Goal: Task Accomplishment & Management: Complete application form

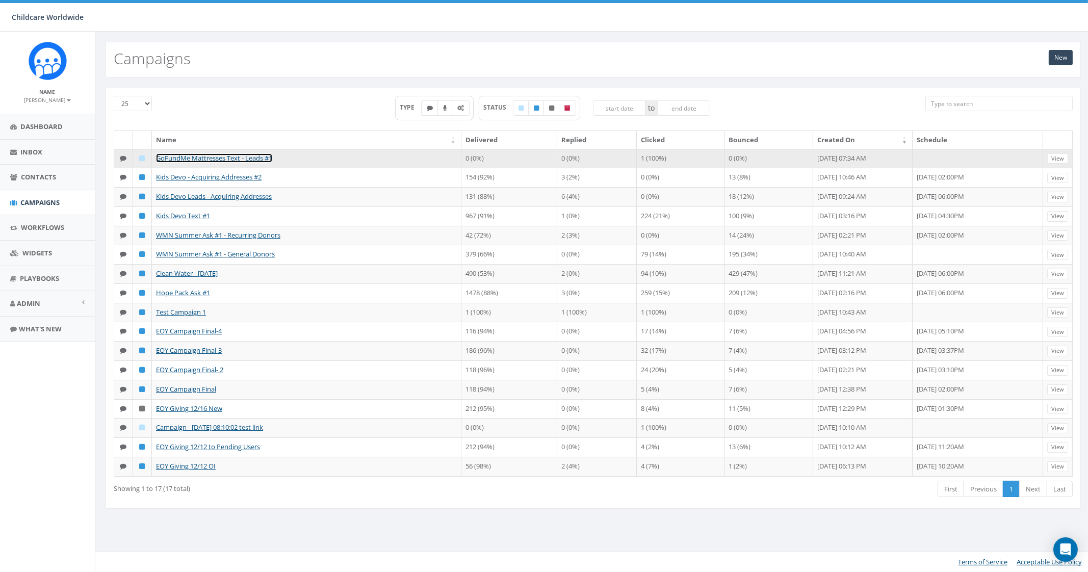
click at [218, 158] on link "GoFundMe Mattresses Text - Leads #1" at bounding box center [214, 158] width 116 height 9
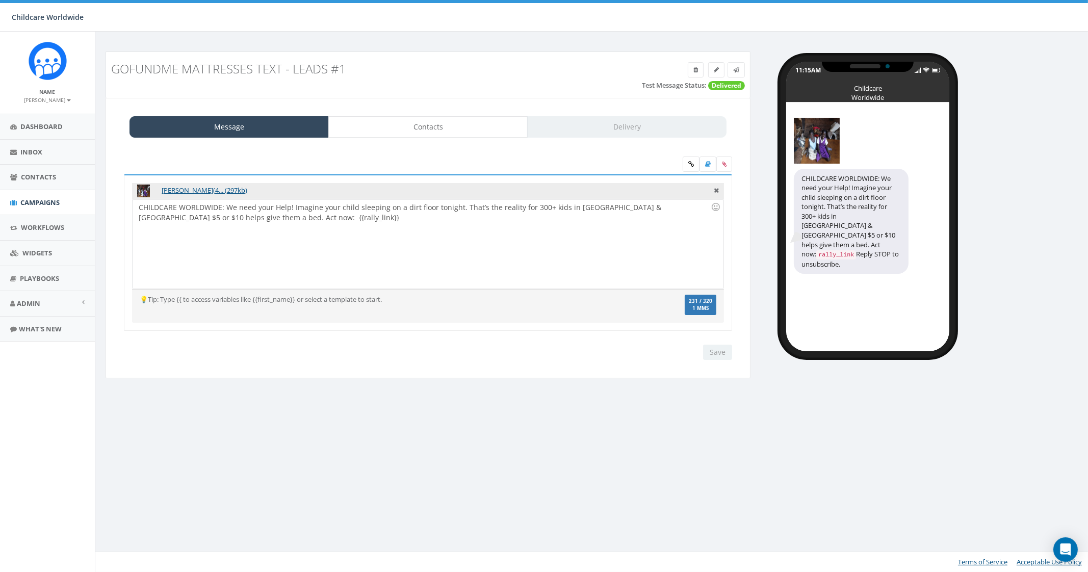
click at [304, 233] on div "CHILDCARE WORLDWIDE: We need your Help! Imagine your child sleeping on a dirt f…" at bounding box center [428, 243] width 591 height 89
click at [328, 225] on div "CHILDCARE WORLDWIDE: We need your Help! Imagine your child sleeping on a dirt f…" at bounding box center [428, 243] width 591 height 89
click at [211, 217] on div "CHILDCARE WORLDWIDE: We need your Help! Imagine your child sleeping on a dirt f…" at bounding box center [428, 243] width 591 height 89
drag, startPoint x: 185, startPoint y: 213, endPoint x: 208, endPoint y: 216, distance: 23.7
click at [208, 216] on div "CHILDCARE WORLDWIDE: We need your Help! Imagine your child sleeping on a dirt f…" at bounding box center [428, 243] width 591 height 89
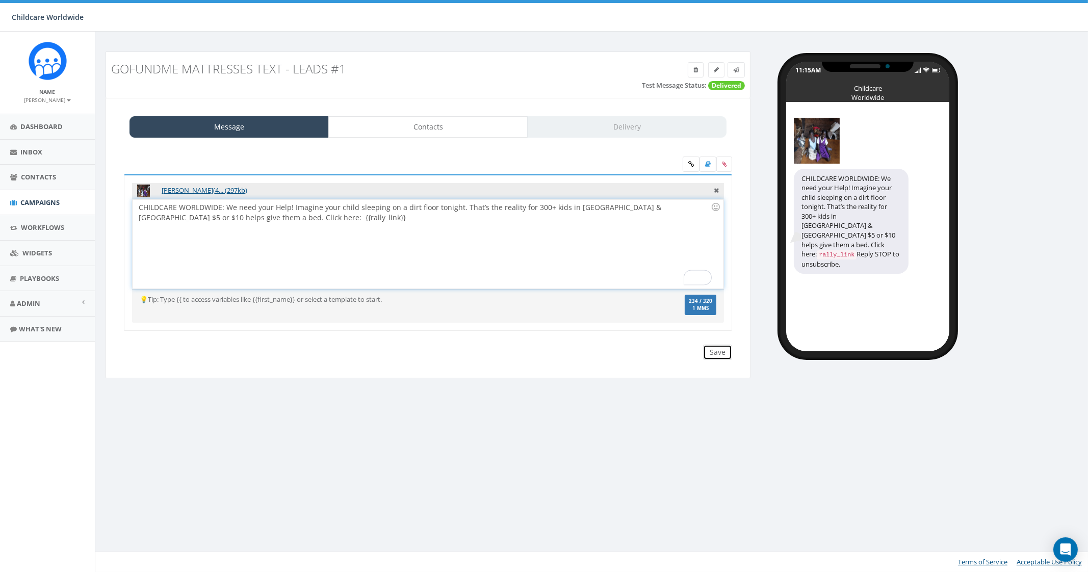
click at [710, 349] on input "Save" at bounding box center [717, 352] width 29 height 15
drag, startPoint x: 212, startPoint y: 214, endPoint x: 275, endPoint y: 215, distance: 63.2
click at [212, 214] on div "CHILDCARE WORLDWIDE: We need your Help! Imagine your child sleeping on a dirt f…" at bounding box center [428, 243] width 591 height 89
drag, startPoint x: 324, startPoint y: 217, endPoint x: 198, endPoint y: 215, distance: 126.5
click at [198, 215] on div "CHILDCARE WORLDWIDE: We need your Help! Imagine your child sleeping on a dirt f…" at bounding box center [428, 243] width 591 height 89
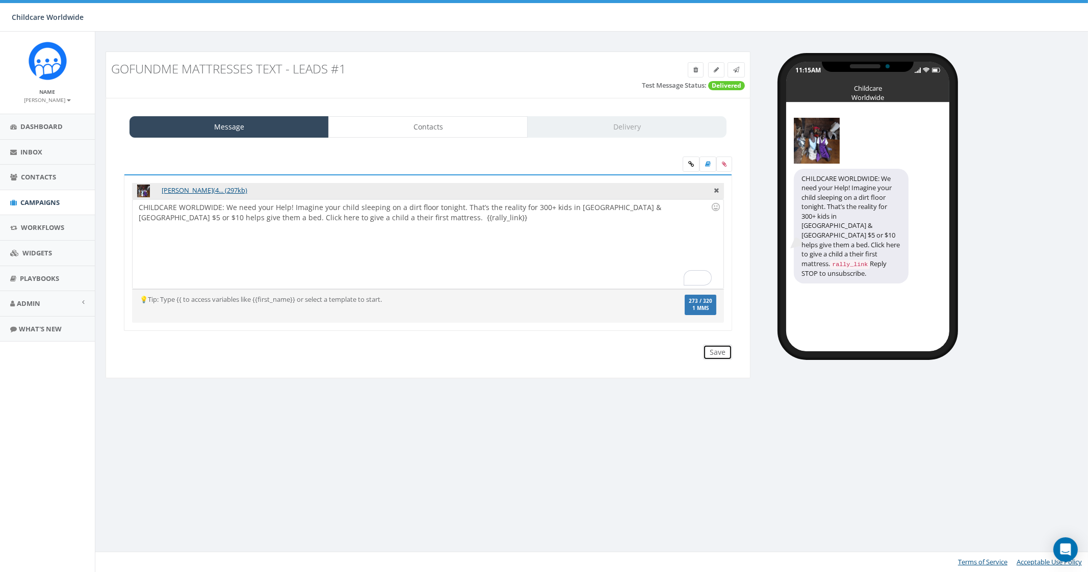
click at [716, 349] on input "Save" at bounding box center [717, 352] width 29 height 15
click at [276, 258] on div "CHILDCARE WORLDWIDE: We need your Help! Imagine your child sleeping on a dirt f…" at bounding box center [428, 243] width 591 height 89
drag, startPoint x: 180, startPoint y: 218, endPoint x: 141, endPoint y: 234, distance: 41.9
click at [141, 234] on div "CHILDCARE WORLDWIDE: We need your Help! Imagine your child sleeping on a dirt f…" at bounding box center [428, 243] width 591 height 89
click at [268, 257] on div "CHILDCARE WORLDWIDE: We need your Help! Imagine your child sleeping on a dirt f…" at bounding box center [428, 243] width 591 height 89
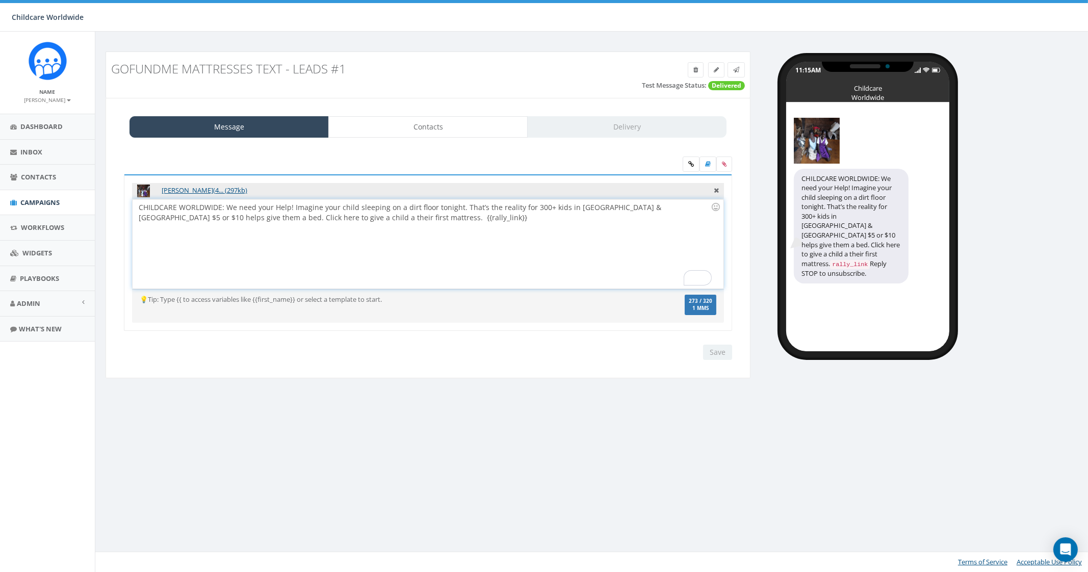
drag, startPoint x: 628, startPoint y: 205, endPoint x: 647, endPoint y: 206, distance: 19.4
click at [629, 205] on div "CHILDCARE WORLDWIDE: We need your Help! Imagine your child sleeping on a dirt f…" at bounding box center [428, 243] width 591 height 89
drag, startPoint x: 646, startPoint y: 207, endPoint x: 633, endPoint y: 204, distance: 13.0
click at [633, 204] on div "CHILDCARE WORLDWIDE: We need your Help! Imagine your child sleeping on a dirt f…" at bounding box center [428, 243] width 591 height 89
drag, startPoint x: 180, startPoint y: 215, endPoint x: 133, endPoint y: 215, distance: 47.4
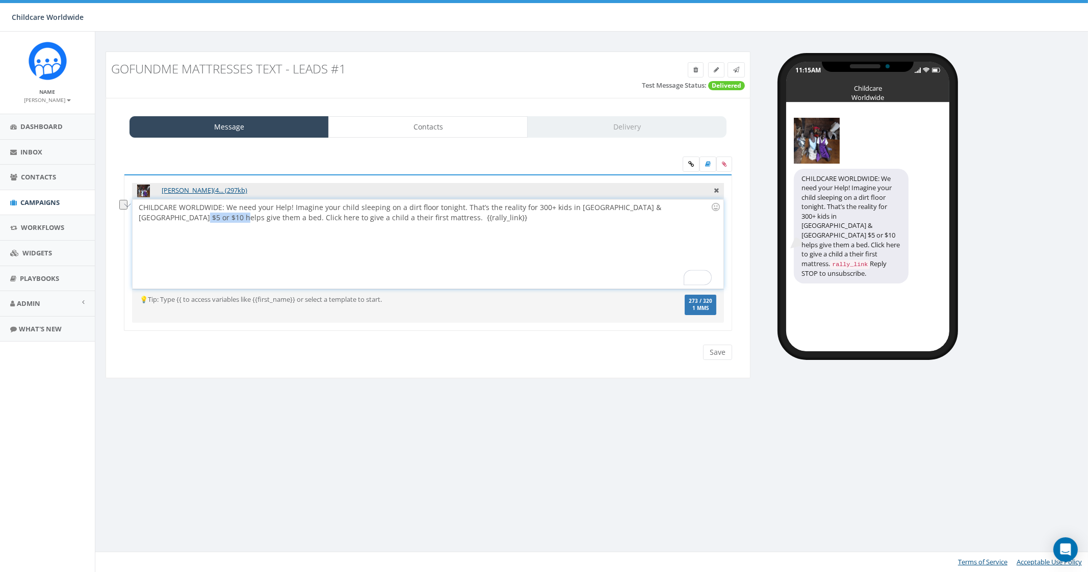
click at [133, 215] on div "Catherine_Babirye_(4... (297kb) CHILDCARE WORLDWIDE: We need your Help! Imagine…" at bounding box center [428, 252] width 608 height 157
drag, startPoint x: 265, startPoint y: 219, endPoint x: 375, endPoint y: 224, distance: 110.3
click at [375, 224] on div "CHILDCARE WORLDWIDE: We need your Help! Imagine your child sleeping on a dirt f…" at bounding box center [428, 243] width 591 height 89
click at [717, 354] on input "Save" at bounding box center [717, 352] width 29 height 15
click at [737, 67] on icon at bounding box center [736, 70] width 6 height 6
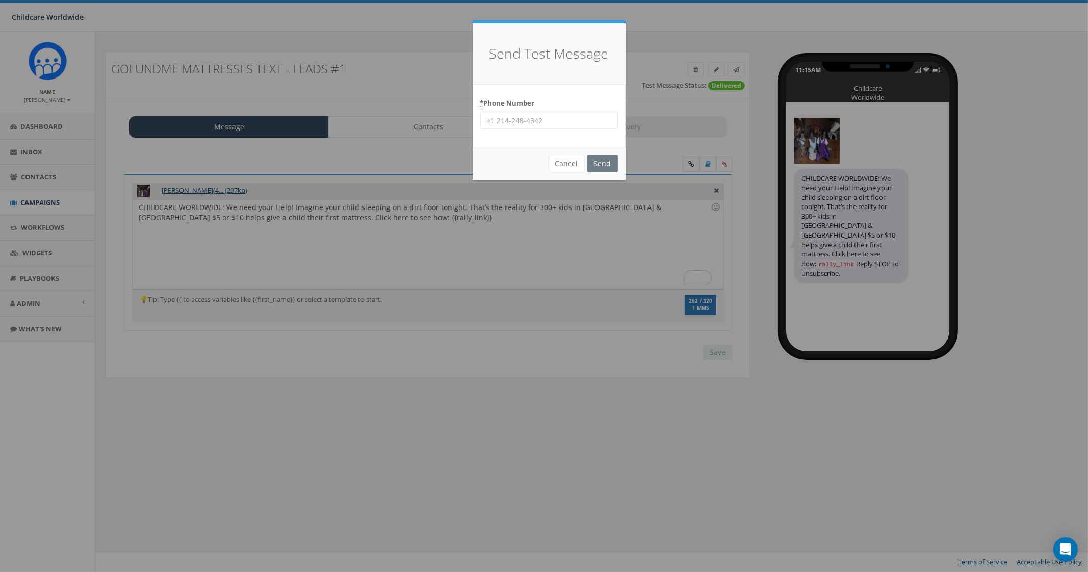
drag, startPoint x: 559, startPoint y: 117, endPoint x: 565, endPoint y: 127, distance: 11.0
click at [560, 120] on input "* Phone Number" at bounding box center [549, 120] width 138 height 17
type input "9035307951"
click at [610, 163] on input "Send" at bounding box center [603, 163] width 31 height 17
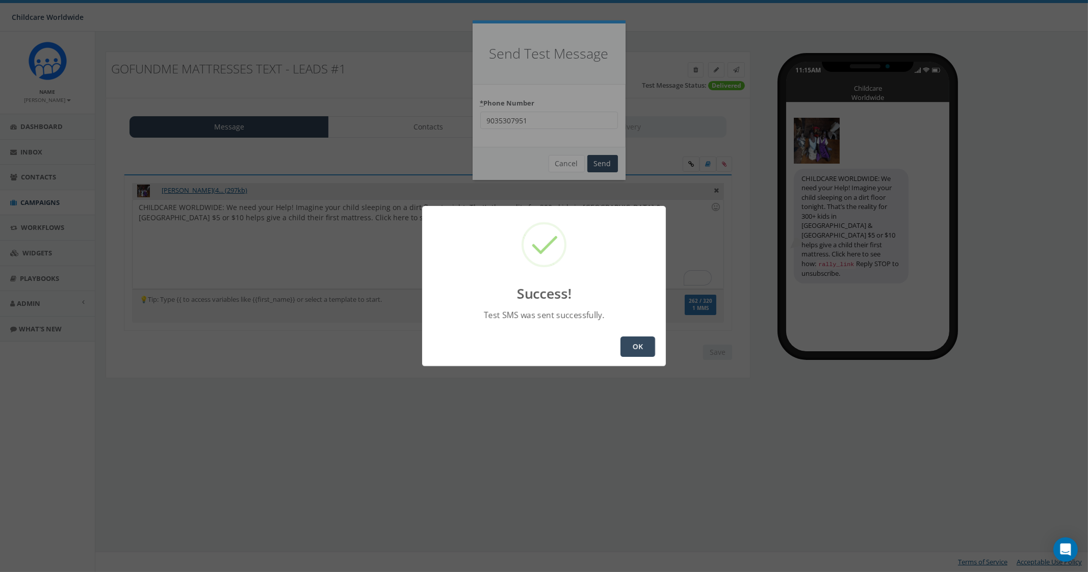
click at [643, 339] on button "OK" at bounding box center [638, 347] width 35 height 20
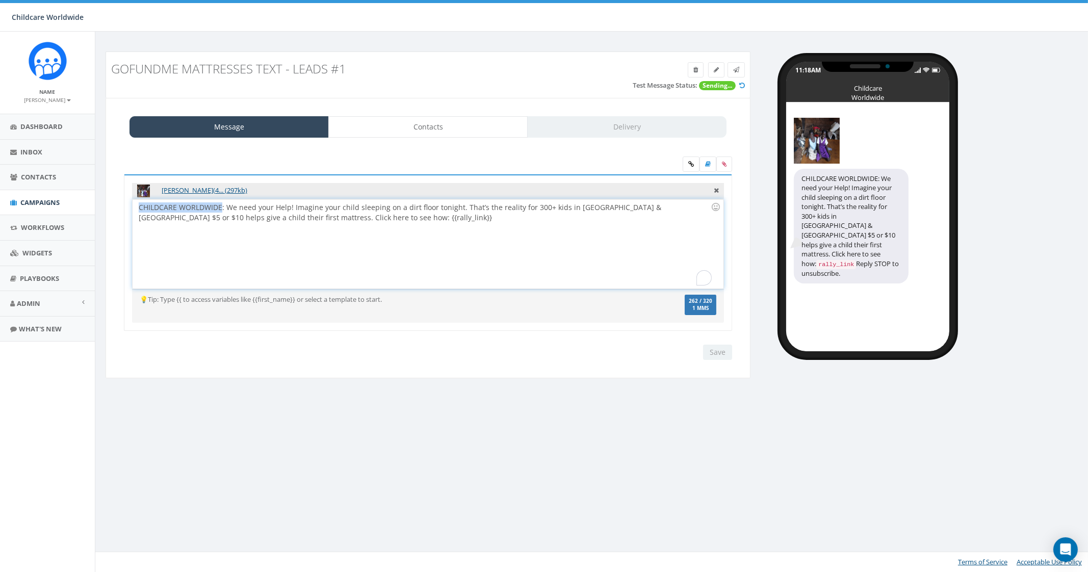
drag, startPoint x: 221, startPoint y: 206, endPoint x: 101, endPoint y: 207, distance: 120.4
click at [101, 207] on div "GoFundMe Mattresses Text - Leads #1 Test Message Status: Sending... Message Con…" at bounding box center [428, 222] width 660 height 340
click at [713, 351] on input "Save" at bounding box center [717, 352] width 29 height 15
click at [265, 210] on div "Childcare Worldwide: We need your Help! Imagine your child sleeping on a dirt f…" at bounding box center [428, 243] width 591 height 89
click at [729, 350] on input "Save" at bounding box center [717, 352] width 29 height 15
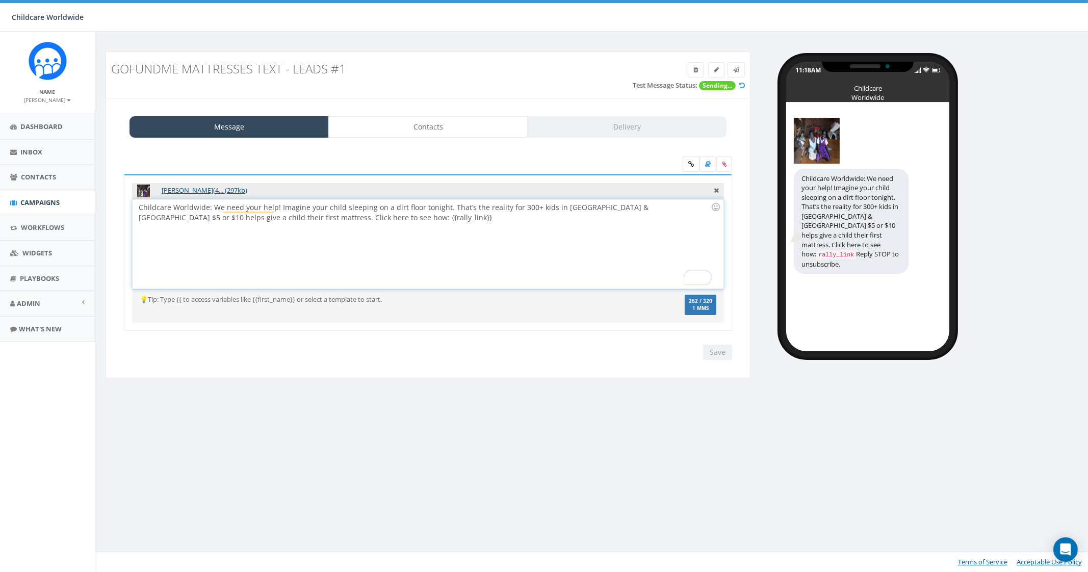
drag, startPoint x: 222, startPoint y: 209, endPoint x: 296, endPoint y: 211, distance: 74.0
click at [222, 209] on div "Childcare Worldwide: We need your help! Imagine your child sleeping on a dirt f…" at bounding box center [428, 243] width 591 height 89
drag, startPoint x: 339, startPoint y: 206, endPoint x: 291, endPoint y: 208, distance: 48.5
click at [291, 208] on div "Childcare Worldwide: WE NEED YOUR HELP! need your help! Imagine your child slee…" at bounding box center [428, 243] width 591 height 89
click at [719, 353] on input "Save" at bounding box center [717, 352] width 29 height 15
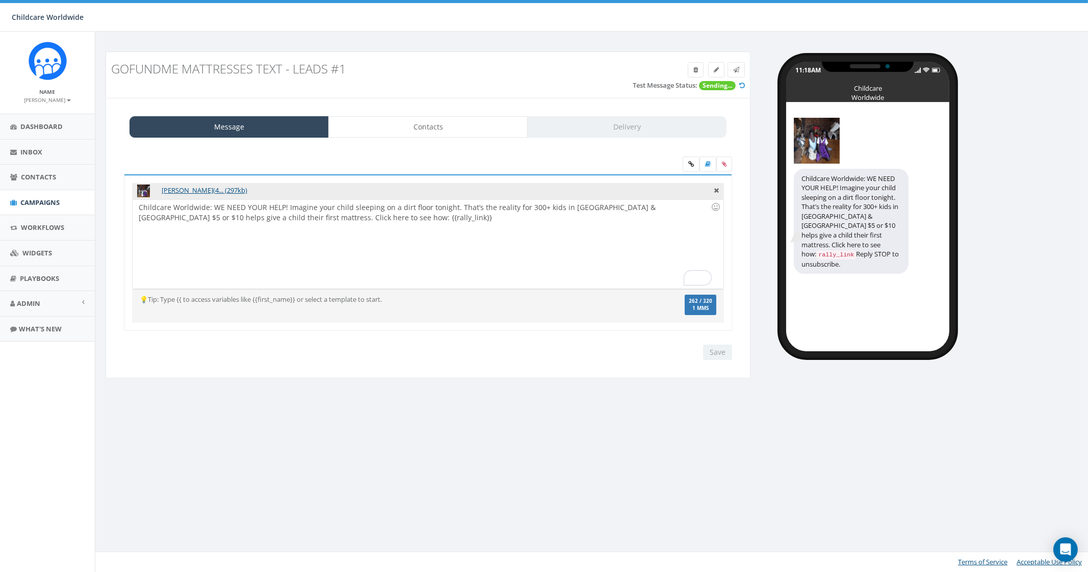
click at [530, 339] on div "Catherine_Babirye_(4... (297kb) CHILDCARE WORLDWIDE: We need your Help! Imagine…" at bounding box center [428, 259] width 624 height 170
click at [739, 69] on icon at bounding box center [736, 70] width 6 height 6
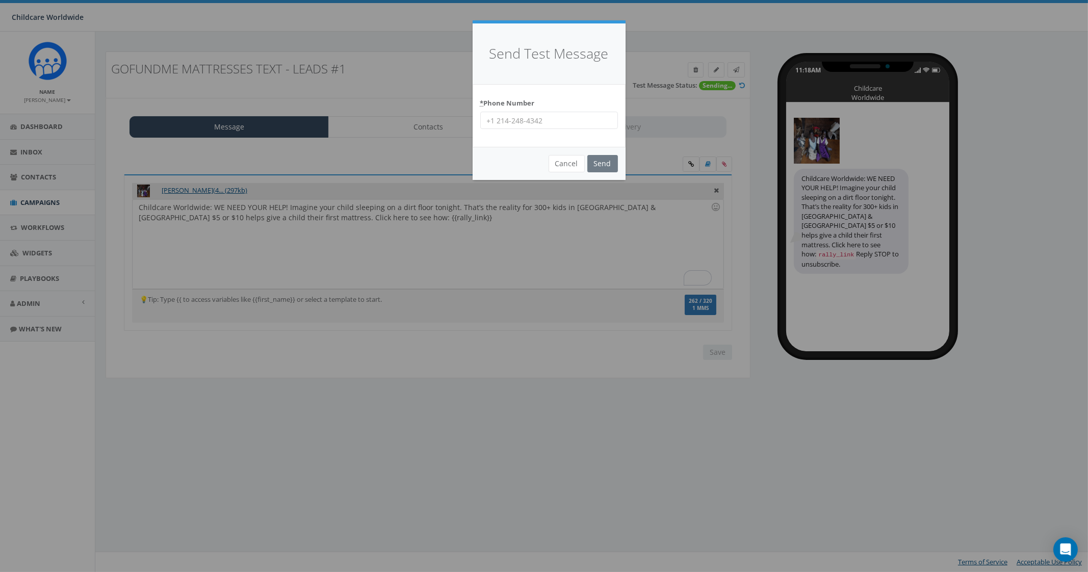
click at [554, 128] on input "* Phone Number" at bounding box center [549, 120] width 138 height 17
type input "9035307951"
click at [597, 164] on input "Send" at bounding box center [603, 163] width 31 height 17
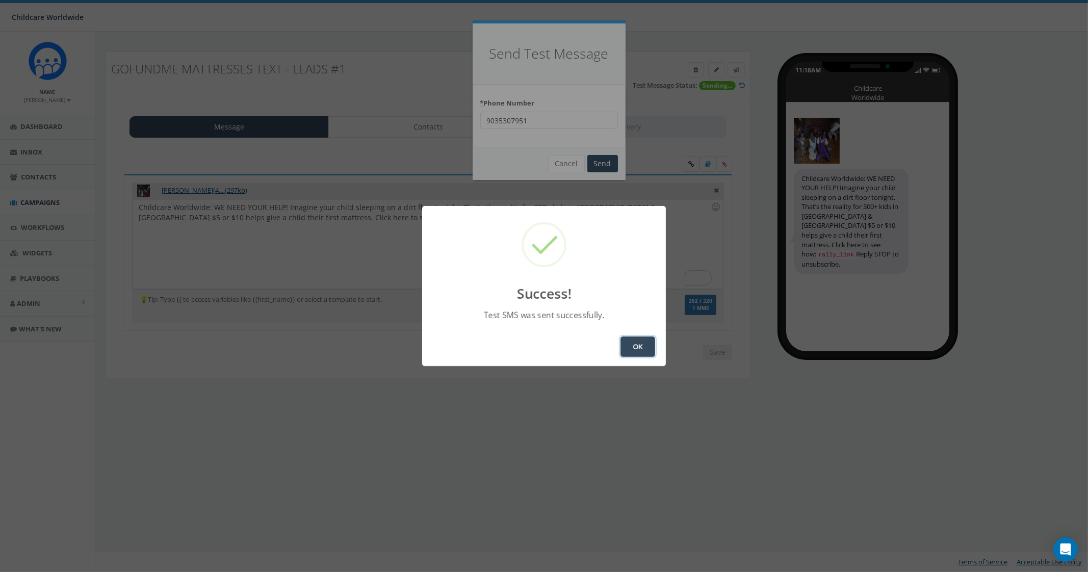
drag, startPoint x: 637, startPoint y: 352, endPoint x: 633, endPoint y: 347, distance: 6.9
click at [637, 352] on button "OK" at bounding box center [638, 347] width 35 height 20
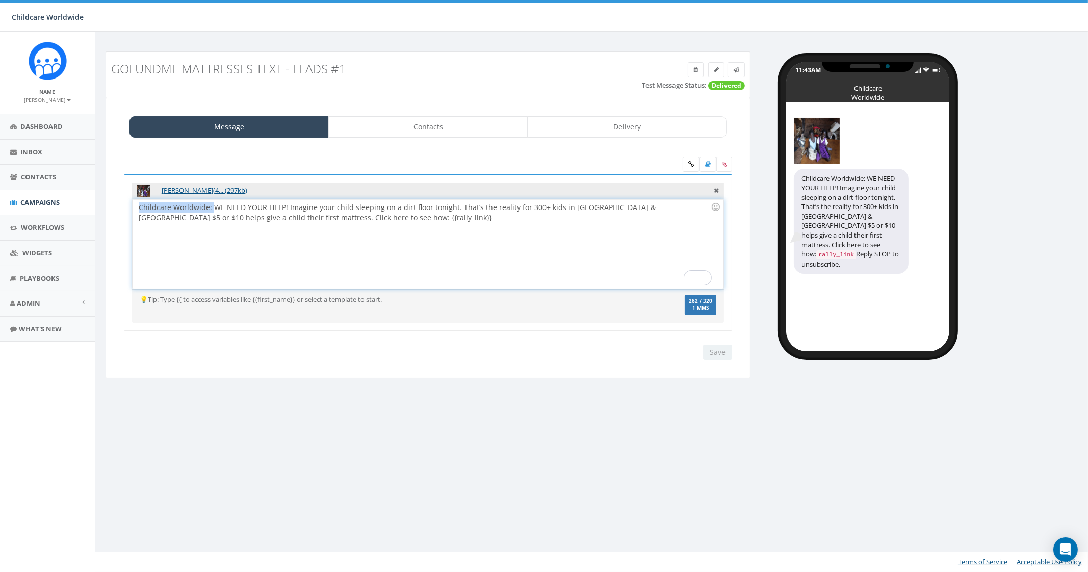
drag, startPoint x: 212, startPoint y: 205, endPoint x: 103, endPoint y: 203, distance: 109.7
click at [103, 203] on div "GoFundMe Mattresses Text - Leads #1 Test Message Status: Delivered Message Cont…" at bounding box center [428, 222] width 660 height 340
drag, startPoint x: 211, startPoint y: 205, endPoint x: 145, endPoint y: 207, distance: 65.8
click at [145, 207] on div "WE NEED YOUR HELP! Imagine your child sleeping on a dirt floor tonight. That’s …" at bounding box center [428, 243] width 591 height 89
click at [717, 355] on input "Save" at bounding box center [717, 352] width 29 height 15
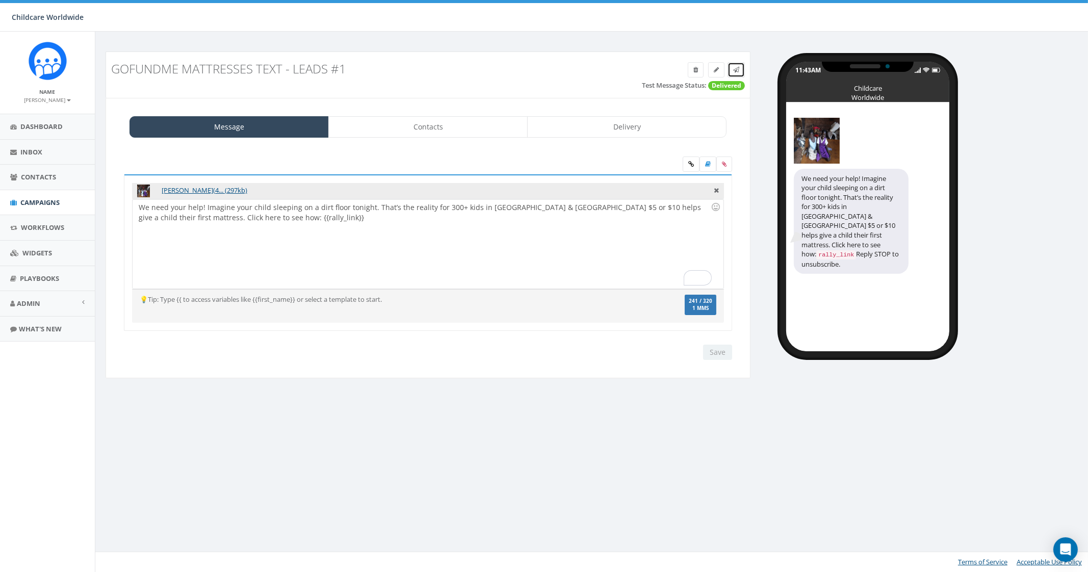
click at [737, 70] on icon at bounding box center [736, 70] width 6 height 6
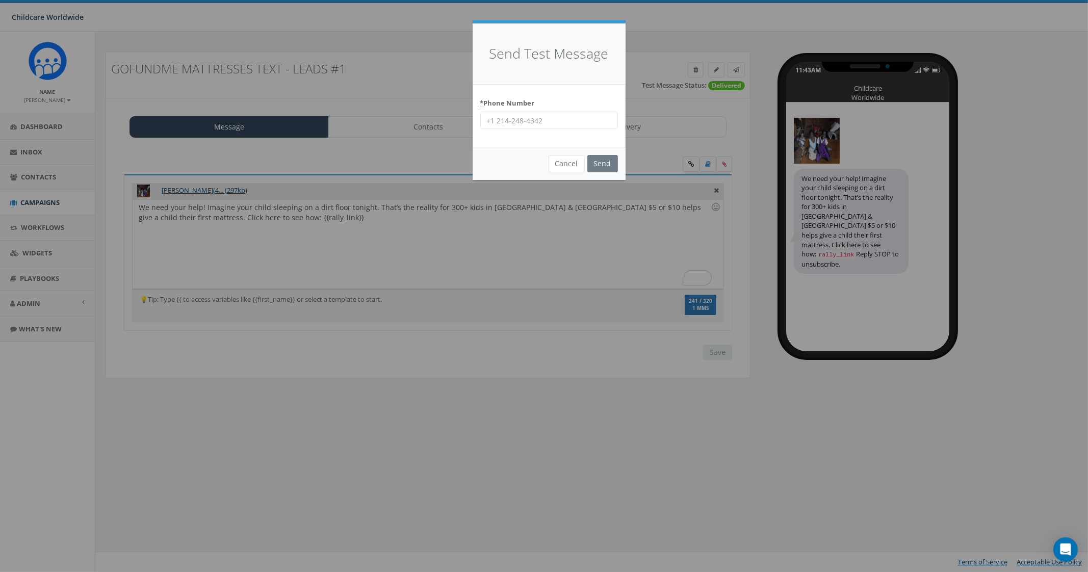
click at [556, 113] on input "* Phone Number" at bounding box center [549, 120] width 138 height 17
type input "9035307951"
click at [611, 168] on input "Send" at bounding box center [603, 163] width 31 height 17
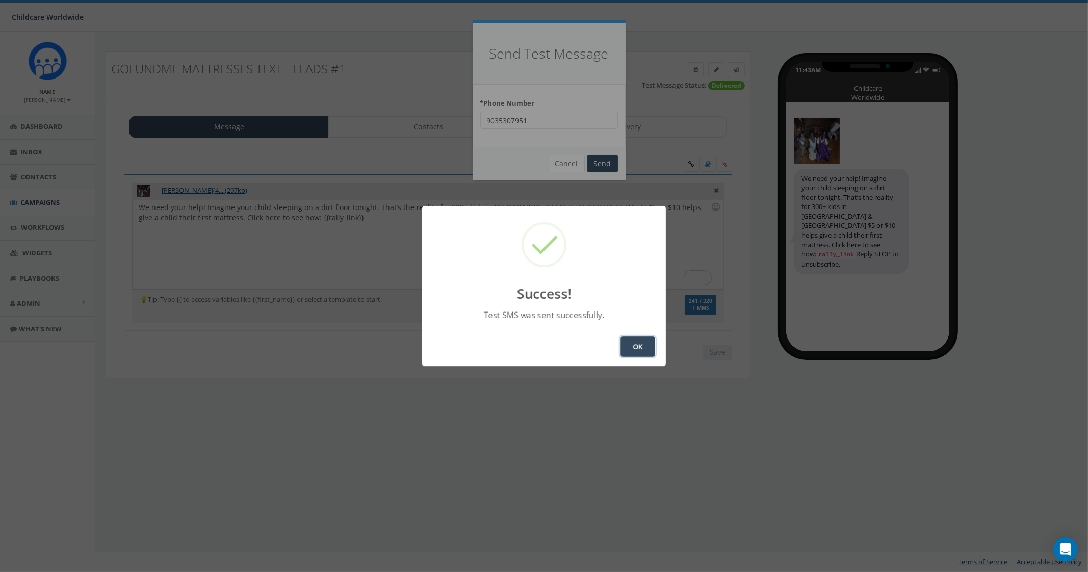
click at [637, 348] on button "OK" at bounding box center [638, 347] width 35 height 20
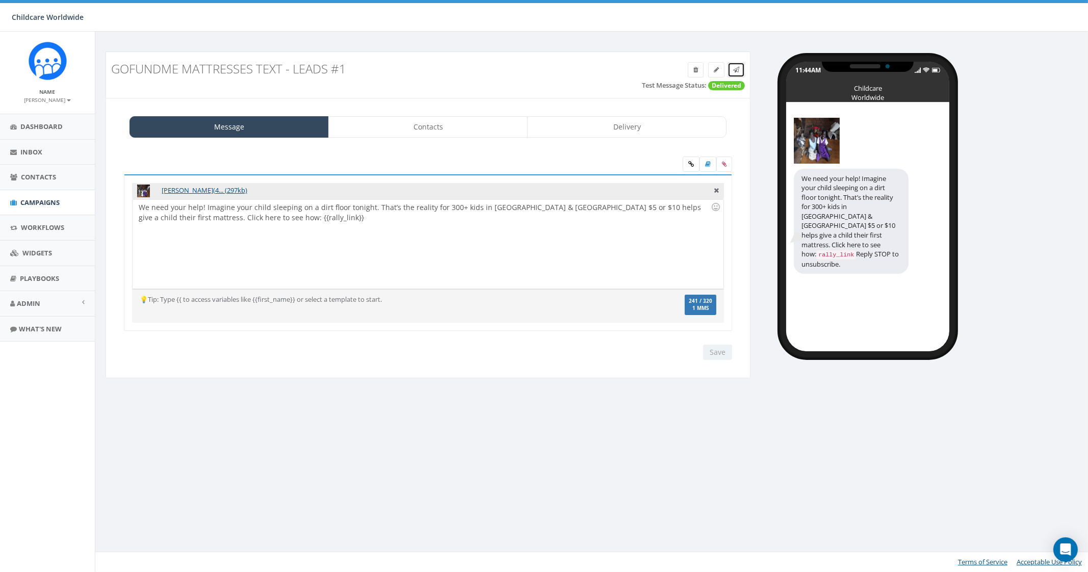
click at [738, 71] on icon at bounding box center [736, 70] width 6 height 6
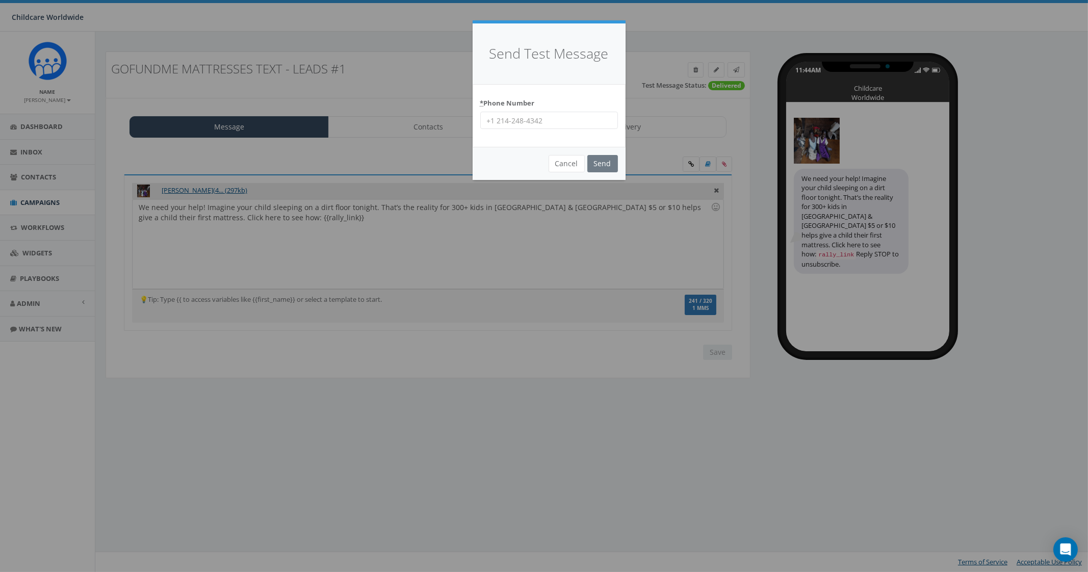
click at [537, 123] on input "* Phone Number" at bounding box center [549, 120] width 138 height 17
type input "2066172151"
click at [607, 162] on input "Send" at bounding box center [603, 163] width 31 height 17
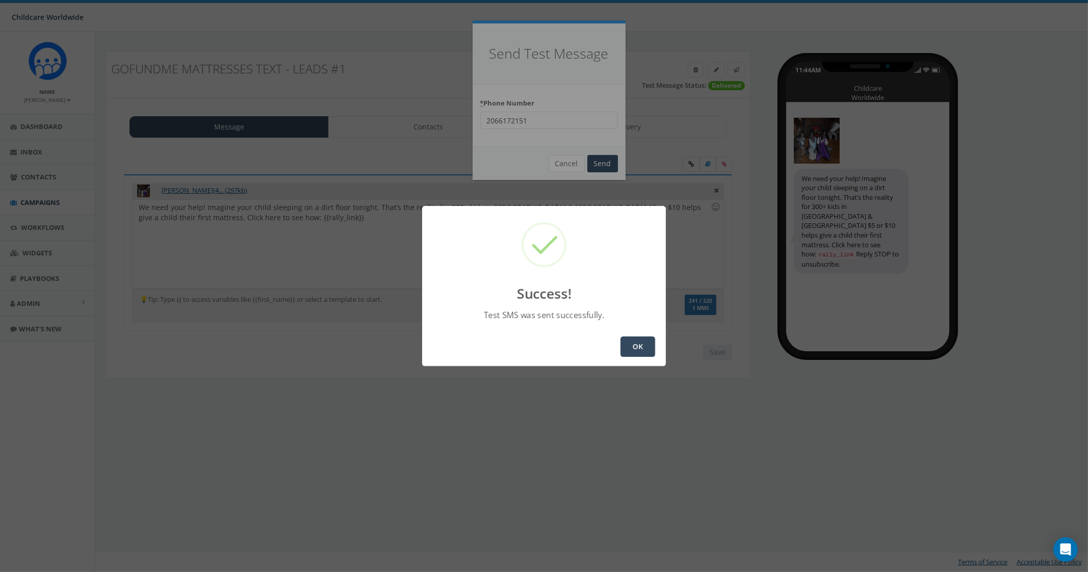
click at [651, 348] on button "OK" at bounding box center [638, 347] width 35 height 20
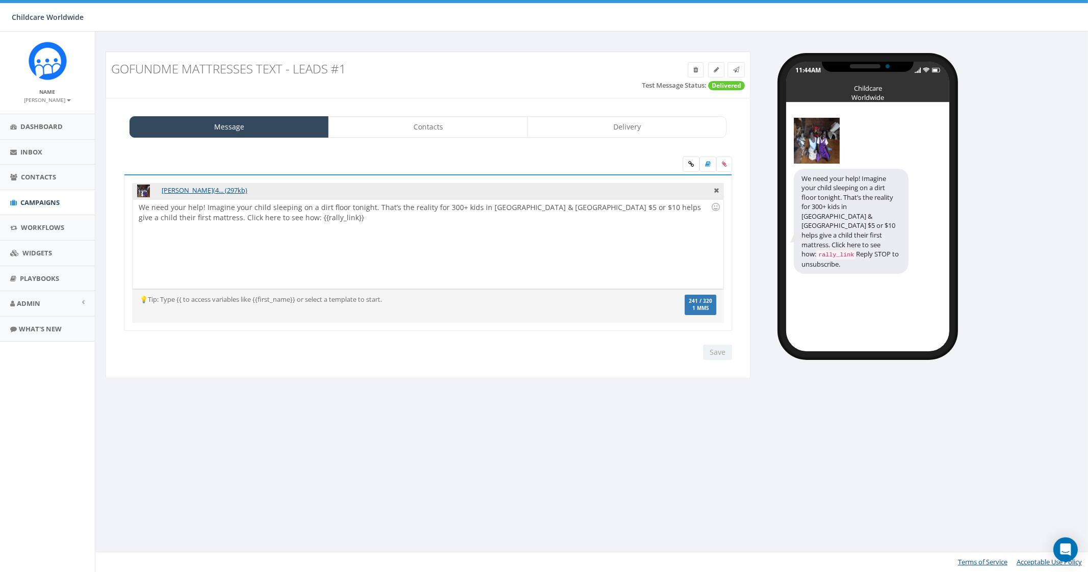
click at [142, 210] on div "We need your help! Imagine your child sleeping on a dirt floor tonight. That’s …" at bounding box center [428, 243] width 591 height 89
click at [136, 203] on div "We need your help! Imagine your child sleeping on a dirt floor tonight. That’s …" at bounding box center [428, 243] width 591 height 89
drag, startPoint x: 201, startPoint y: 203, endPoint x: 246, endPoint y: 212, distance: 45.1
click at [203, 205] on div "CHILDCARE WORLDIDE: We need your help! Imagine your child sleeping on a dirt fl…" at bounding box center [428, 243] width 591 height 89
click at [718, 351] on input "Save" at bounding box center [717, 352] width 29 height 15
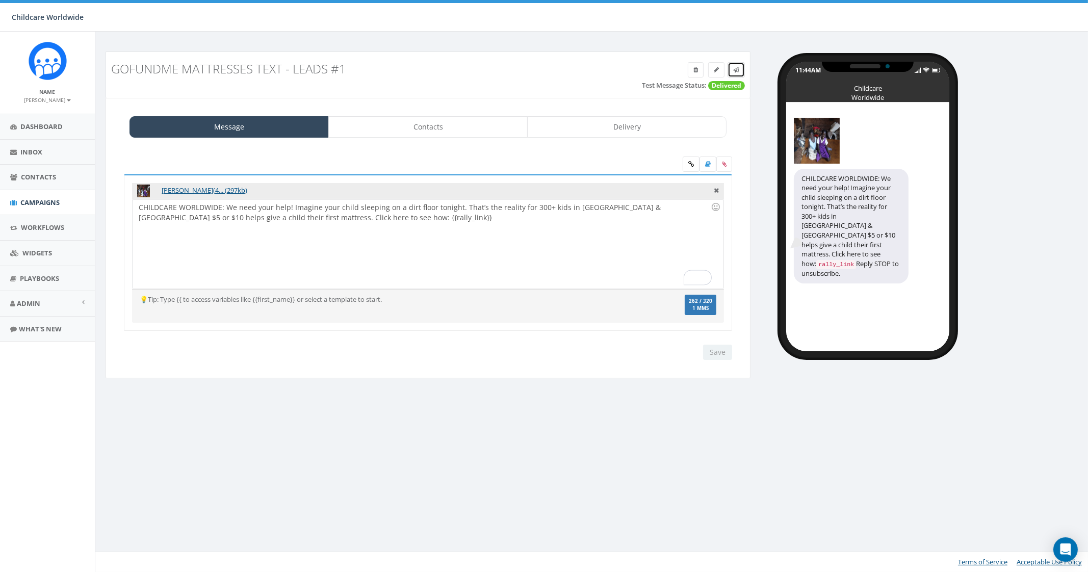
click at [737, 70] on icon at bounding box center [736, 70] width 6 height 6
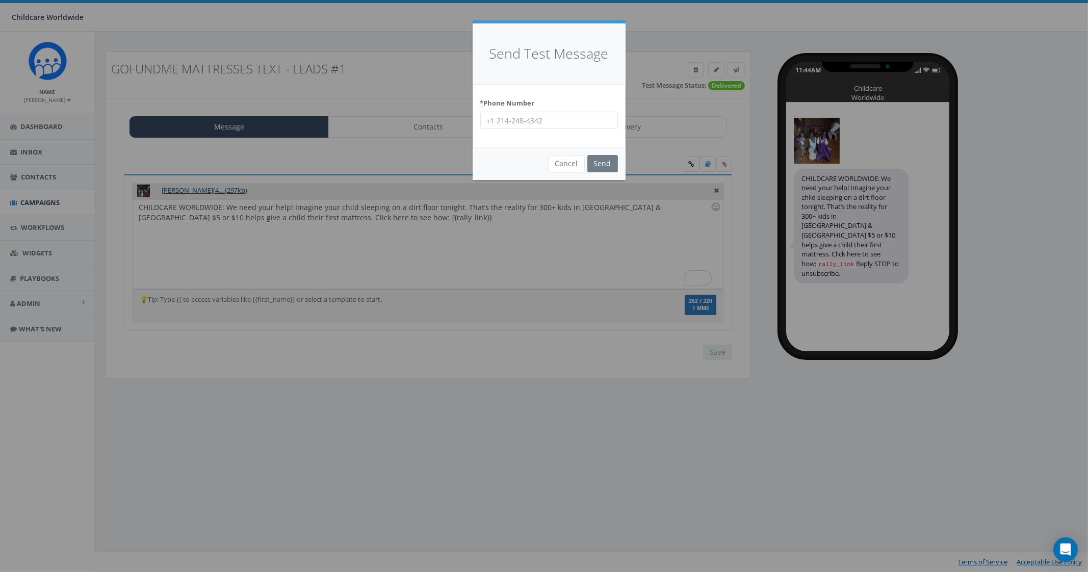
click at [548, 118] on input "* Phone Number" at bounding box center [549, 120] width 138 height 17
type input "9035307951"
click at [607, 162] on input "Send" at bounding box center [603, 163] width 31 height 17
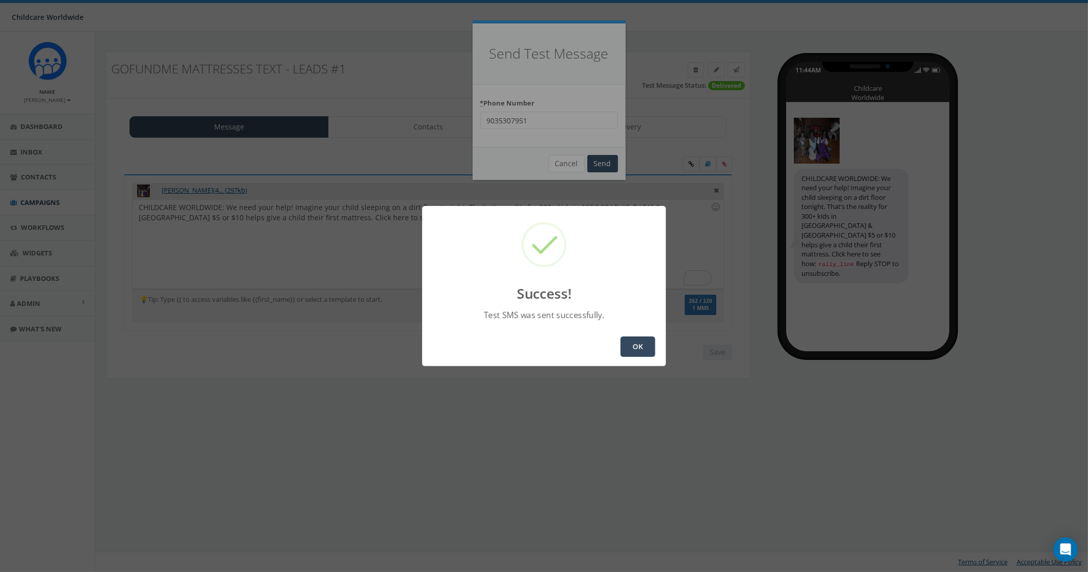
click at [651, 349] on button "OK" at bounding box center [638, 347] width 35 height 20
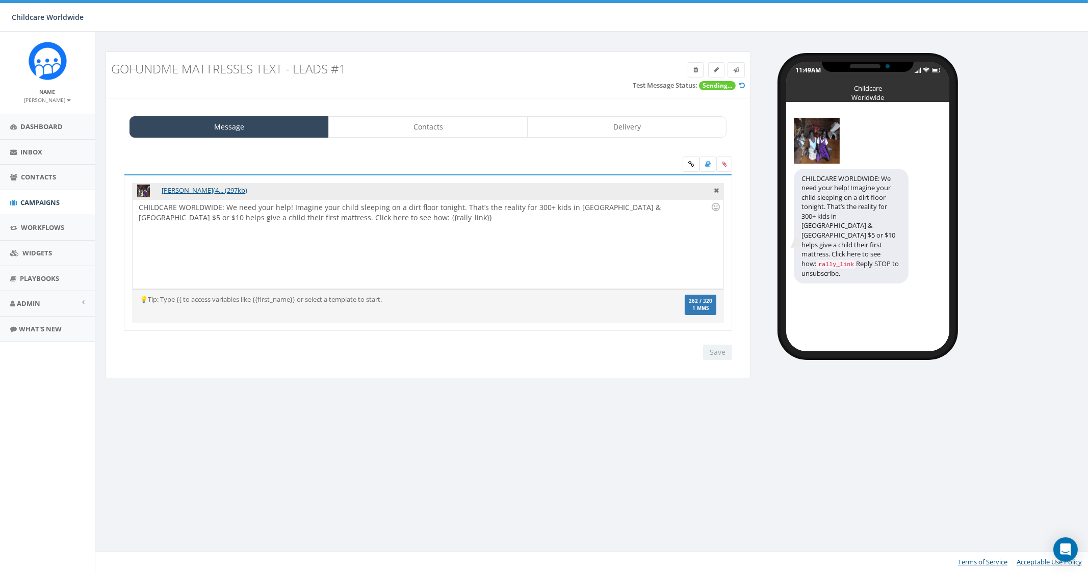
click at [716, 354] on div "Save Next" at bounding box center [715, 352] width 34 height 15
click at [473, 400] on div "GoFundMe Mattresses Text - Leads #1 Test Message Status: Sending... Message Con…" at bounding box center [593, 302] width 997 height 541
click at [732, 70] on link at bounding box center [736, 69] width 17 height 15
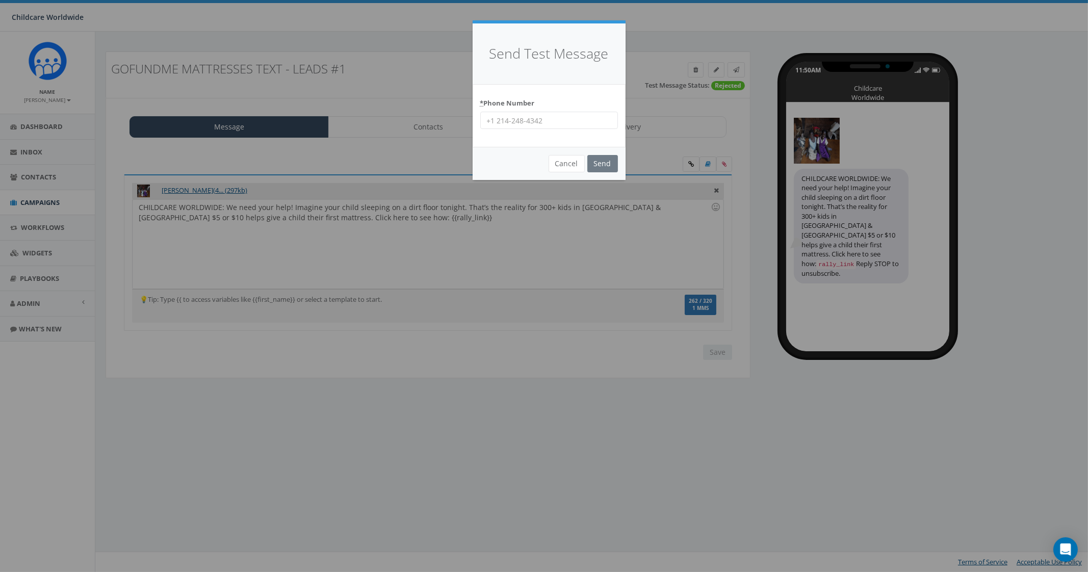
click at [564, 118] on input "* Phone Number" at bounding box center [549, 120] width 138 height 17
type input "2066172151"
click at [599, 165] on input "Send" at bounding box center [603, 163] width 31 height 17
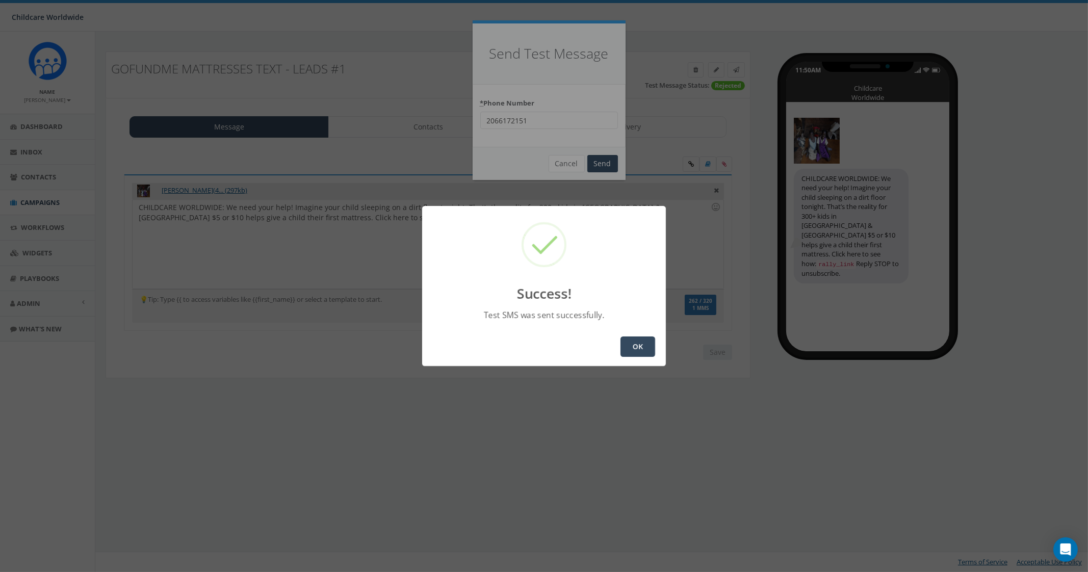
click at [628, 343] on button "OK" at bounding box center [638, 347] width 35 height 20
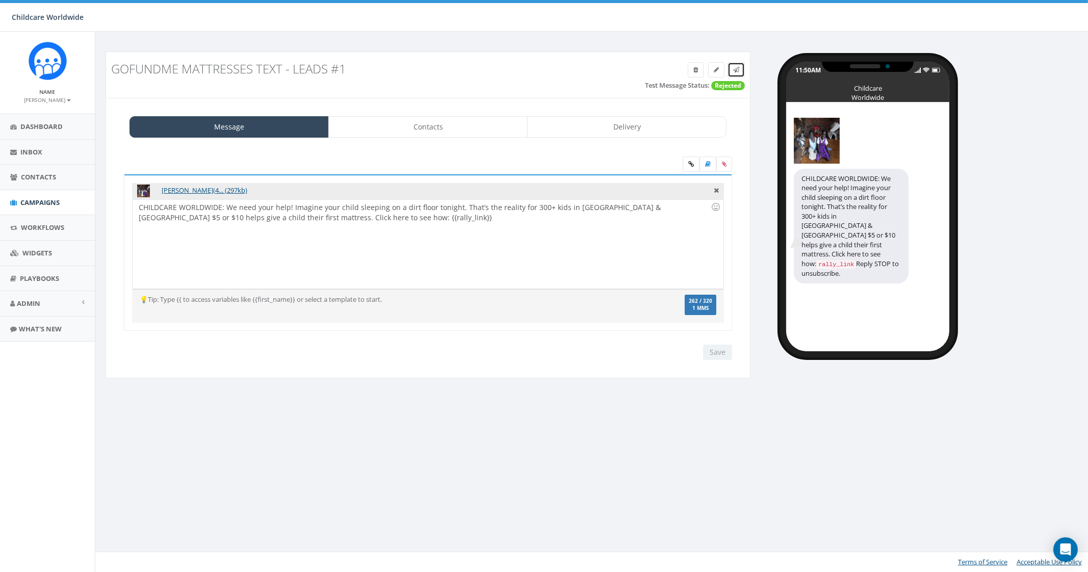
click at [743, 76] on link at bounding box center [736, 69] width 17 height 15
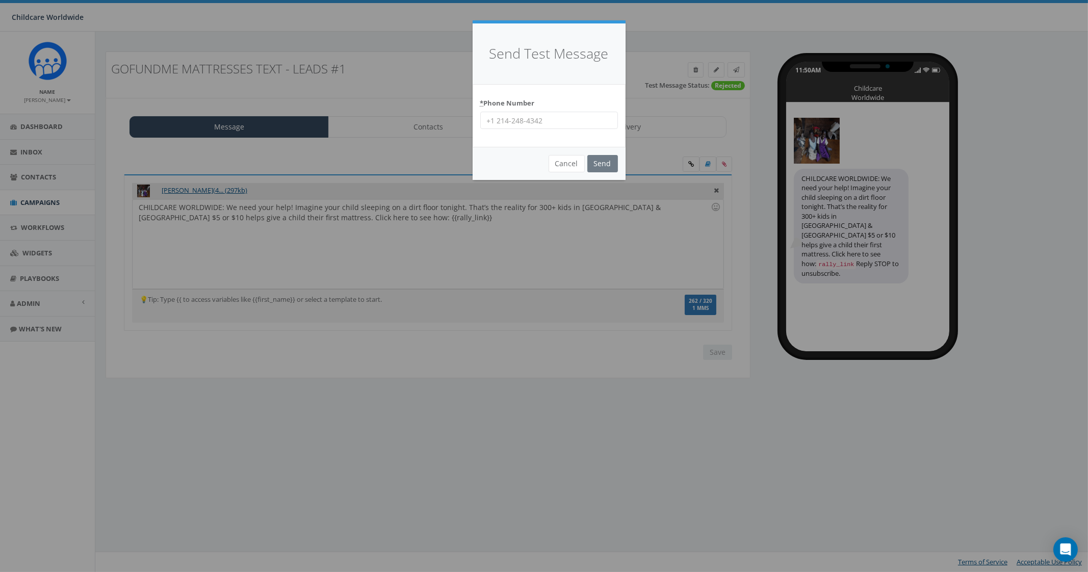
click at [543, 127] on input "* Phone Number" at bounding box center [549, 120] width 138 height 17
type input "9035307951"
click at [612, 165] on input "Send" at bounding box center [603, 163] width 31 height 17
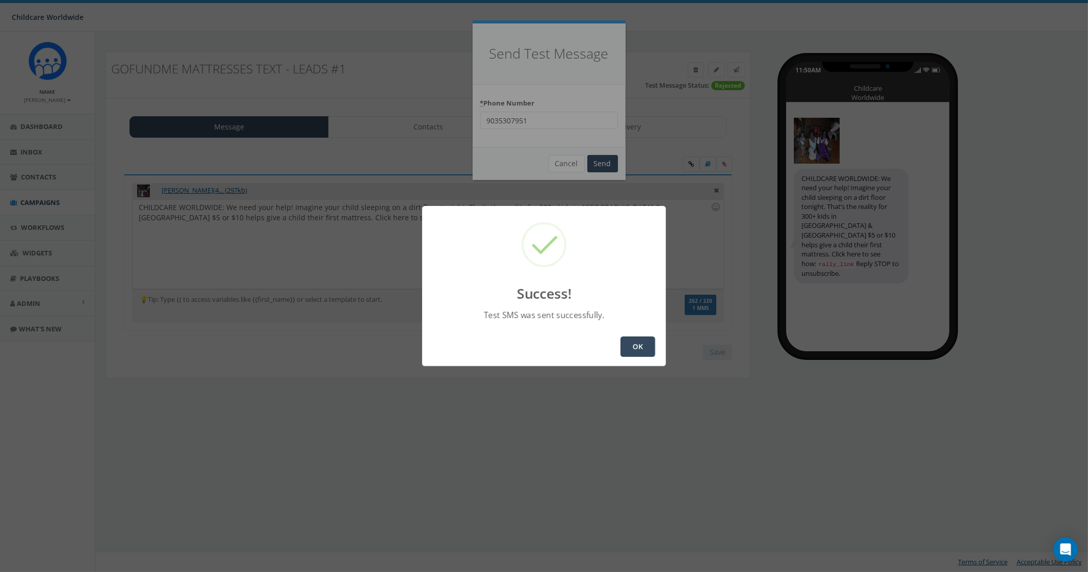
click at [648, 351] on button "OK" at bounding box center [638, 347] width 35 height 20
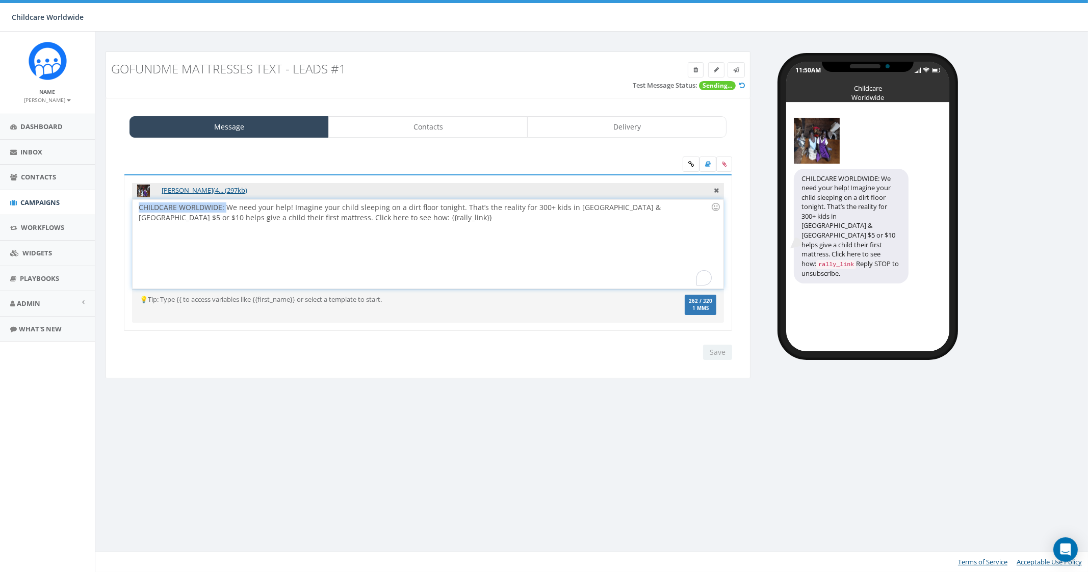
drag, startPoint x: 225, startPoint y: 207, endPoint x: 97, endPoint y: 200, distance: 128.2
click at [97, 200] on div "GoFundMe Mattresses Text - Leads #1 Test Message Status: Sending... Message Con…" at bounding box center [593, 217] width 996 height 370
drag, startPoint x: 202, startPoint y: 206, endPoint x: 118, endPoint y: 205, distance: 84.2
click at [118, 205] on div "Catherine_Babirye_(4... (297kb) CHILDCARE WORLDWIDE: We need your help! Imagine…" at bounding box center [428, 259] width 624 height 170
click at [283, 259] on div "WE NEED YOUR HELP! Imagine your child sleeping on a dirt floor tonight. That’s …" at bounding box center [428, 243] width 591 height 89
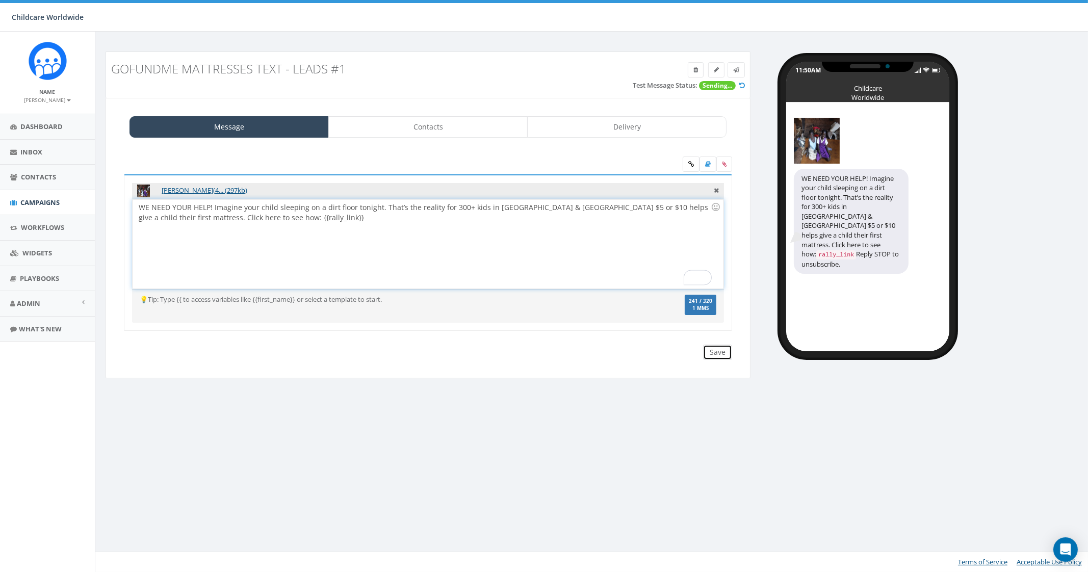
click at [716, 352] on input "Save" at bounding box center [717, 352] width 29 height 15
click at [716, 189] on icon at bounding box center [716, 189] width 5 height 9
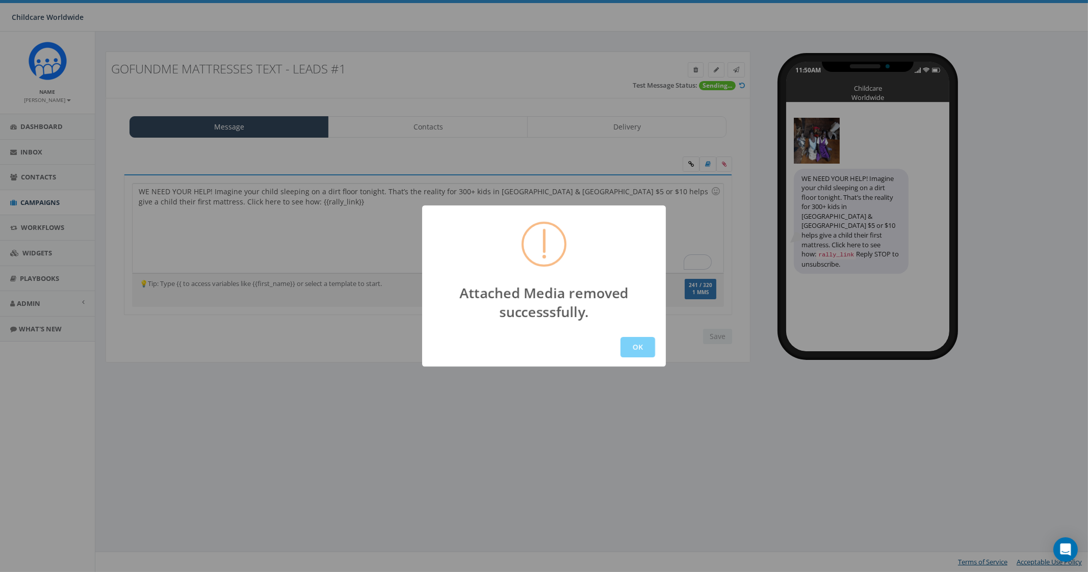
click at [723, 173] on div "Attached Media removed successsfully. OK" at bounding box center [544, 286] width 1088 height 572
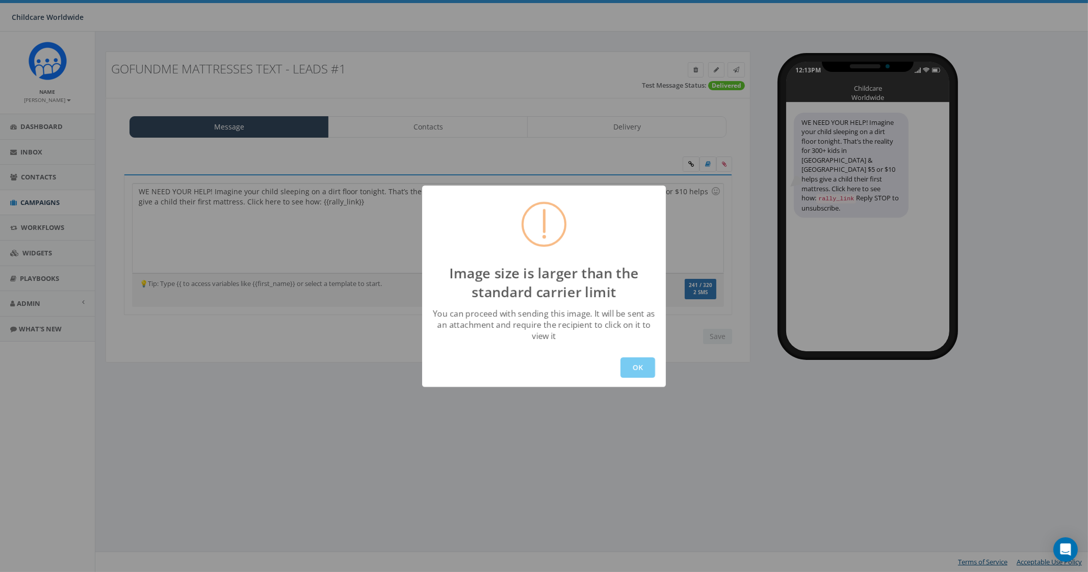
click at [634, 367] on button "OK" at bounding box center [638, 368] width 35 height 20
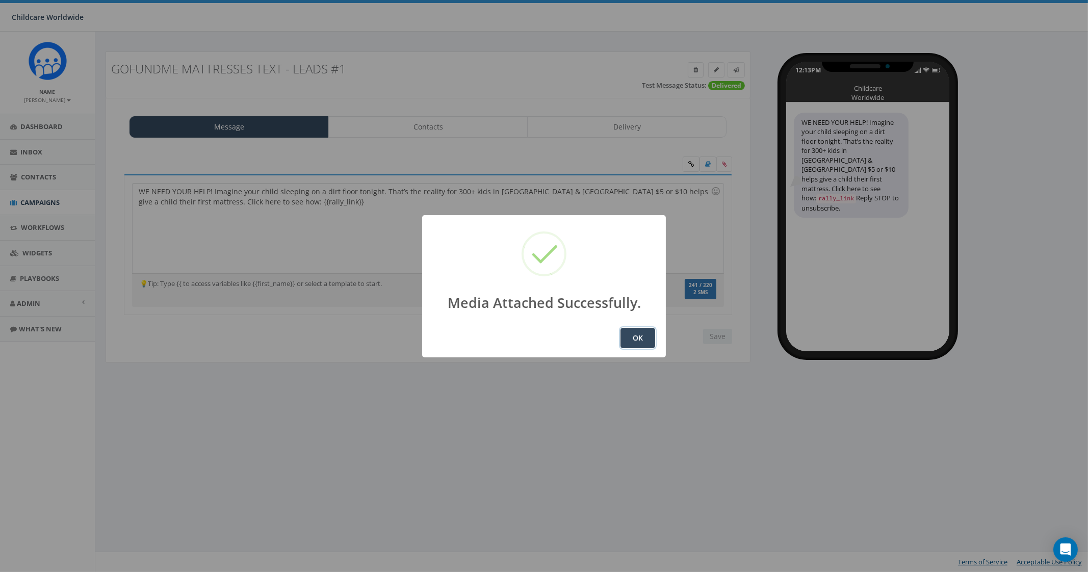
click at [637, 331] on button "OK" at bounding box center [638, 338] width 35 height 20
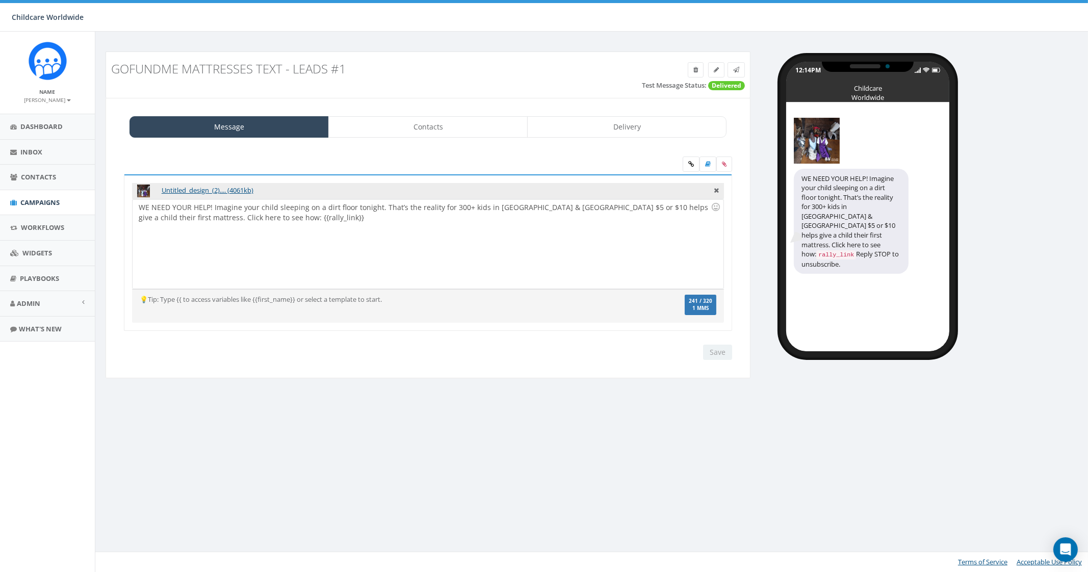
click at [723, 187] on div "Untitled_design_(2).... (4061kb)" at bounding box center [428, 191] width 592 height 16
click at [720, 187] on div "Untitled_design_(2).... (4061kb)" at bounding box center [428, 191] width 592 height 16
click at [717, 190] on icon at bounding box center [716, 189] width 5 height 9
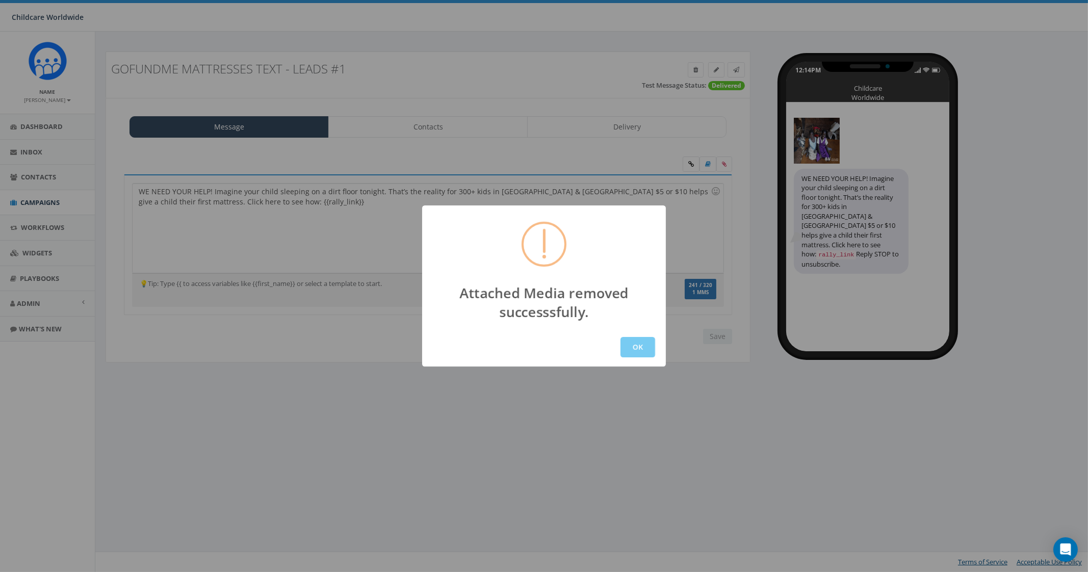
drag, startPoint x: 619, startPoint y: 340, endPoint x: 630, endPoint y: 342, distance: 10.9
click at [620, 340] on div "OK" at bounding box center [544, 347] width 244 height 39
drag, startPoint x: 635, startPoint y: 344, endPoint x: 708, endPoint y: 232, distance: 133.4
click at [635, 345] on button "OK" at bounding box center [638, 347] width 35 height 20
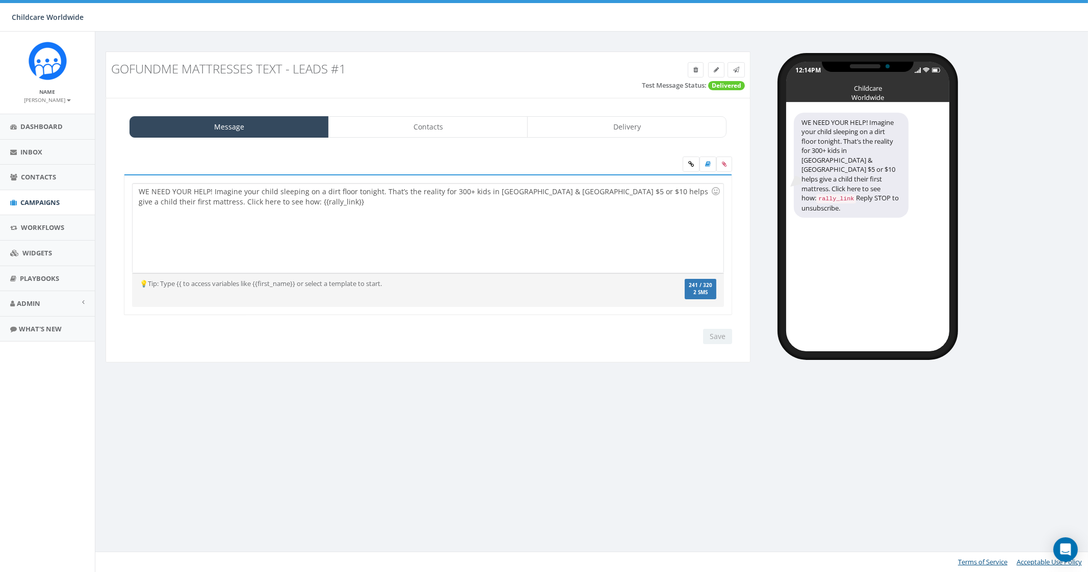
click at [720, 161] on label at bounding box center [725, 164] width 16 height 15
click at [0, 0] on input "file" at bounding box center [0, 0] width 0 height 0
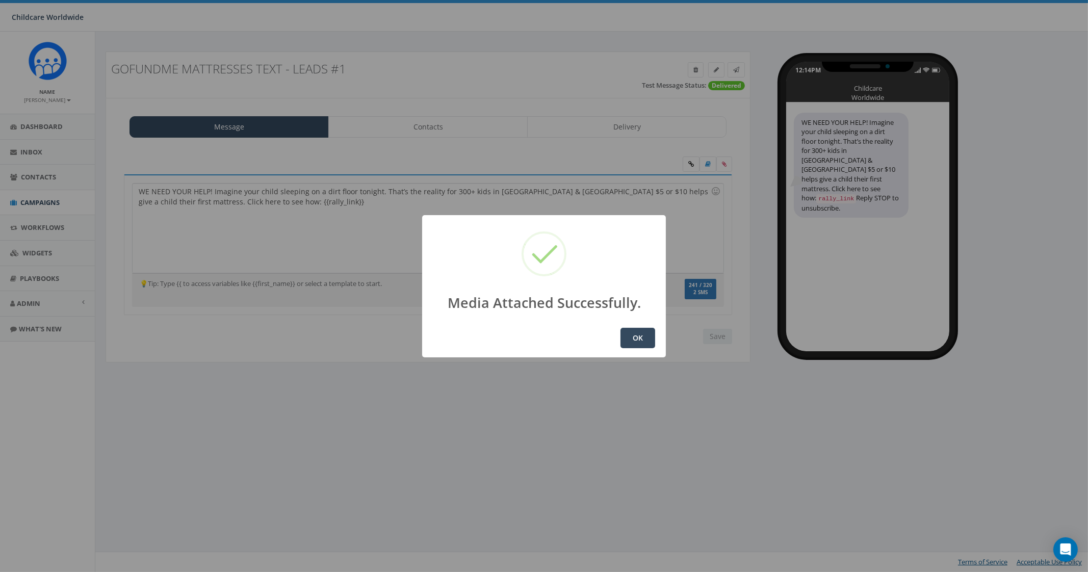
click at [641, 347] on button "OK" at bounding box center [638, 338] width 35 height 20
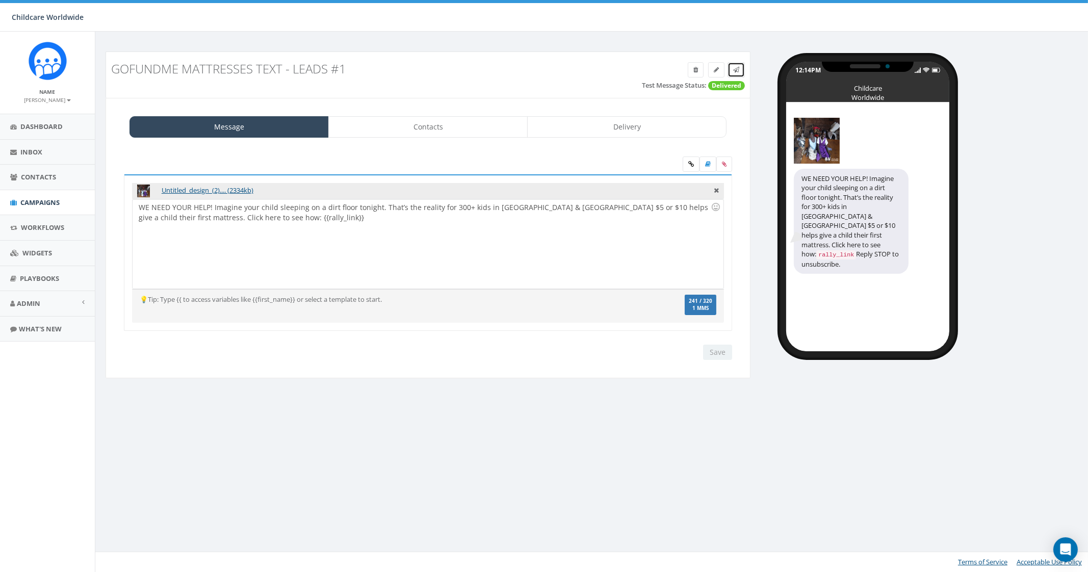
click at [737, 70] on icon at bounding box center [736, 70] width 6 height 6
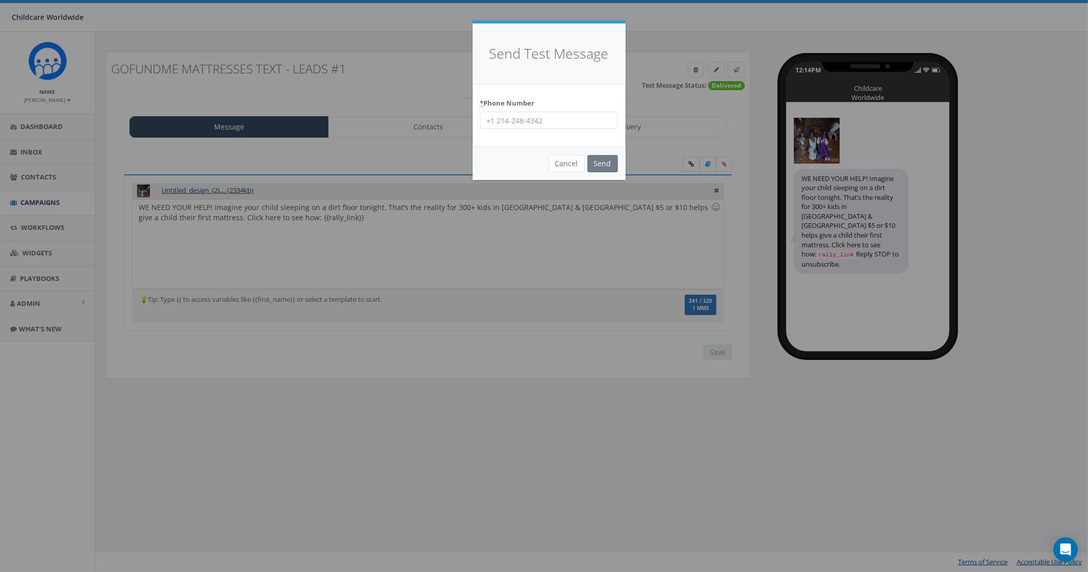
click at [576, 129] on input "* Phone Number" at bounding box center [549, 120] width 138 height 17
type input "2066172151"
click at [602, 167] on input "Send" at bounding box center [603, 163] width 31 height 17
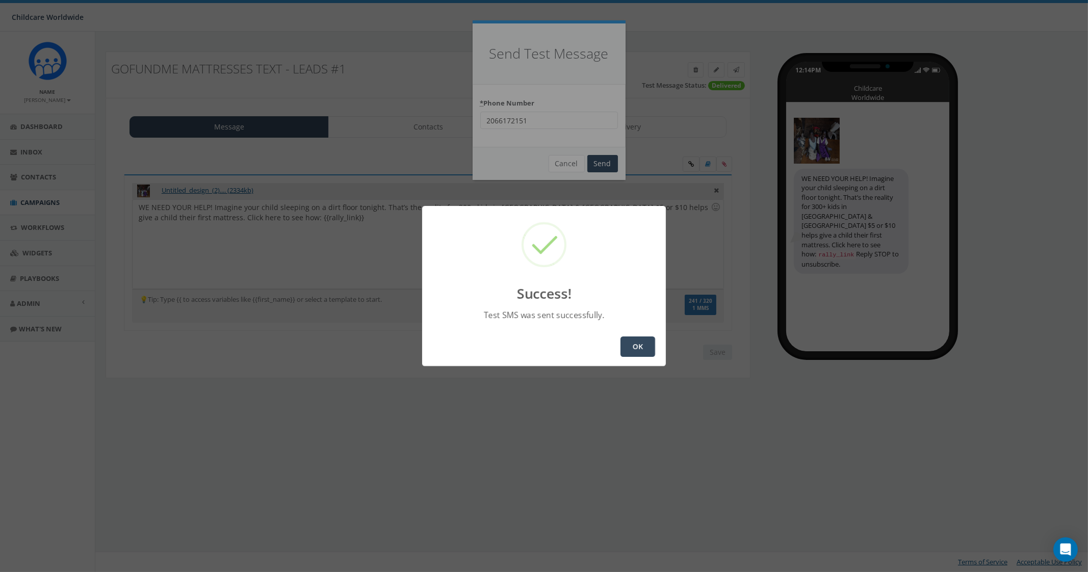
click at [638, 342] on button "OK" at bounding box center [638, 347] width 35 height 20
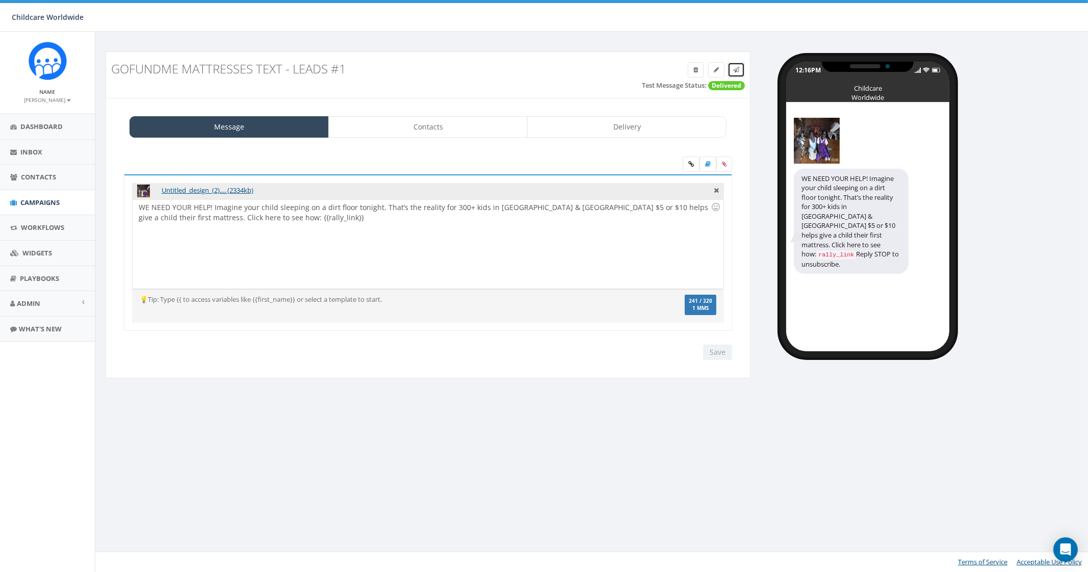
click at [738, 67] on icon at bounding box center [736, 70] width 6 height 6
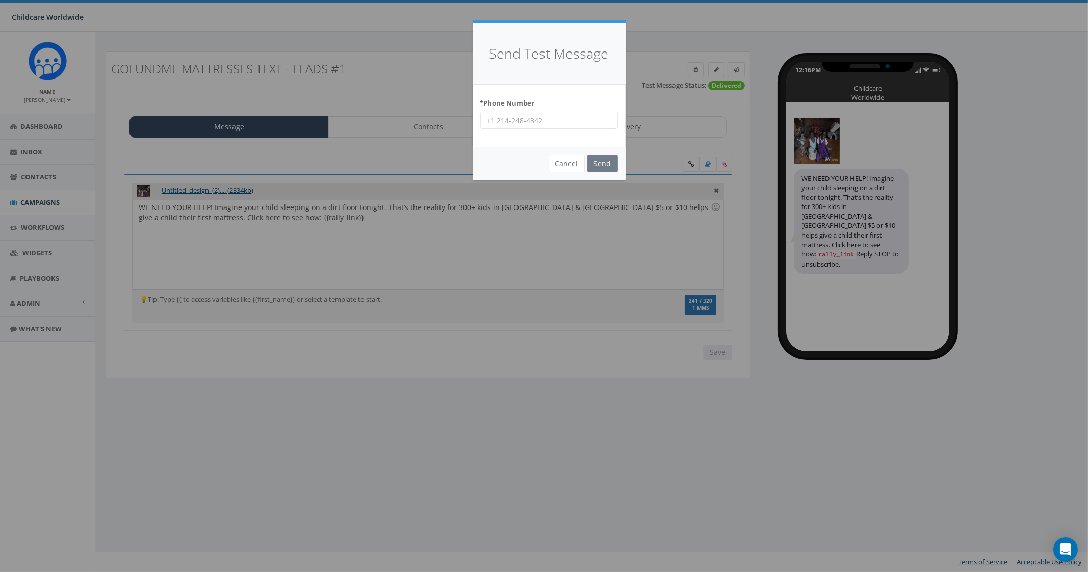
click at [566, 125] on input "* Phone Number" at bounding box center [549, 120] width 138 height 17
type input "9035307951"
click at [607, 164] on input "Send" at bounding box center [603, 163] width 31 height 17
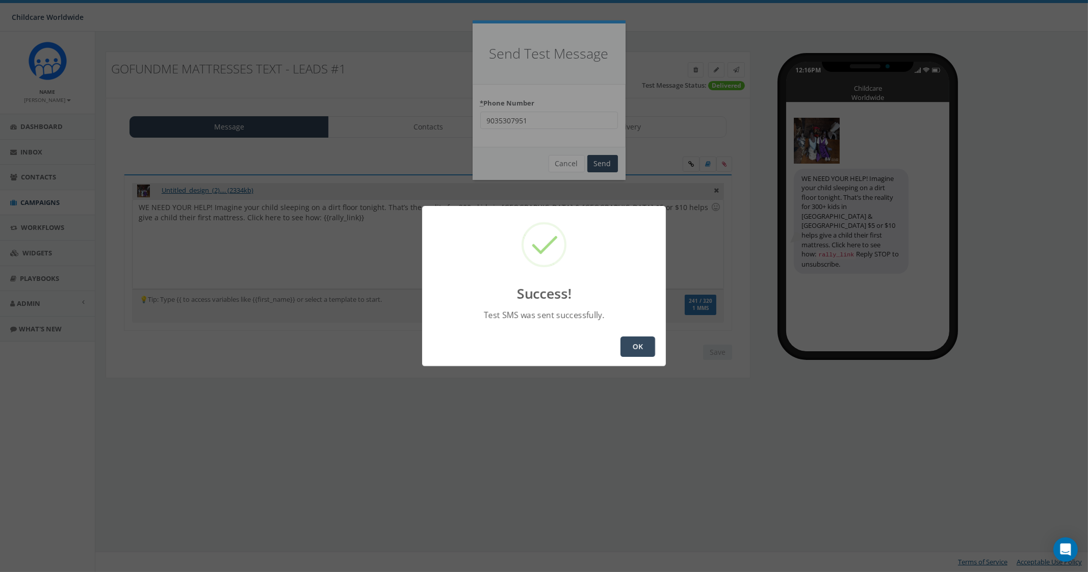
click at [644, 355] on button "OK" at bounding box center [638, 347] width 35 height 20
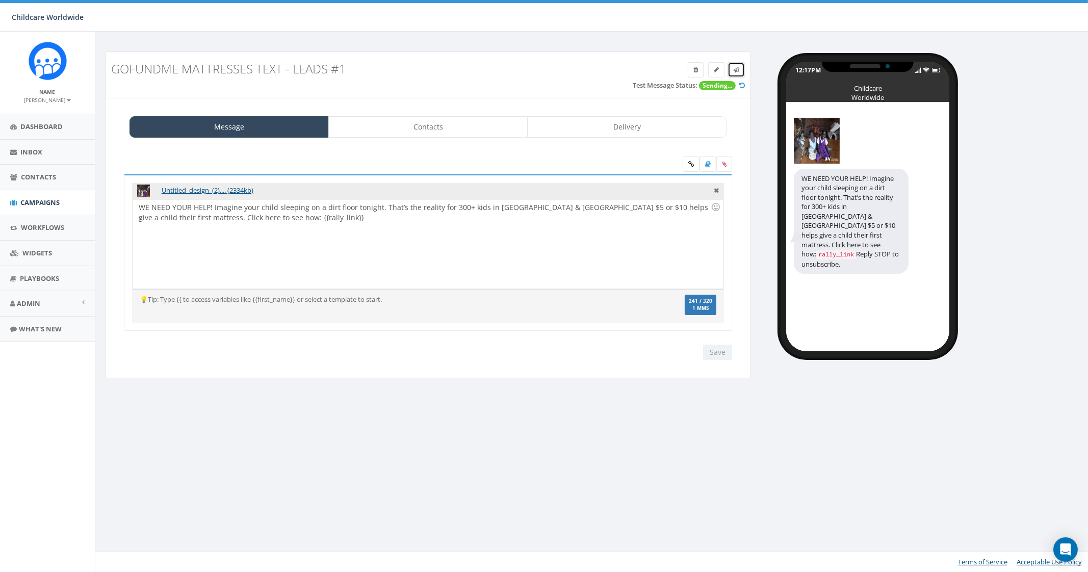
click at [739, 68] on link at bounding box center [736, 69] width 17 height 15
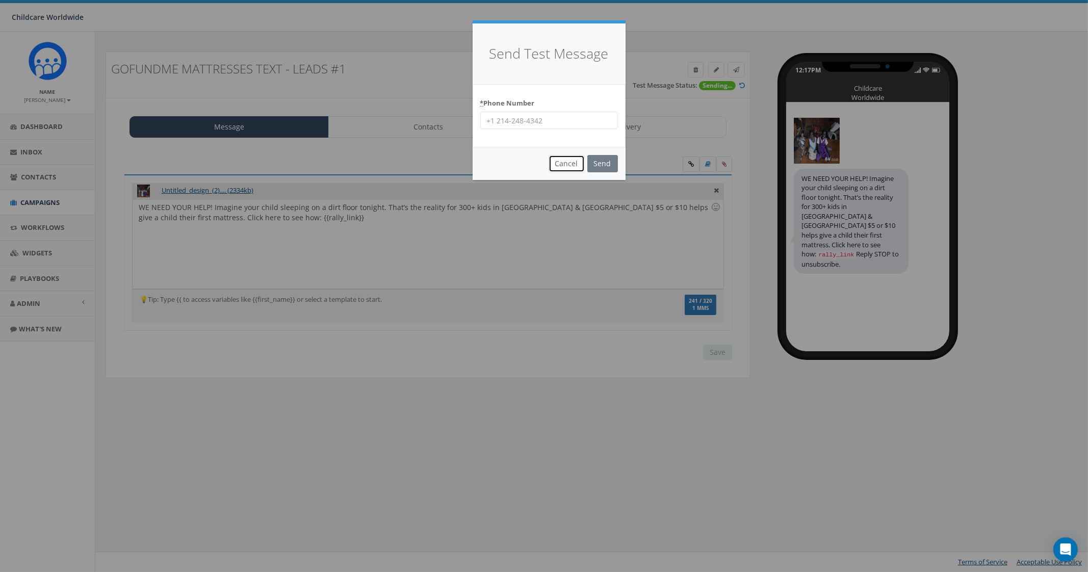
click at [566, 166] on button "Cancel" at bounding box center [567, 163] width 36 height 17
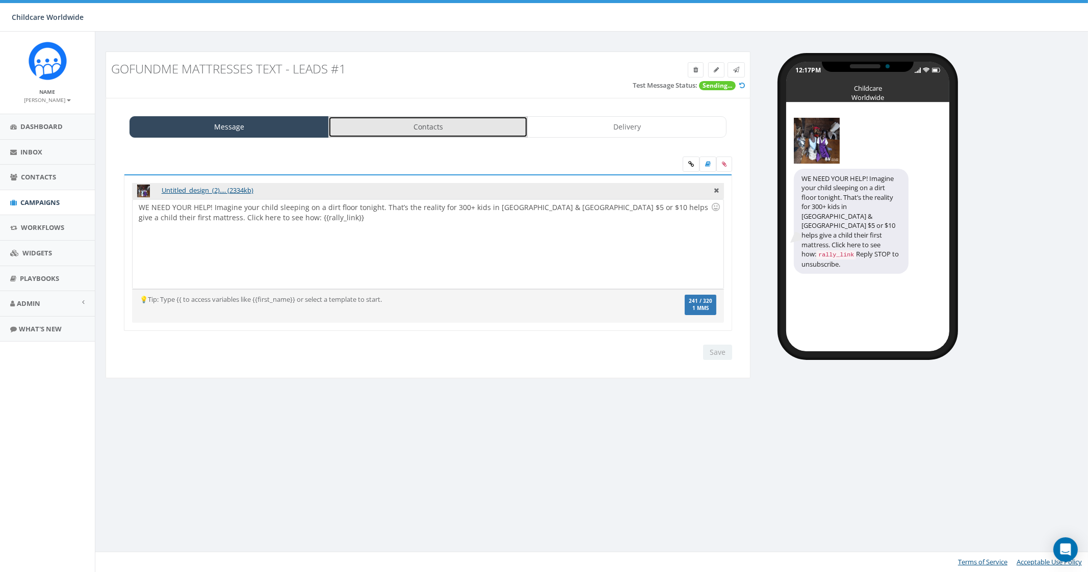
click at [426, 125] on link "Contacts" at bounding box center [427, 126] width 199 height 21
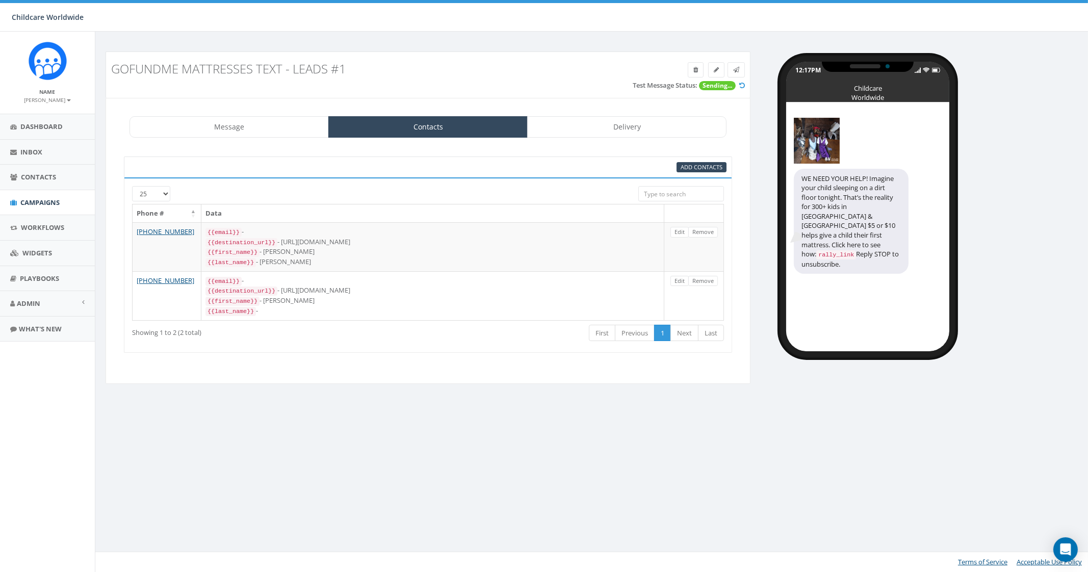
click at [428, 455] on div "GoFundMe Mattresses Text - Leads #1 Test Message Status: Sending... Message Con…" at bounding box center [593, 302] width 997 height 541
click at [691, 169] on span "Add Contacts" at bounding box center [702, 167] width 42 height 8
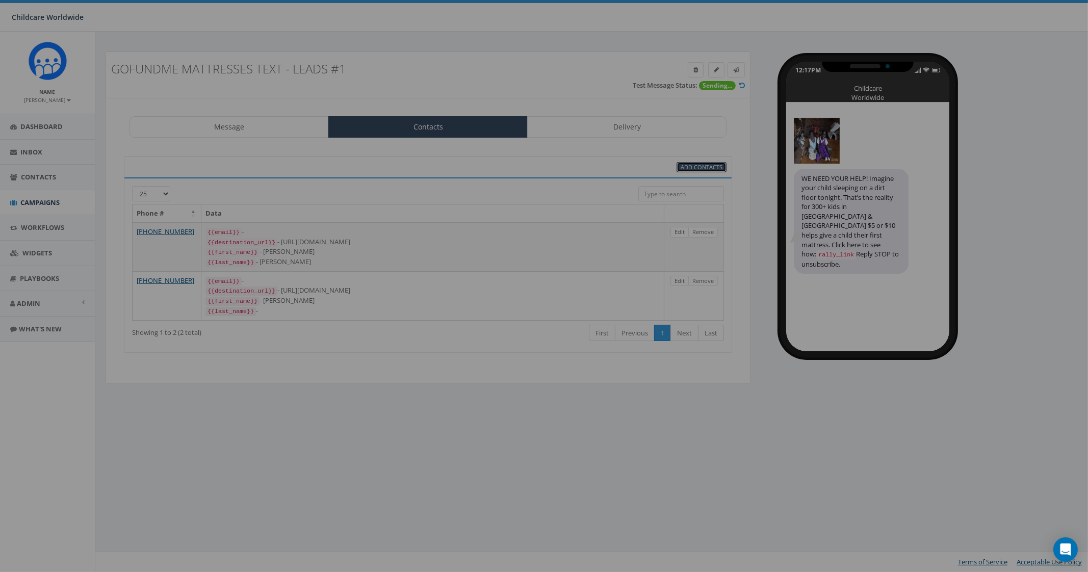
select select
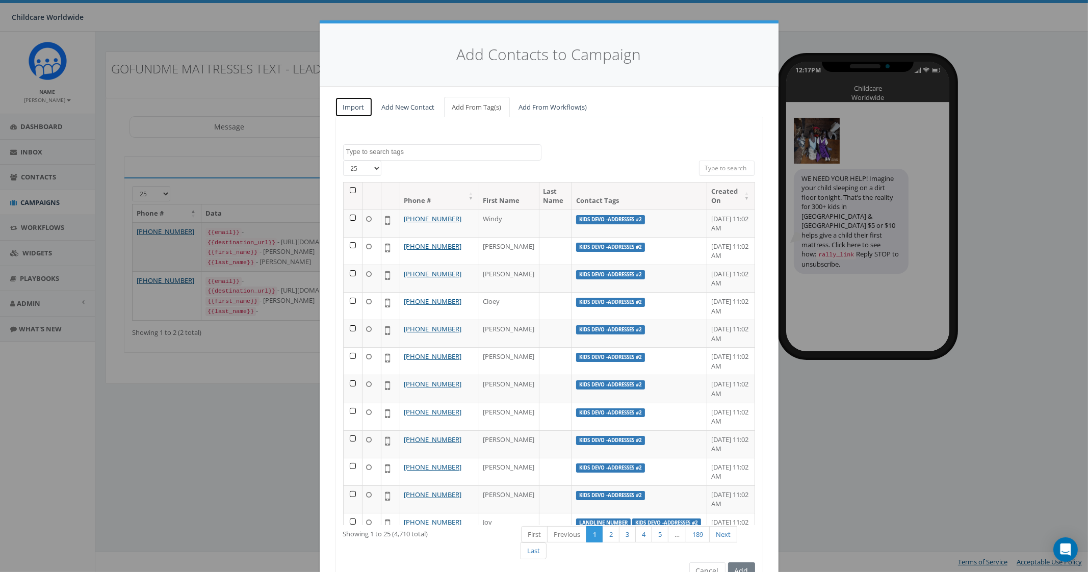
click at [346, 107] on link "Import" at bounding box center [354, 107] width 38 height 21
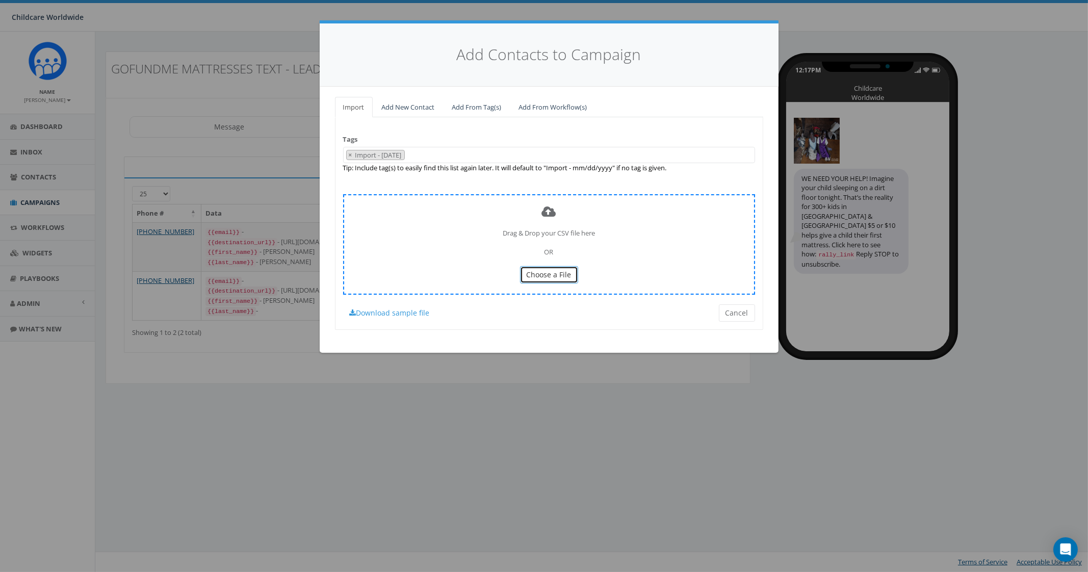
click at [553, 270] on span "Choose a File" at bounding box center [549, 275] width 45 height 10
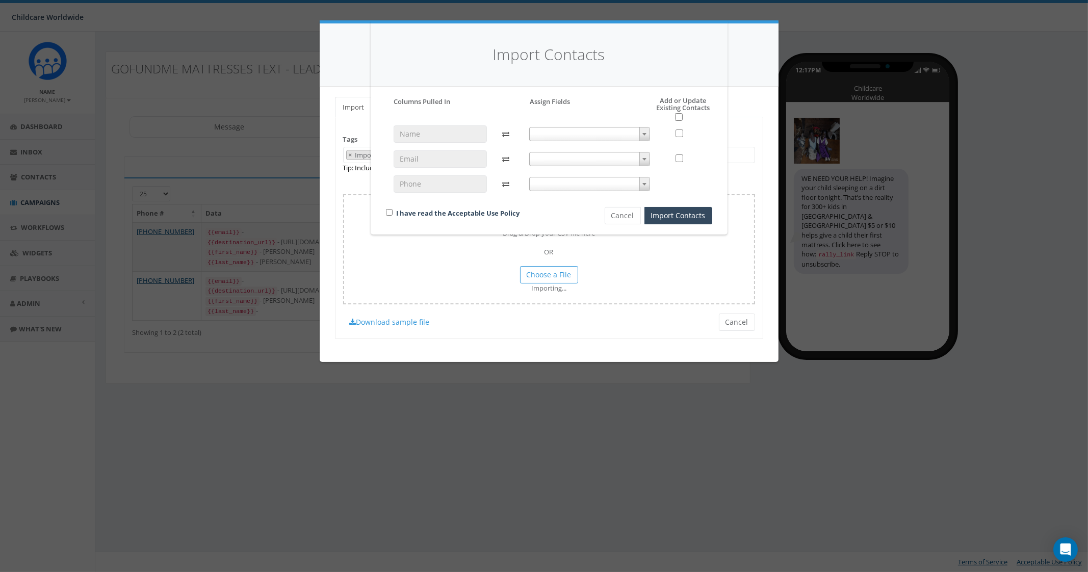
click at [568, 131] on span at bounding box center [589, 134] width 121 height 14
select select "do_not_import_this_field"
click at [561, 161] on span at bounding box center [589, 159] width 121 height 14
select select "email"
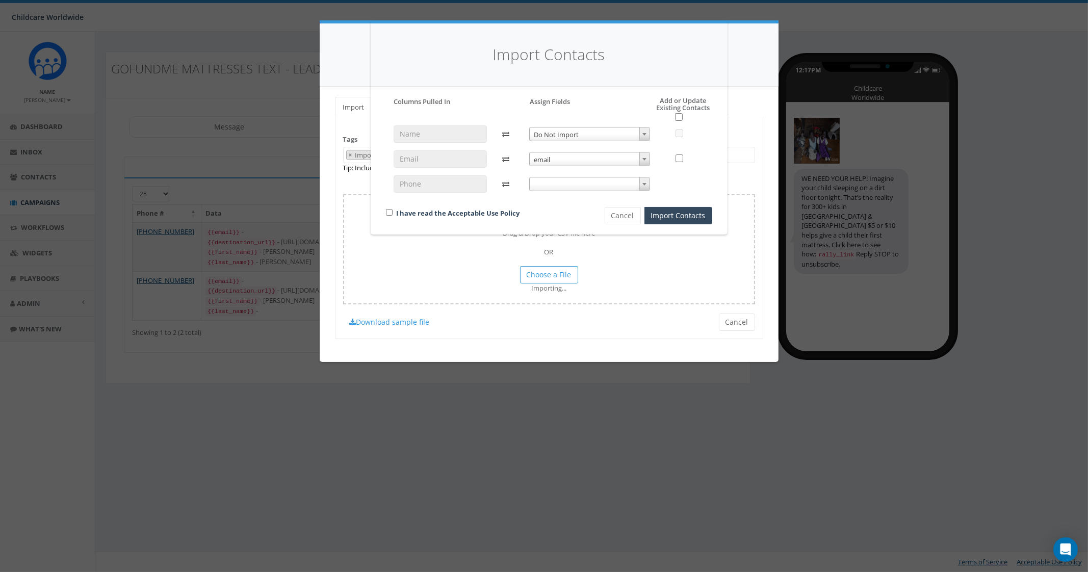
click at [567, 185] on span at bounding box center [589, 184] width 121 height 14
select select "phone_number"
click at [389, 214] on input "checkbox" at bounding box center [389, 212] width 7 height 7
checkbox input "true"
click at [671, 218] on button "Import Contacts" at bounding box center [679, 215] width 68 height 17
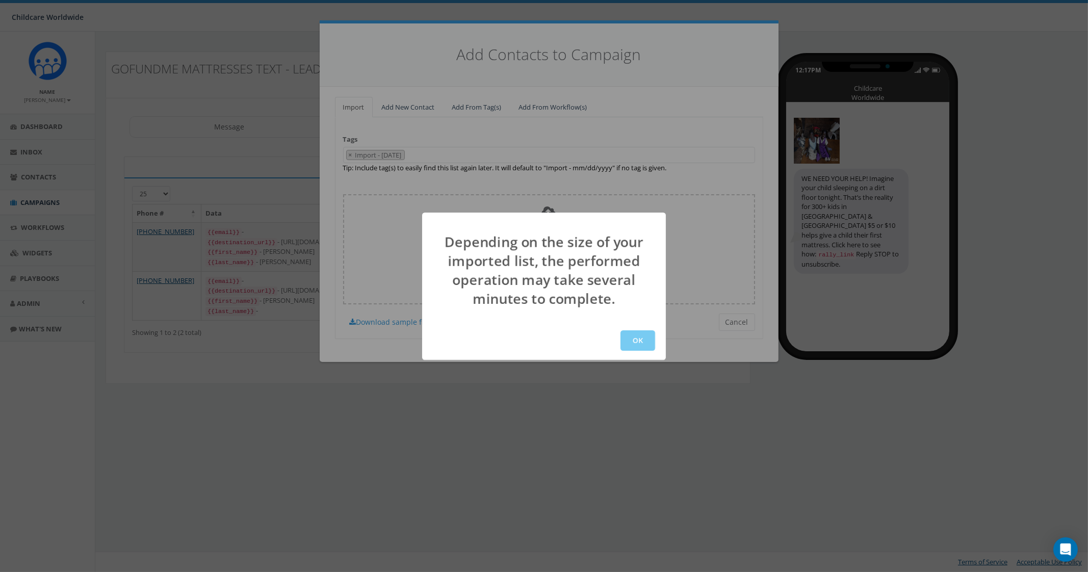
click at [638, 343] on button "OK" at bounding box center [638, 340] width 35 height 20
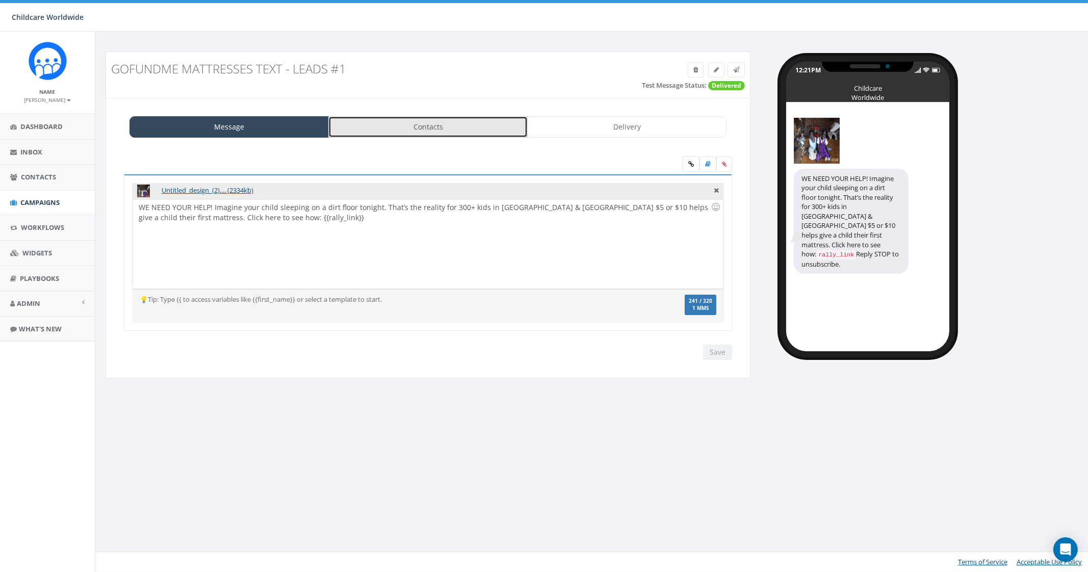
click at [421, 127] on link "Contacts" at bounding box center [427, 126] width 199 height 21
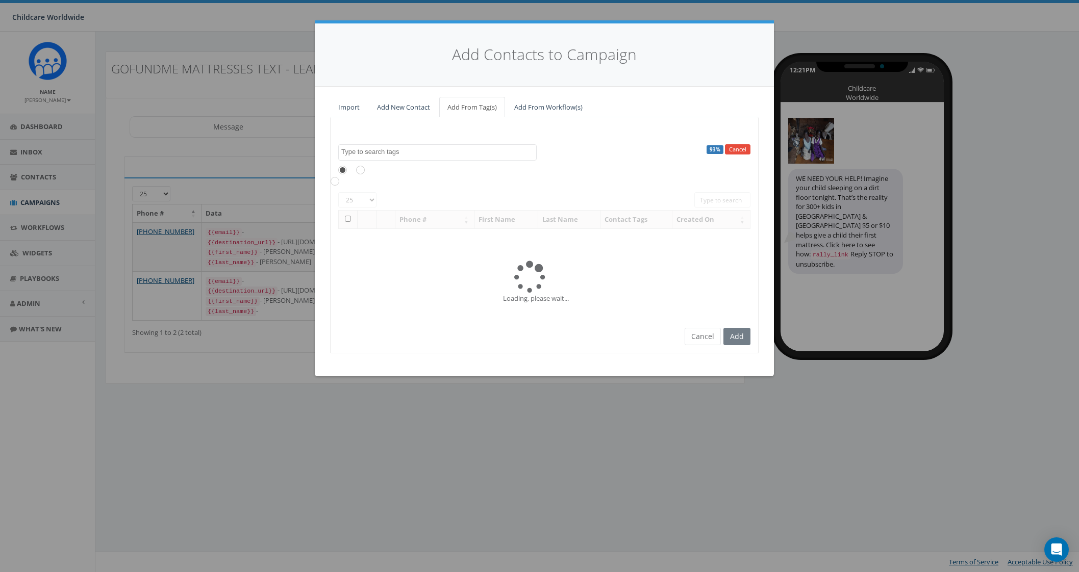
select select
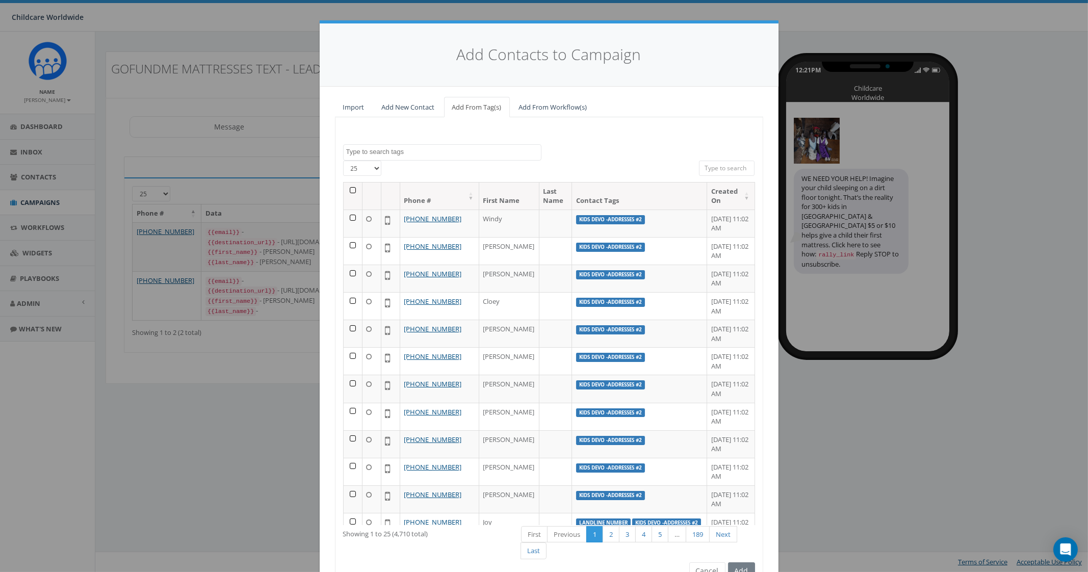
click at [346, 120] on div "100% Cancel Clean Water Text #1 Donor EOY Final Clean Water Text #1 Import - 04…" at bounding box center [549, 352] width 428 height 471
click at [352, 109] on link "Import" at bounding box center [354, 107] width 38 height 21
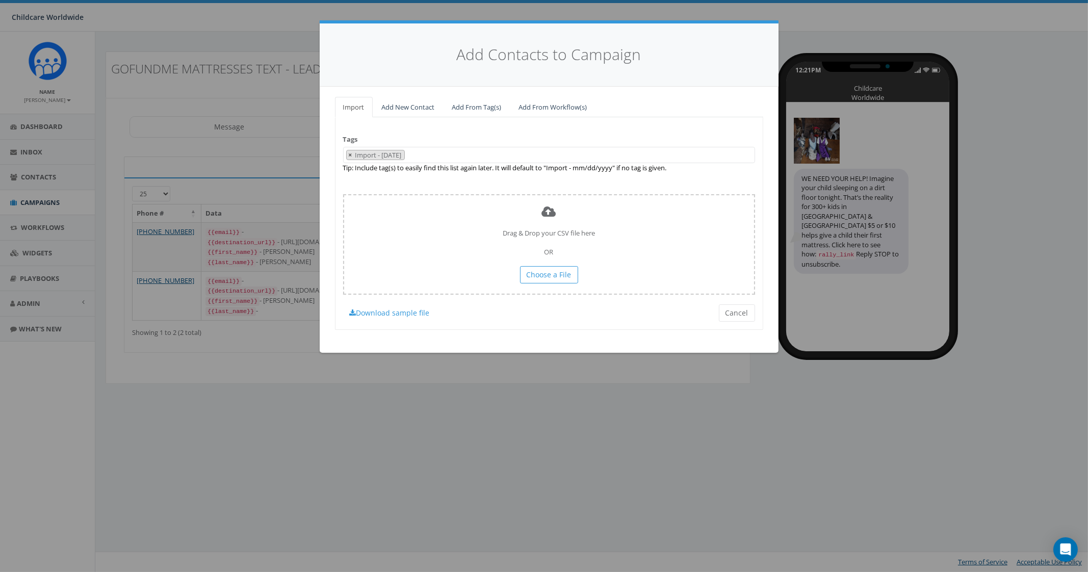
click at [352, 152] on button "×" at bounding box center [351, 155] width 8 height 10
select select
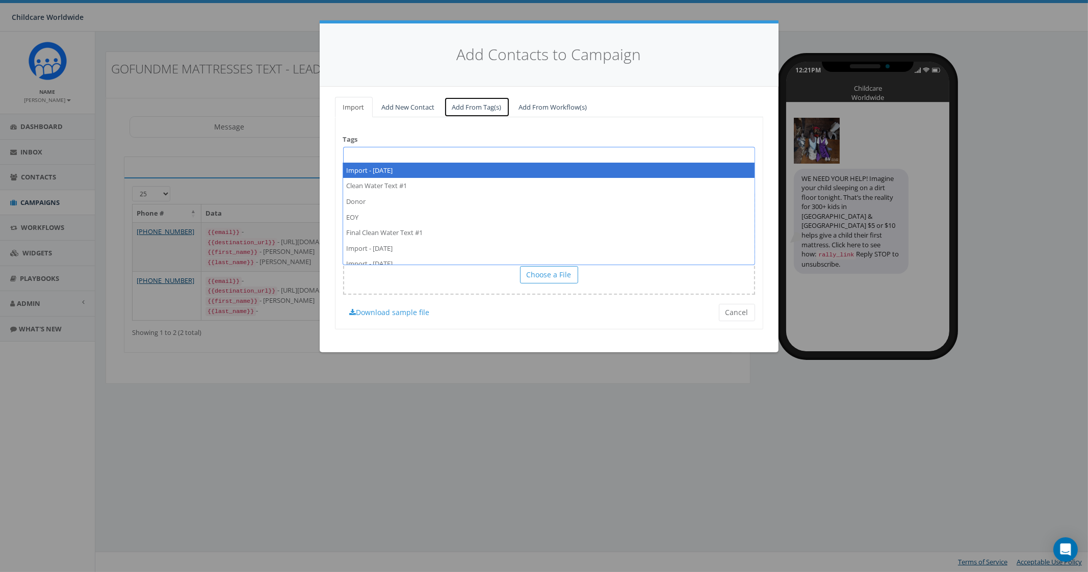
click at [486, 105] on link "Add From Tag(s)" at bounding box center [477, 107] width 66 height 21
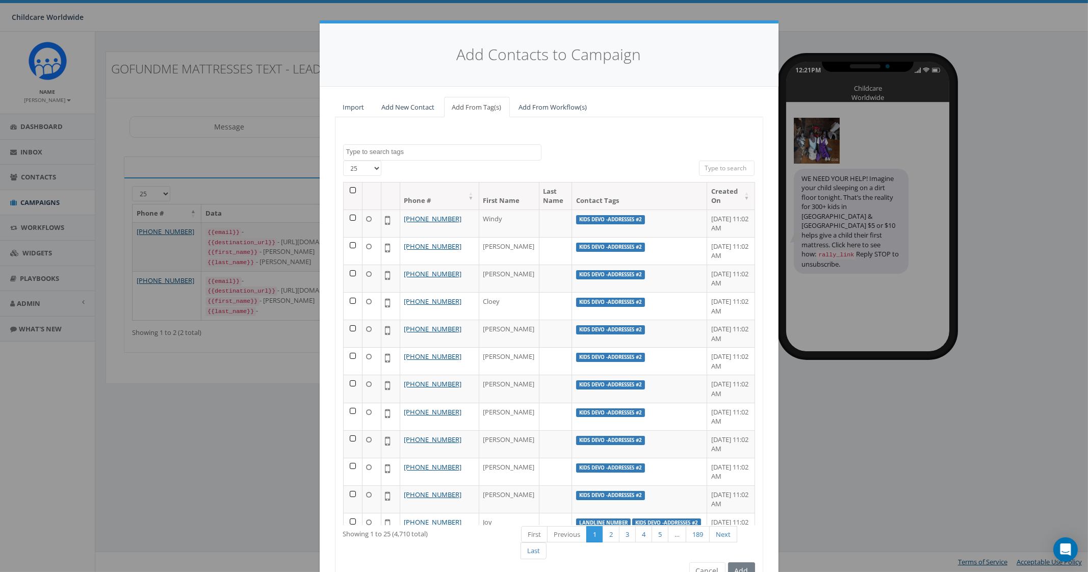
click at [411, 157] on span at bounding box center [442, 152] width 198 height 16
click at [353, 105] on link "Import" at bounding box center [354, 107] width 38 height 21
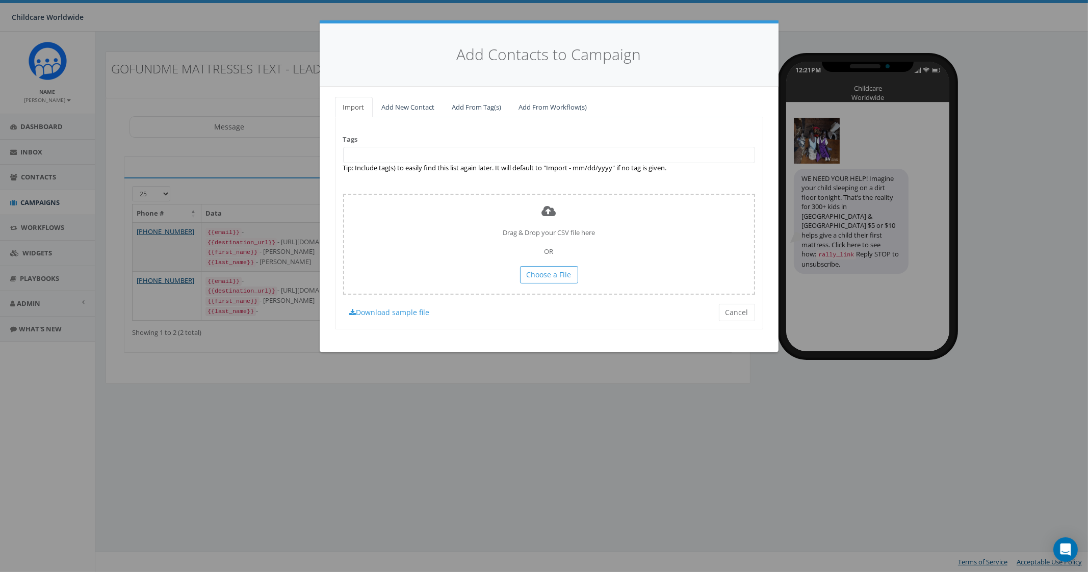
click at [354, 149] on span at bounding box center [549, 155] width 412 height 16
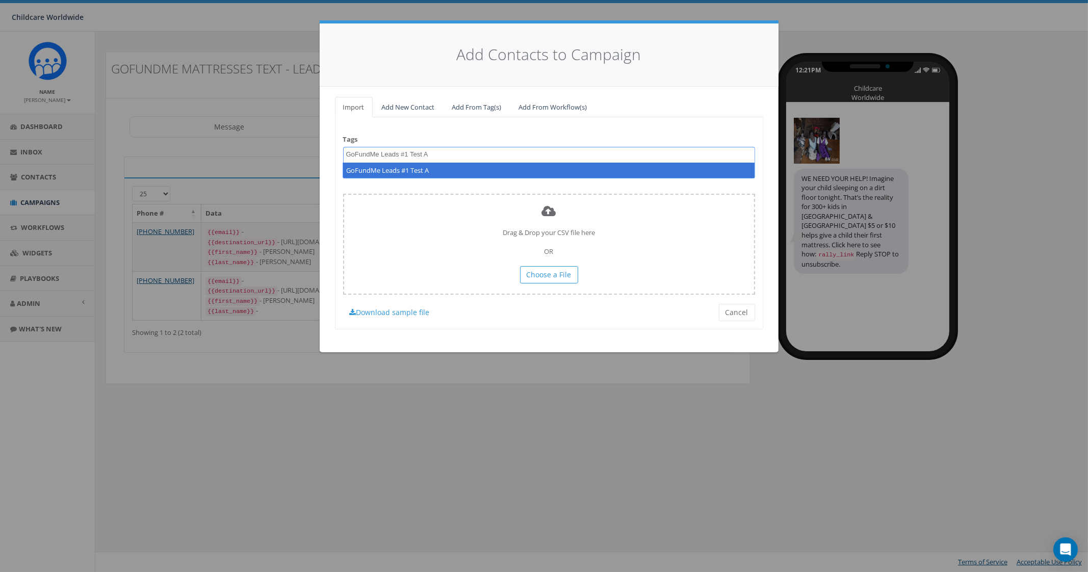
type textarea "GoFundMe Leads #1 Test A"
select select "GoFundMe Leads #1 Test A"
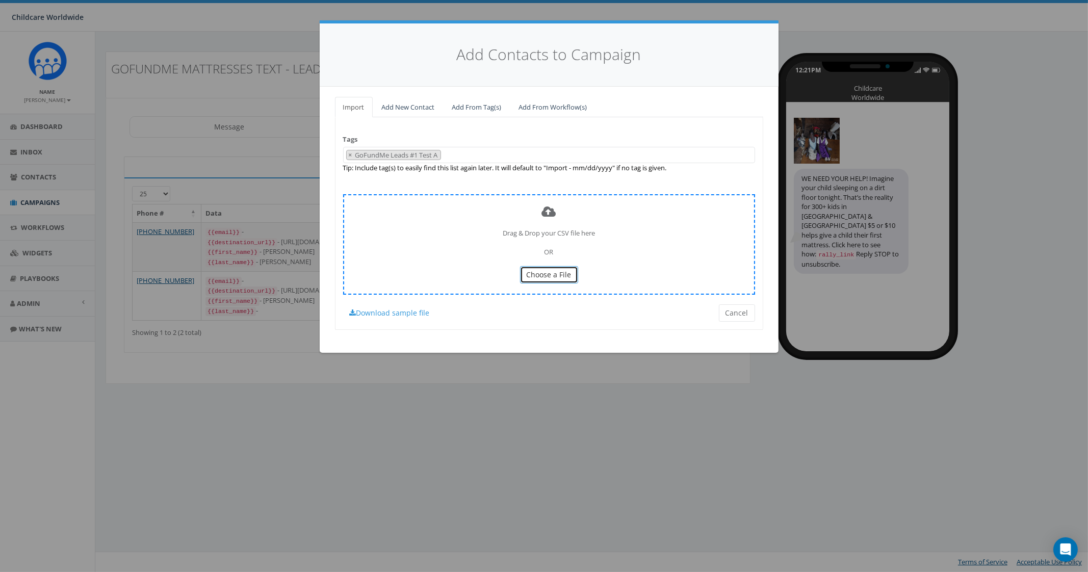
click at [543, 276] on span "Choose a File" at bounding box center [549, 275] width 45 height 10
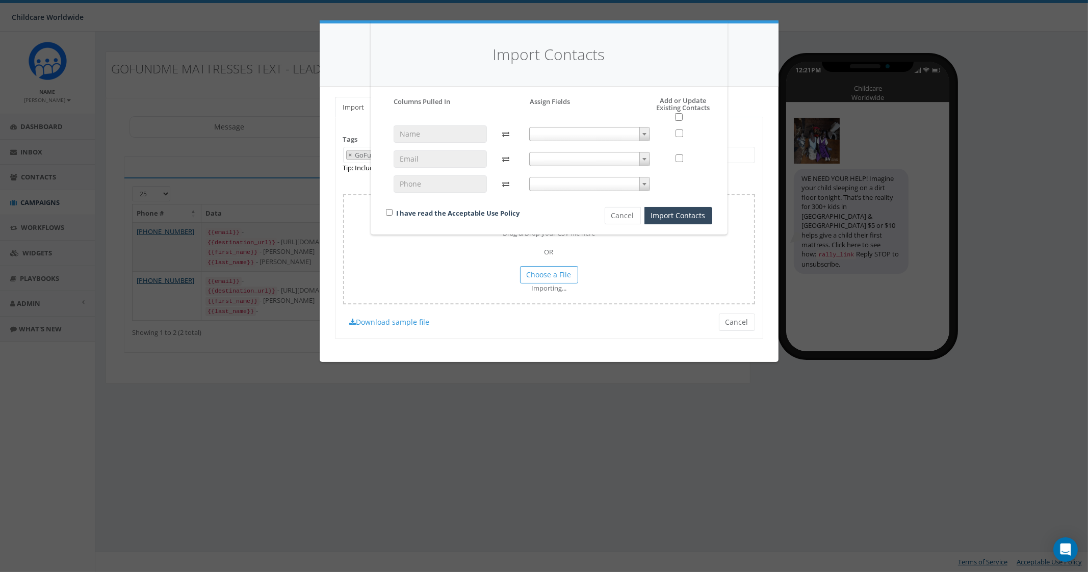
click at [565, 131] on span at bounding box center [589, 134] width 121 height 14
click at [561, 132] on span "Do Not Import" at bounding box center [590, 134] width 120 height 14
select select "first_name"
click at [542, 154] on span at bounding box center [589, 159] width 121 height 14
select select "email"
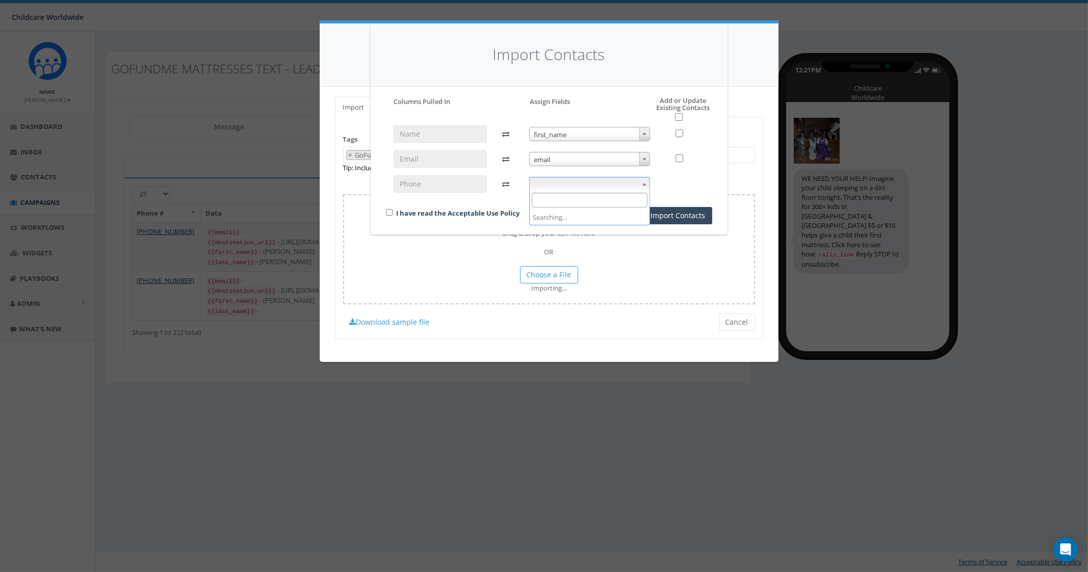
click at [547, 189] on span at bounding box center [589, 184] width 121 height 14
select select "phone_number"
click at [679, 214] on button "Import Contacts" at bounding box center [679, 215] width 68 height 17
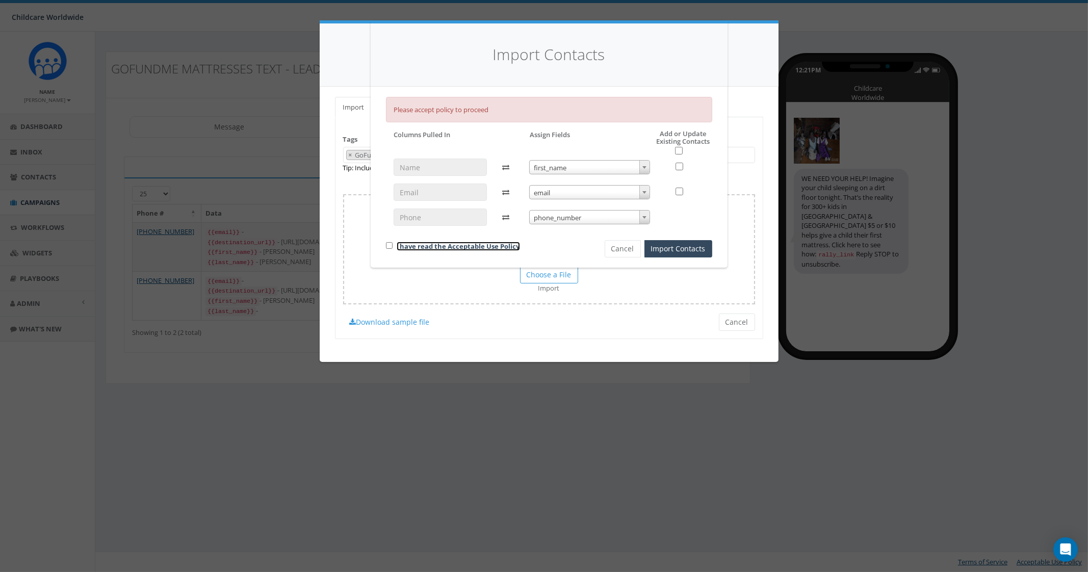
click at [397, 248] on link "I have read the Acceptable Use Policy" at bounding box center [458, 246] width 123 height 9
click at [390, 244] on input "checkbox" at bounding box center [389, 245] width 7 height 7
checkbox input "true"
click at [671, 251] on button "Import Contacts" at bounding box center [679, 248] width 68 height 17
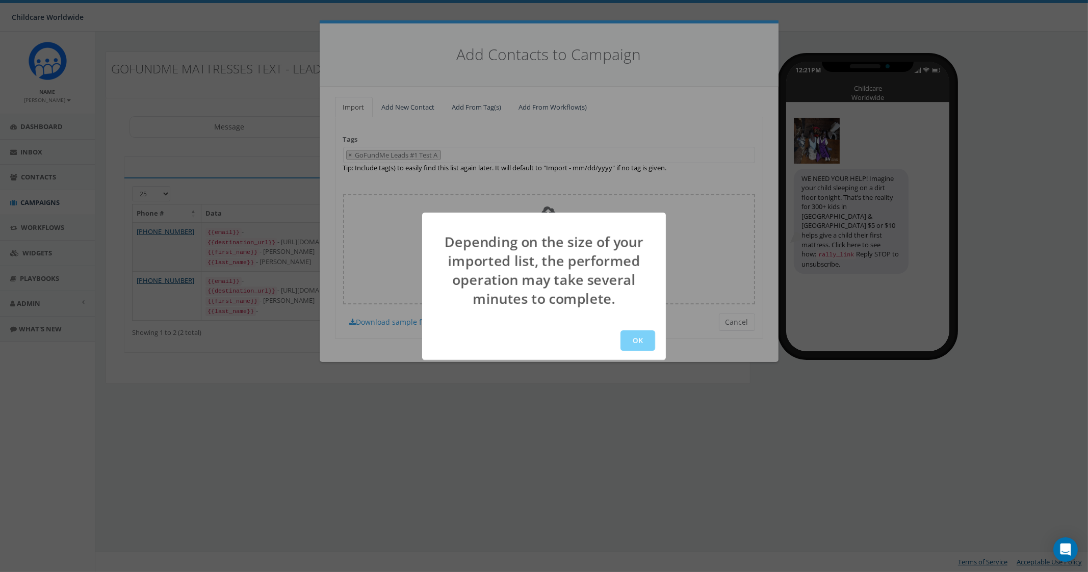
click at [634, 329] on div "OK" at bounding box center [544, 340] width 244 height 39
click at [637, 339] on button "OK" at bounding box center [638, 340] width 35 height 20
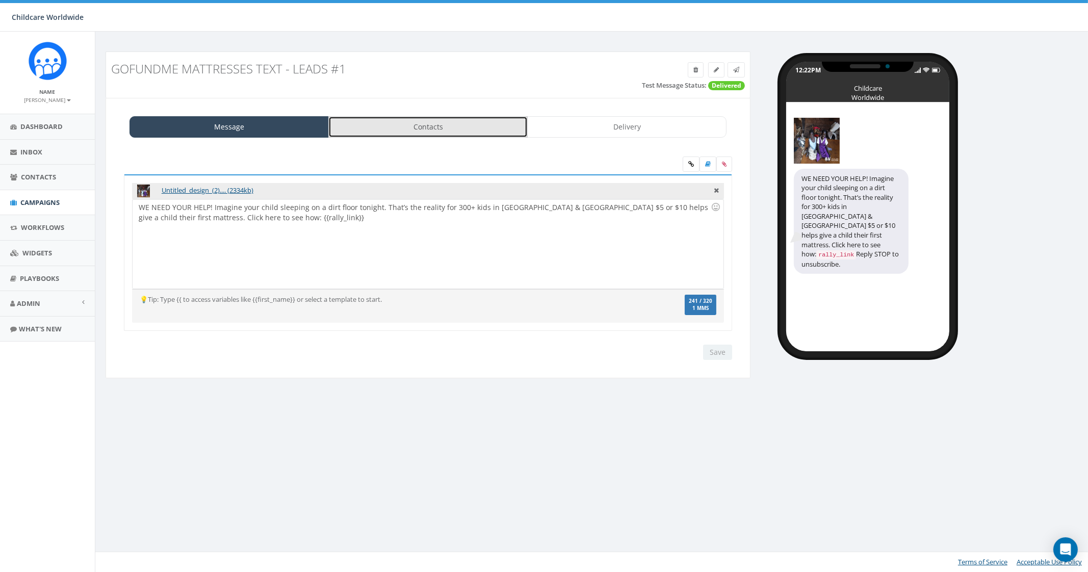
click at [439, 132] on link "Contacts" at bounding box center [427, 126] width 199 height 21
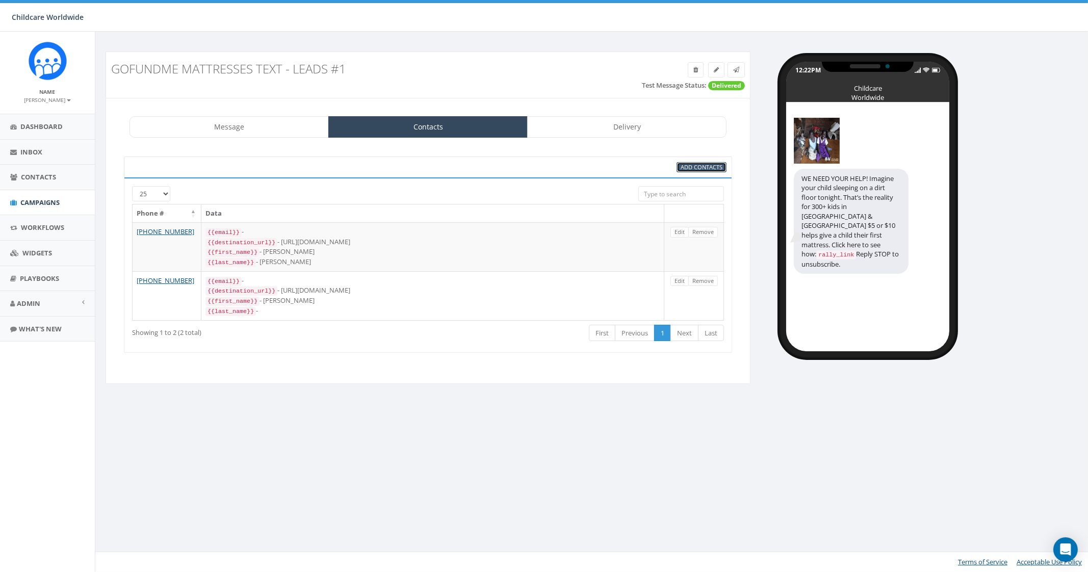
click at [701, 163] on span "Add Contacts" at bounding box center [702, 167] width 42 height 8
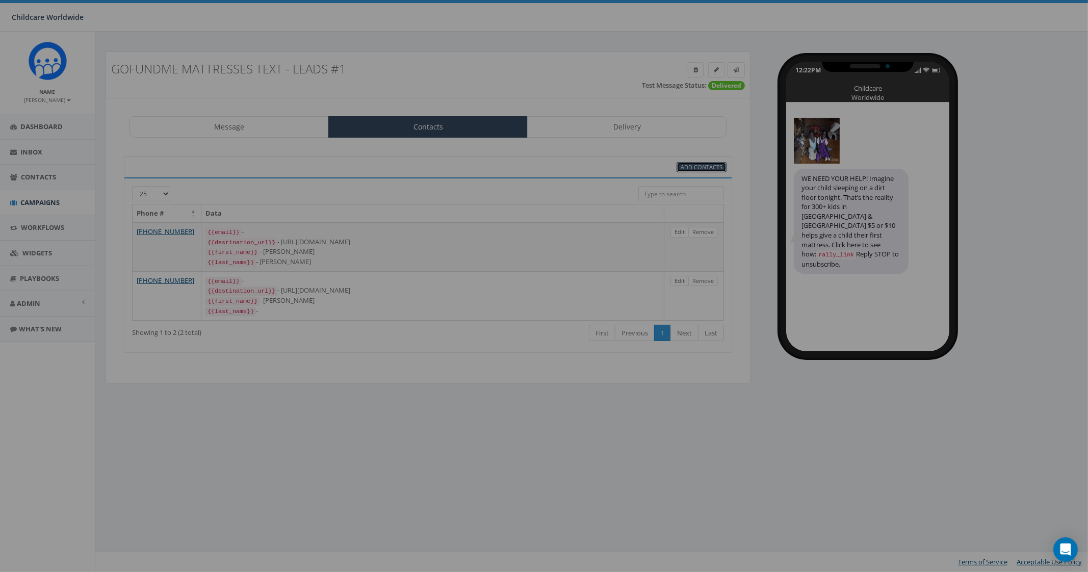
select select
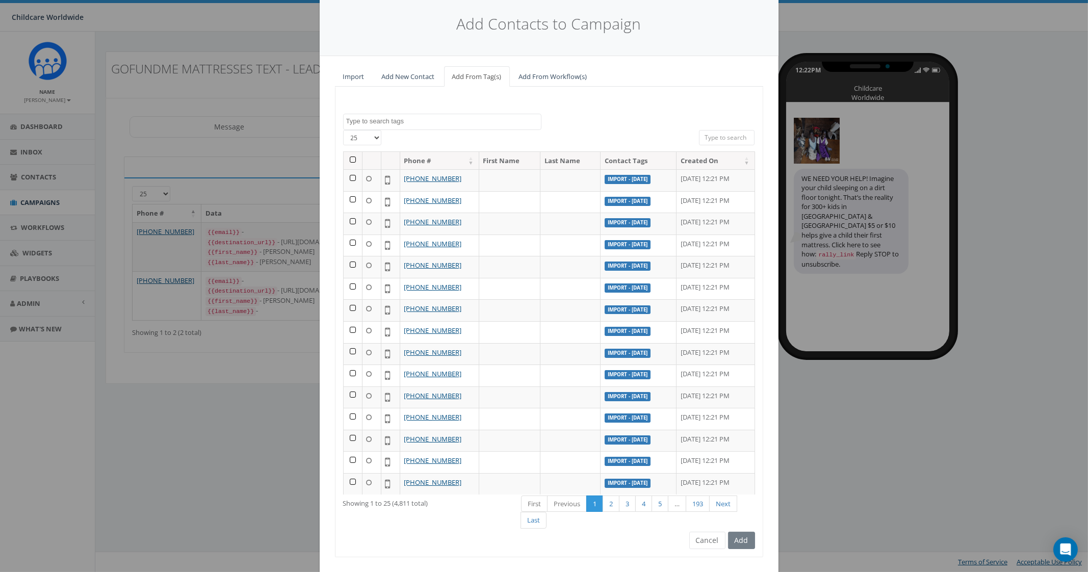
scroll to position [53, 0]
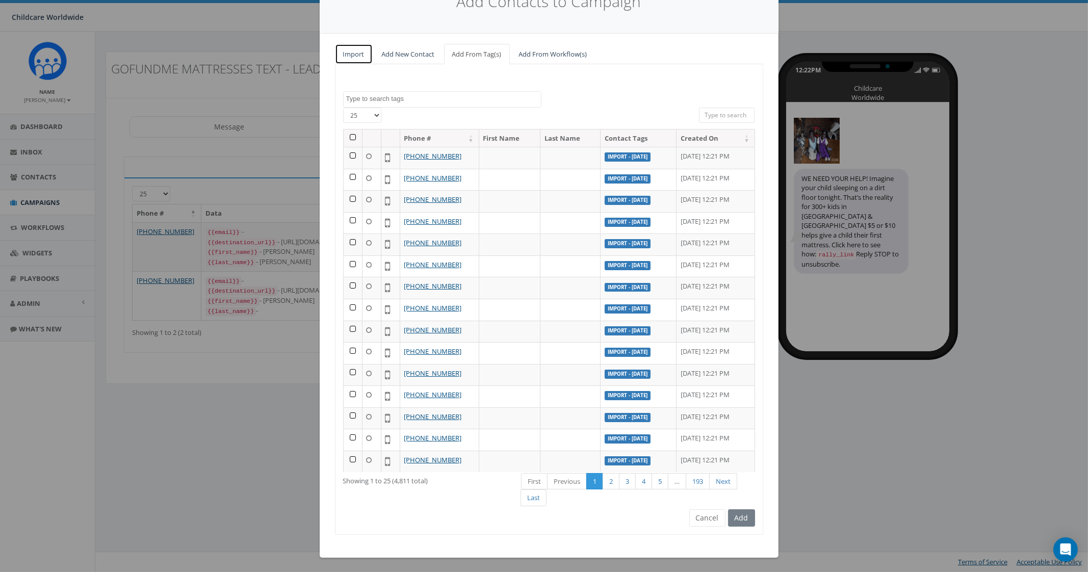
click at [347, 52] on link "Import" at bounding box center [354, 54] width 38 height 21
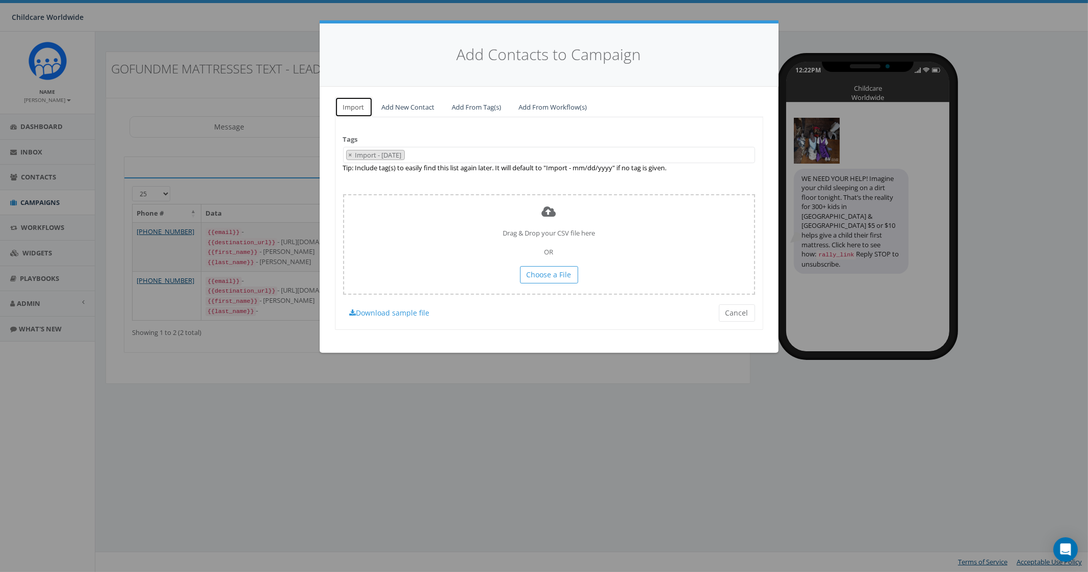
scroll to position [0, 0]
click at [350, 151] on span "×" at bounding box center [351, 154] width 4 height 9
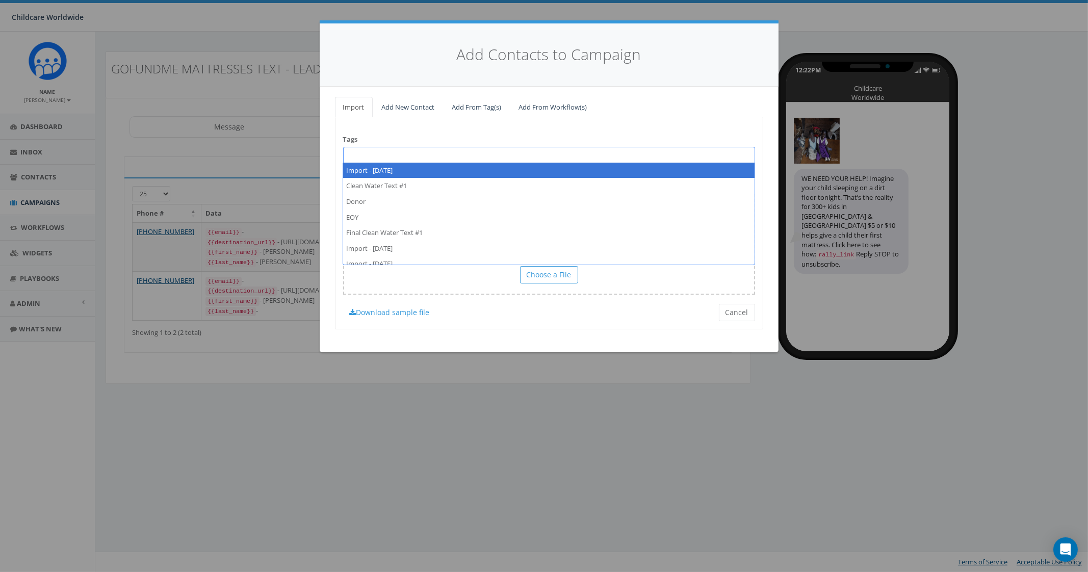
select select "Import - 08/13/2025"
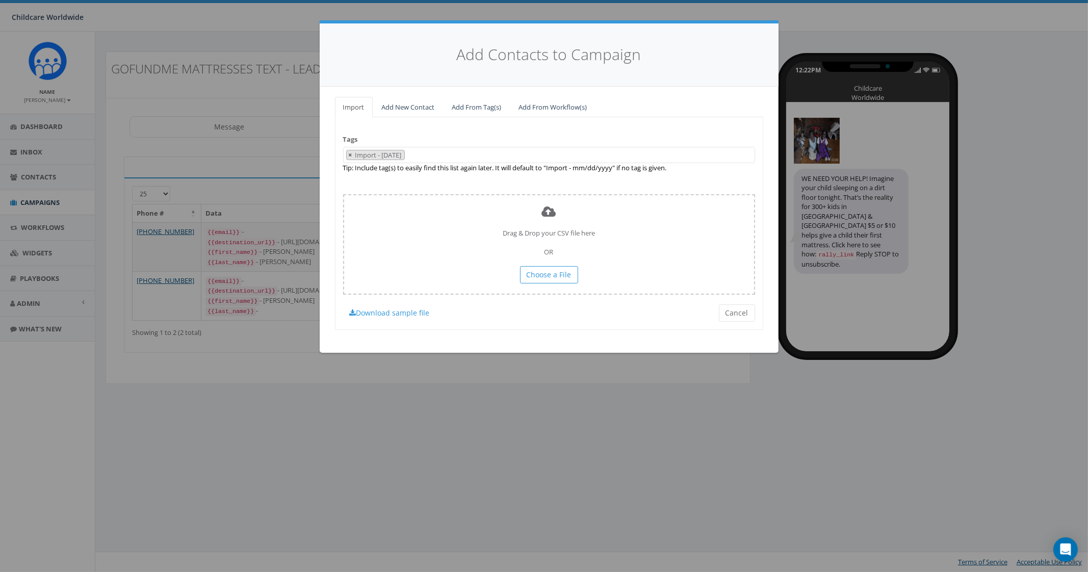
click at [347, 156] on button "×" at bounding box center [351, 155] width 8 height 10
select select
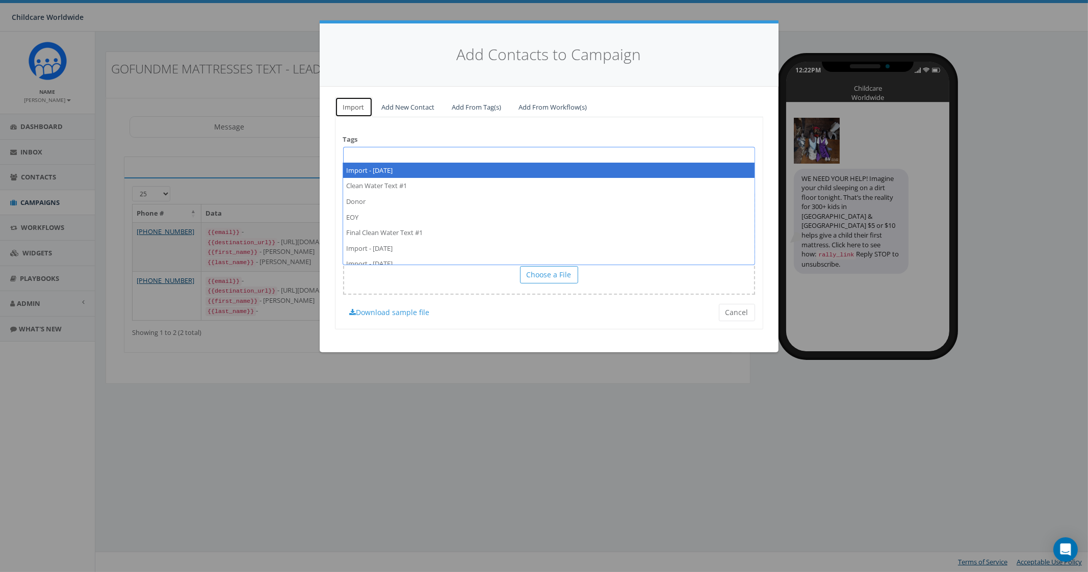
click at [357, 107] on link "Import" at bounding box center [354, 107] width 38 height 21
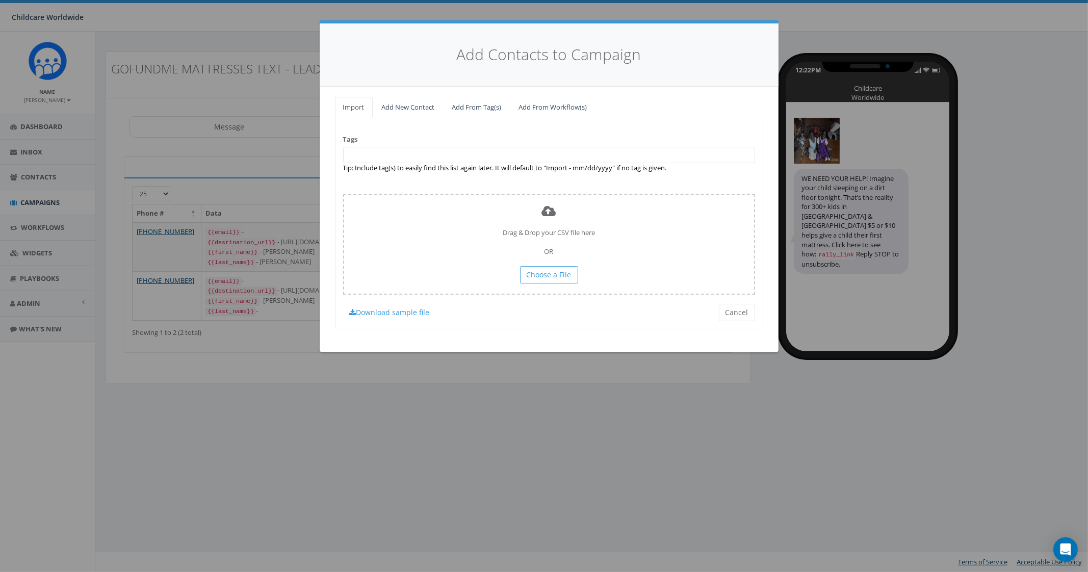
click at [360, 153] on span at bounding box center [549, 155] width 412 height 16
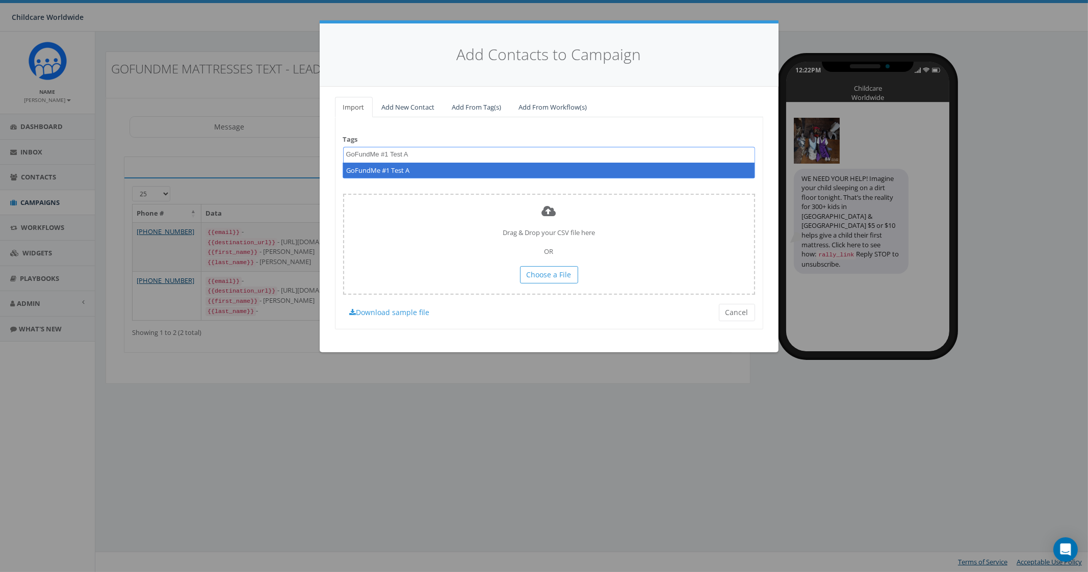
type textarea "GoFundMe #1 Test A"
select select "GoFundMe #1 Test A"
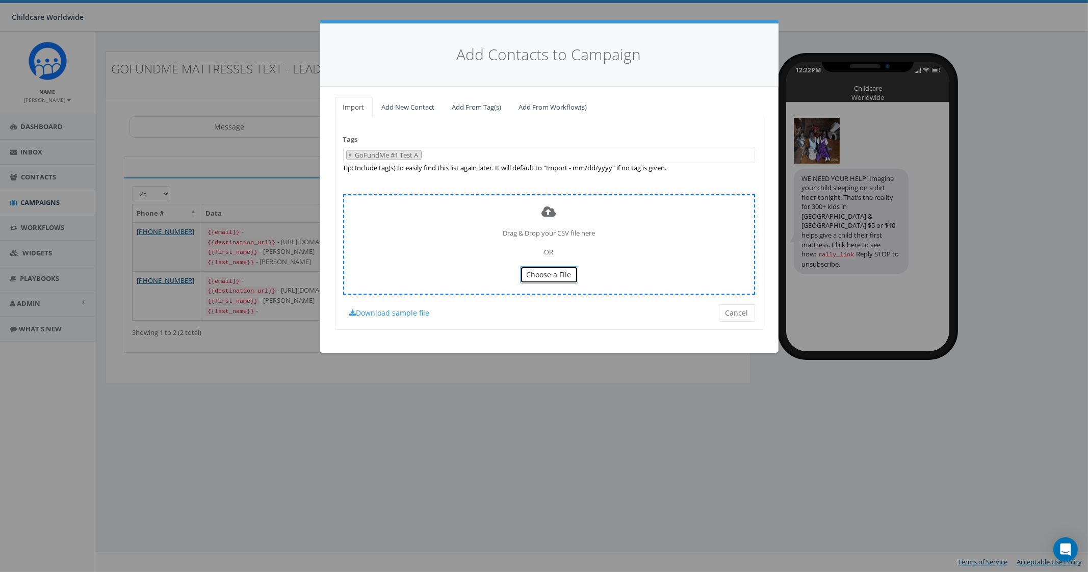
click at [537, 280] on button "Choose a File" at bounding box center [549, 274] width 58 height 17
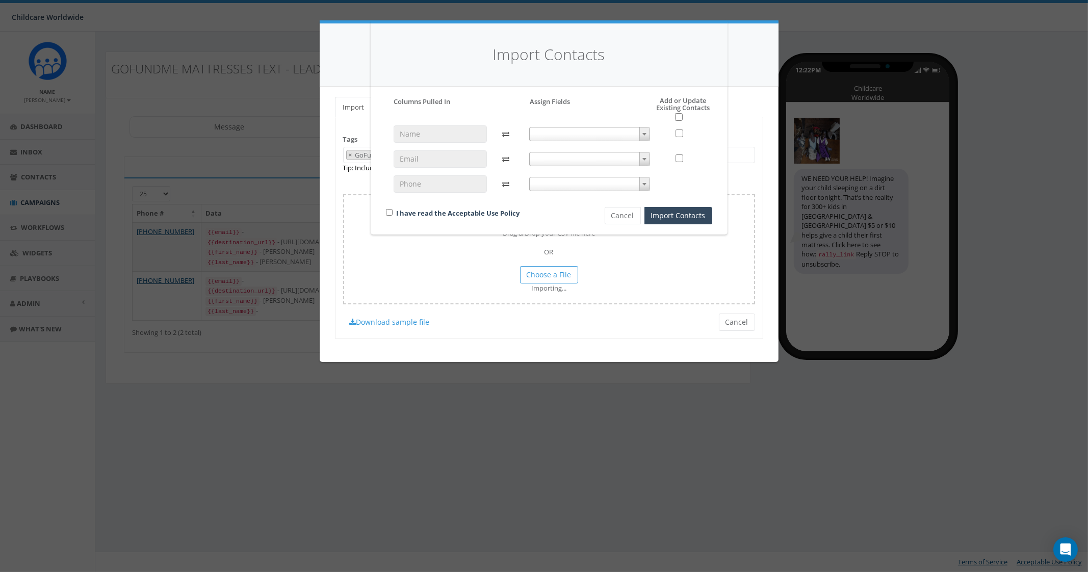
click at [563, 135] on span at bounding box center [589, 134] width 121 height 14
select select "first_name"
click at [543, 162] on span at bounding box center [589, 159] width 121 height 14
select select "do_not_import_this_field"
click at [557, 180] on span at bounding box center [589, 184] width 121 height 14
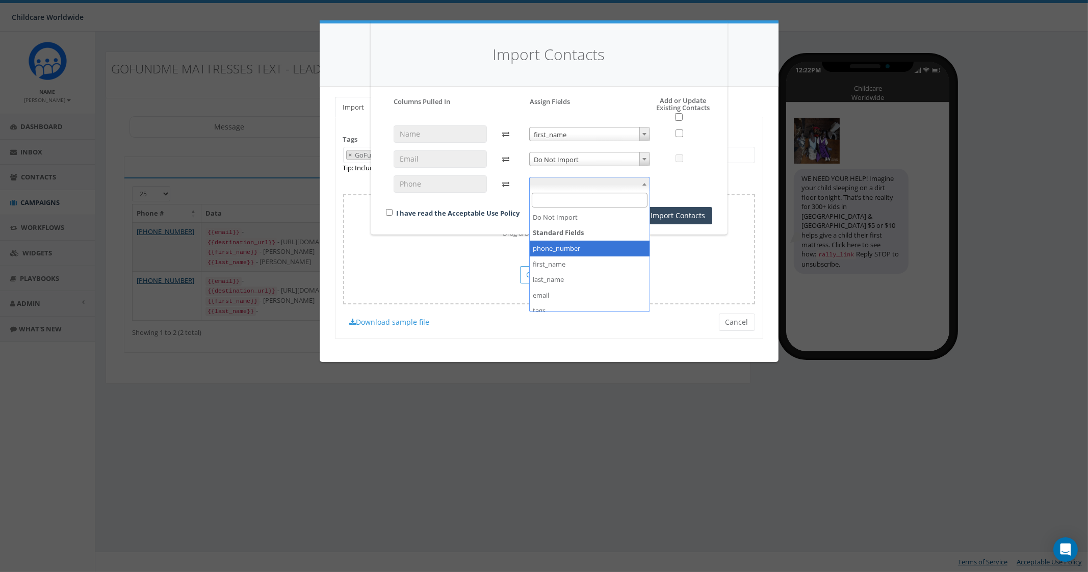
select select "phone_number"
click at [390, 214] on input "checkbox" at bounding box center [389, 212] width 7 height 7
checkbox input "true"
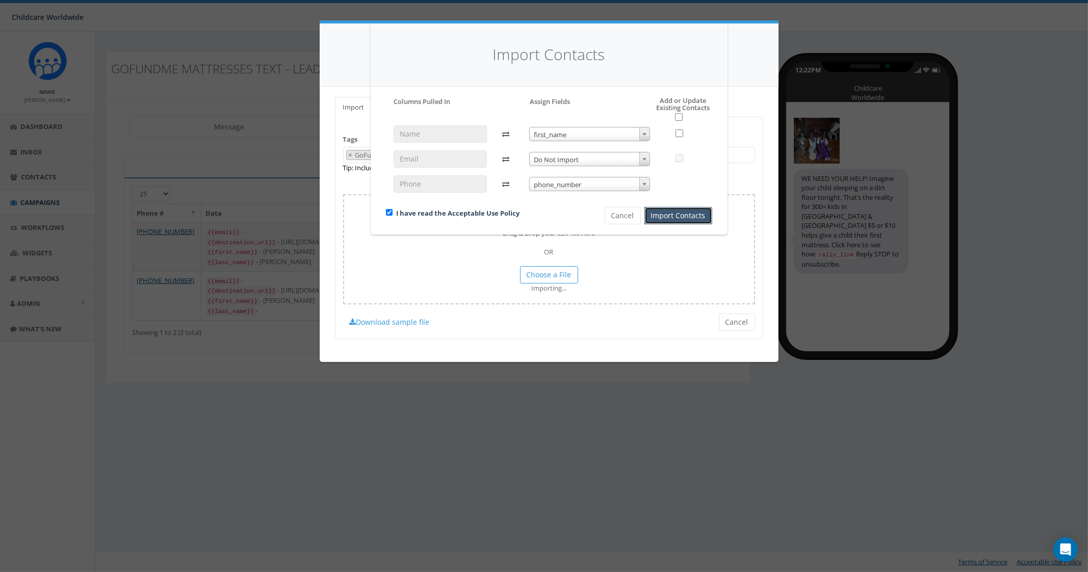
click at [660, 215] on button "Import Contacts" at bounding box center [679, 215] width 68 height 17
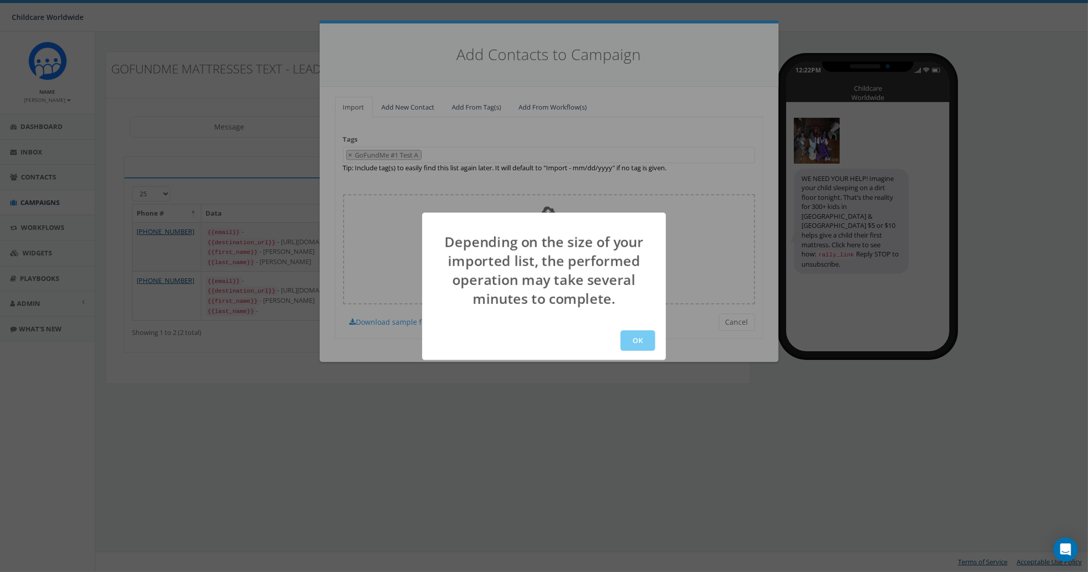
click at [640, 342] on button "OK" at bounding box center [638, 340] width 35 height 20
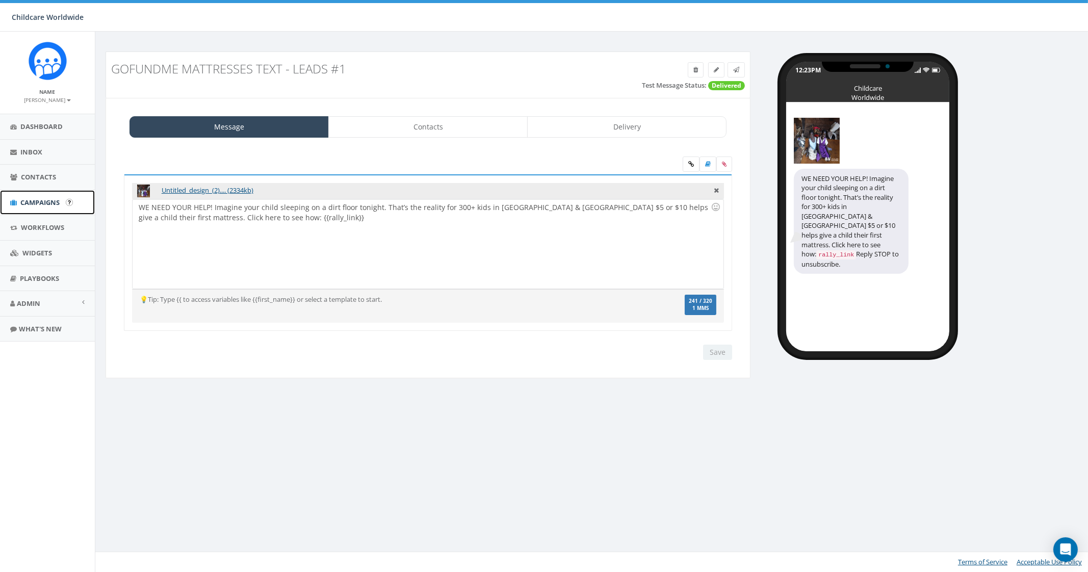
click at [36, 206] on span "Campaigns" at bounding box center [39, 202] width 39 height 9
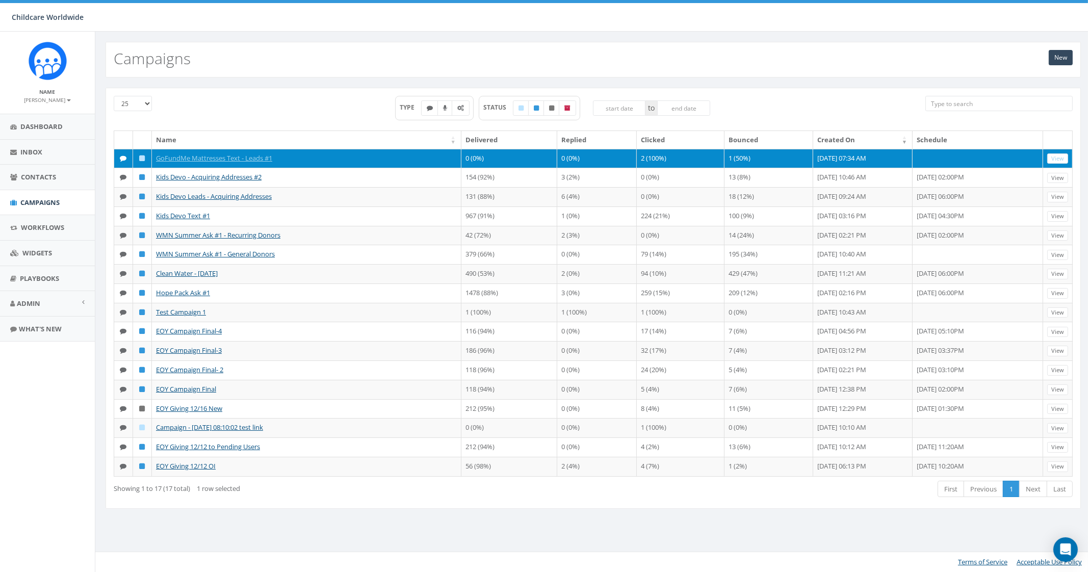
click at [143, 155] on icon at bounding box center [143, 158] width 6 height 7
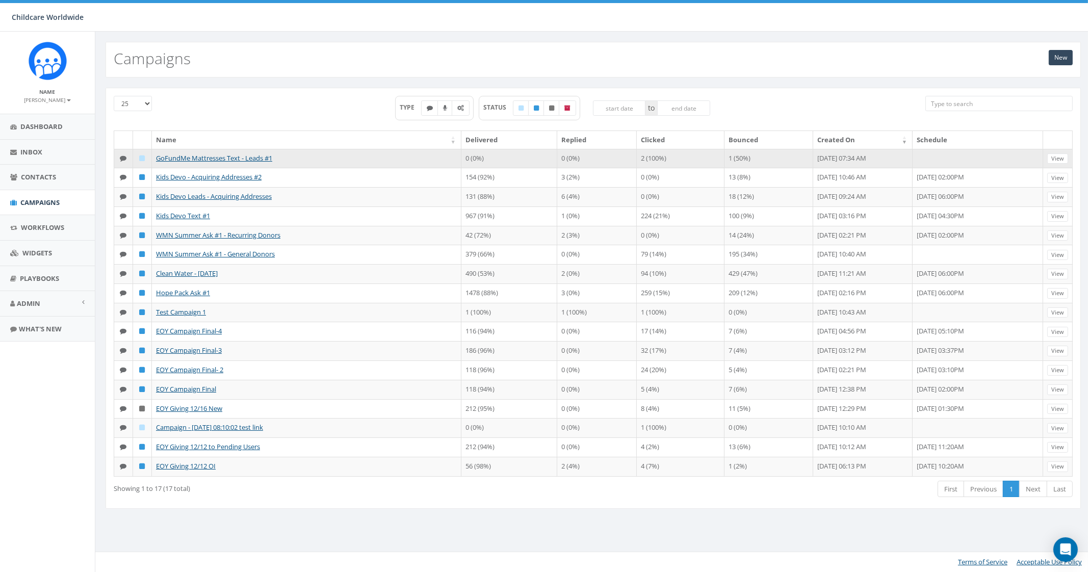
click at [143, 161] on td at bounding box center [142, 158] width 19 height 19
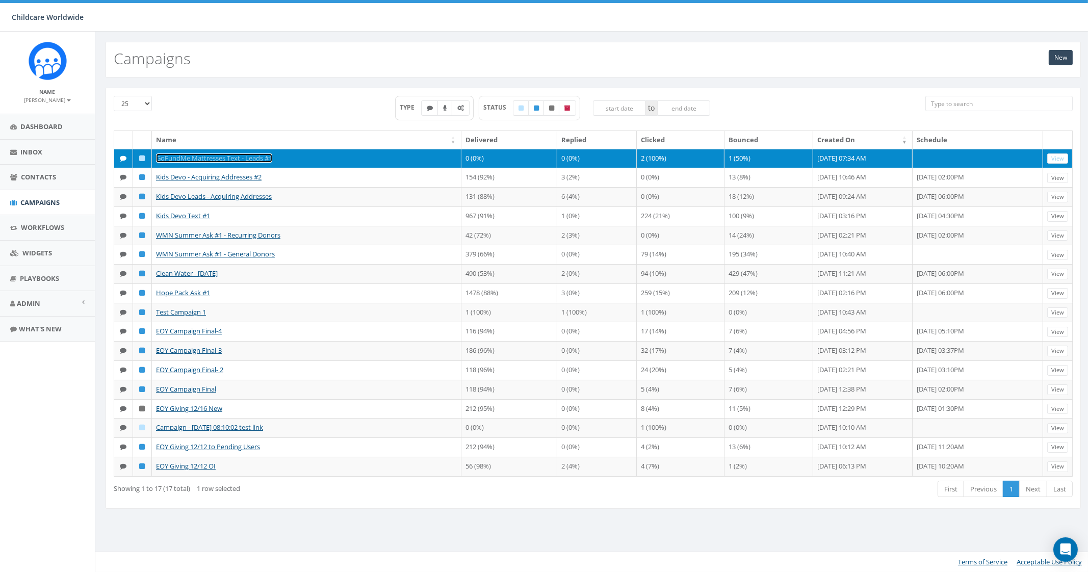
click at [265, 156] on link "GoFundMe Mattresses Text - Leads #1" at bounding box center [214, 158] width 116 height 9
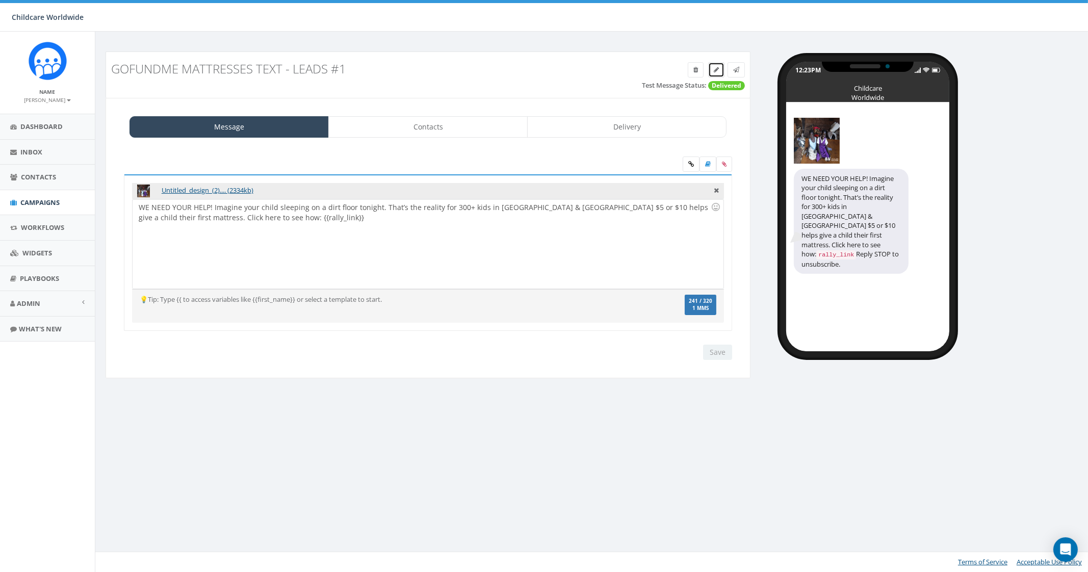
click at [716, 67] on icon at bounding box center [716, 70] width 5 height 6
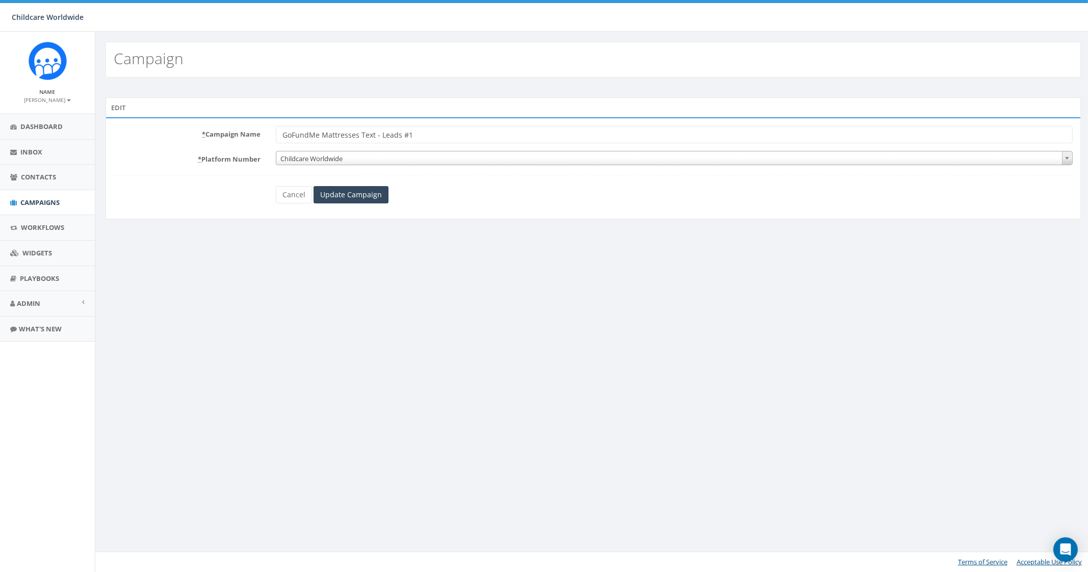
click at [426, 136] on input "GoFundMe Mattresses Text - Leads #1" at bounding box center [674, 134] width 797 height 17
type input "GoFundMe Mattresses Text - Leads #1 A"
click at [347, 207] on div "* Campaign Name GoFundMe Mattresses Text - Leads #1 A * Platform Number Childca…" at bounding box center [594, 168] width 976 height 102
click at [351, 200] on input "Update Campaign" at bounding box center [351, 194] width 75 height 17
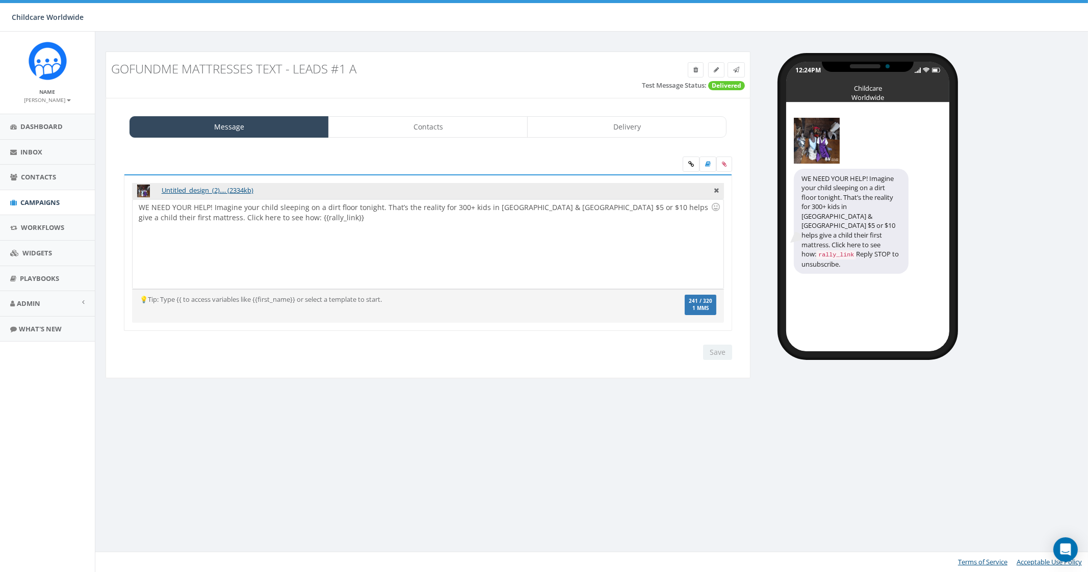
click at [389, 60] on div "GoFundMe Mattresses Text - Leads #1 A" at bounding box center [347, 68] width 487 height 23
drag, startPoint x: 377, startPoint y: 67, endPoint x: 114, endPoint y: 69, distance: 263.7
click at [114, 69] on h3 "GoFundMe Mattresses Text - Leads #1 A" at bounding box center [347, 68] width 472 height 13
copy h3 "GoFundMe Mattresses Text - Leads #1 A"
click at [25, 216] on link "Workflows" at bounding box center [47, 227] width 95 height 25
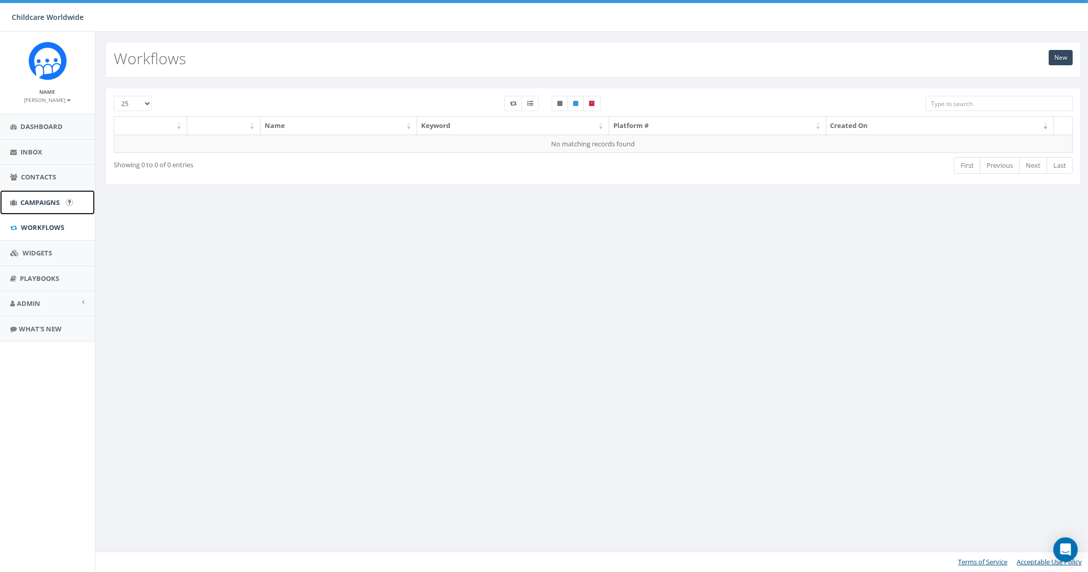
click at [40, 200] on span "Campaigns" at bounding box center [39, 202] width 39 height 9
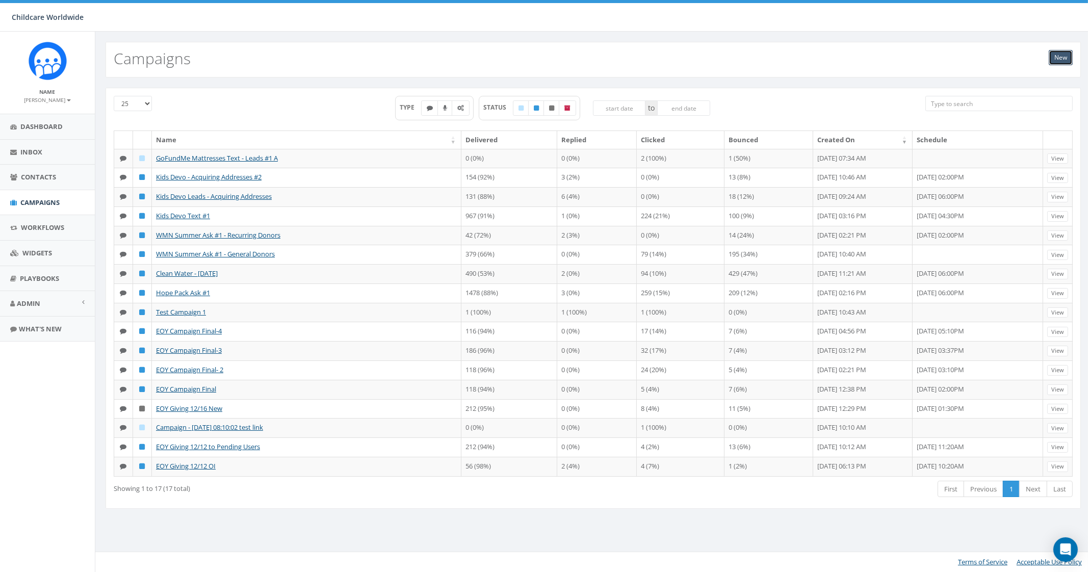
click at [1056, 57] on link "New" at bounding box center [1061, 57] width 24 height 15
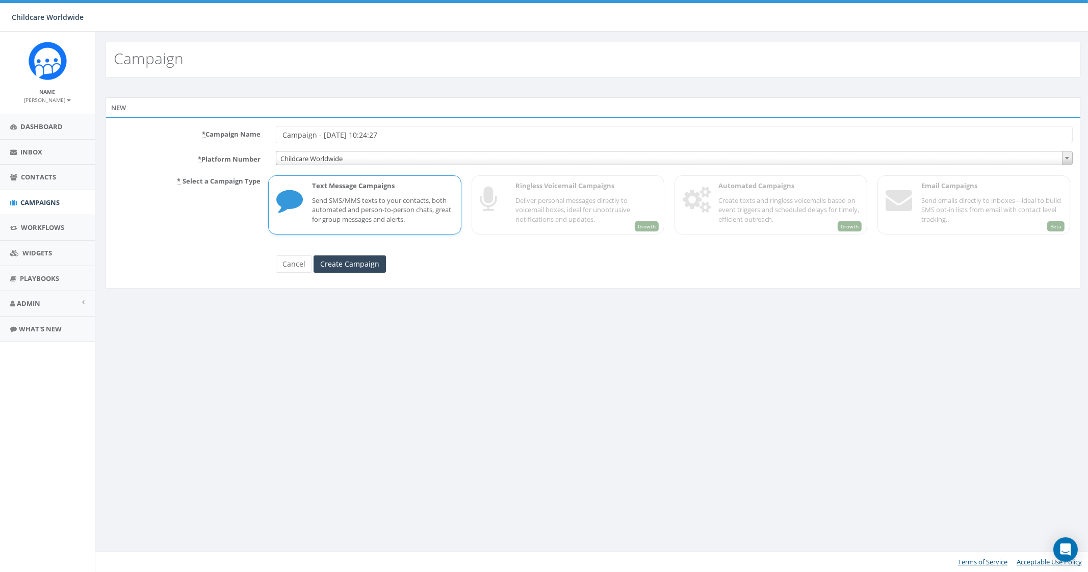
drag, startPoint x: 427, startPoint y: 130, endPoint x: 212, endPoint y: 146, distance: 215.9
click at [212, 146] on form "* Campaign Name Campaign - 08/13/2025, 10:24:27 * Platform Number Childcare Wor…" at bounding box center [593, 199] width 959 height 147
type input "GoFundMe Mattresses Text - Leads #1 B"
click at [351, 266] on input "Create Campaign" at bounding box center [350, 264] width 72 height 17
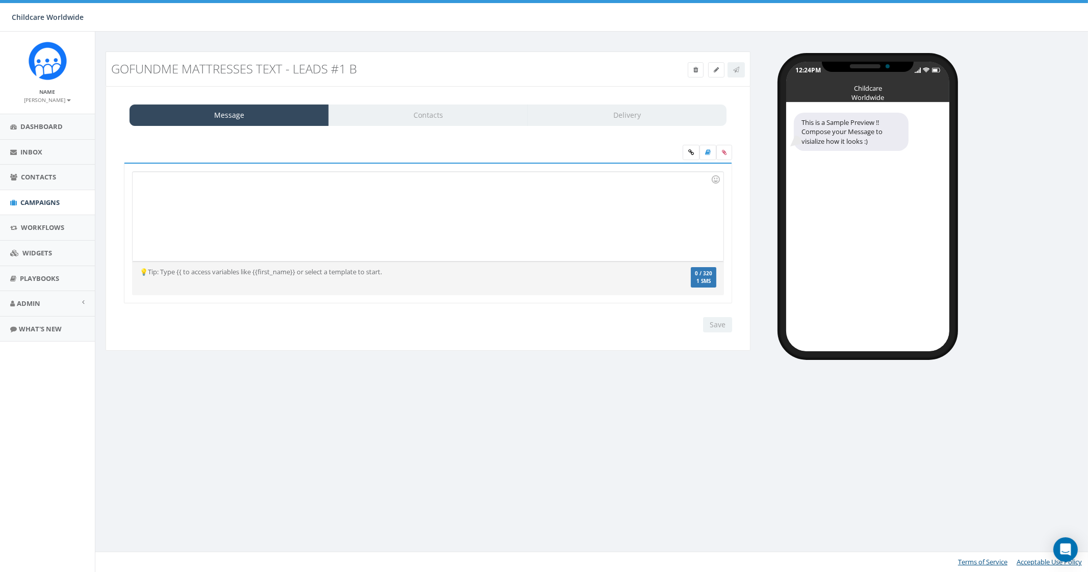
click at [326, 186] on div at bounding box center [428, 216] width 591 height 89
click at [256, 209] on div "To enrich screen reader interactions, please activate Accessibility in Grammarl…" at bounding box center [428, 216] width 591 height 89
click at [437, 219] on div "CHILDCARE WORLDWIDE:" at bounding box center [428, 216] width 591 height 89
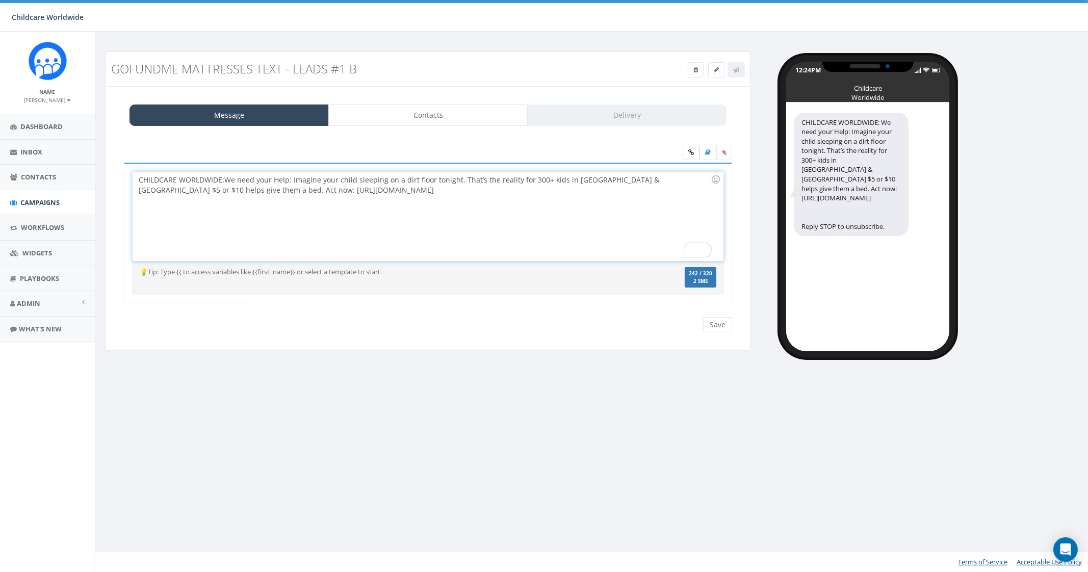
click at [292, 179] on div "CHILDCARE WORLDWIDE: We need your Help: Imagine your child sleeping on a dirt f…" at bounding box center [428, 216] width 591 height 89
click at [276, 177] on div "CHILDCARE WORLDWIDE: We need your Help! Imagine your child sleeping on a dirt f…" at bounding box center [428, 216] width 591 height 89
drag, startPoint x: 310, startPoint y: 192, endPoint x: 210, endPoint y: 190, distance: 100.0
click at [210, 190] on div "CHILDCARE WORLDWIDE: We need your help! Imagine your child sleeping on a dirt f…" at bounding box center [428, 216] width 591 height 89
click at [721, 151] on label at bounding box center [725, 152] width 16 height 15
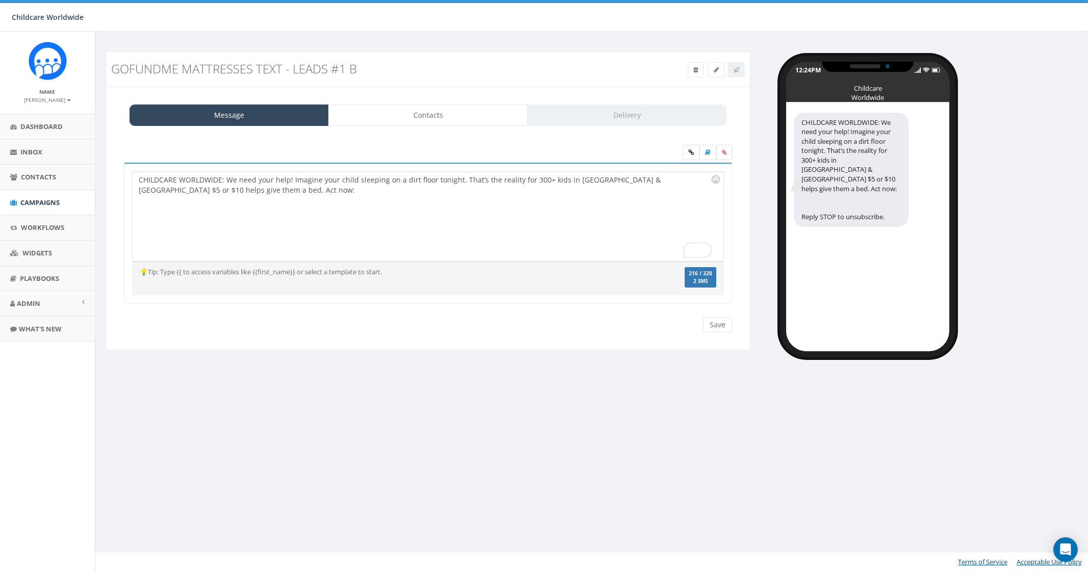
click at [0, 0] on input "file" at bounding box center [0, 0] width 0 height 0
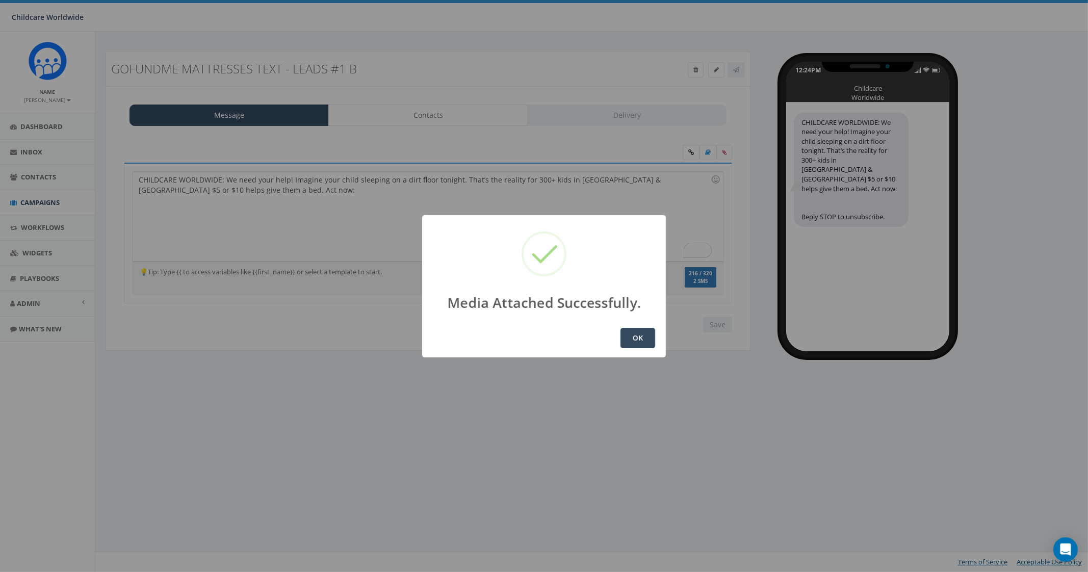
click at [634, 342] on button "OK" at bounding box center [638, 338] width 35 height 20
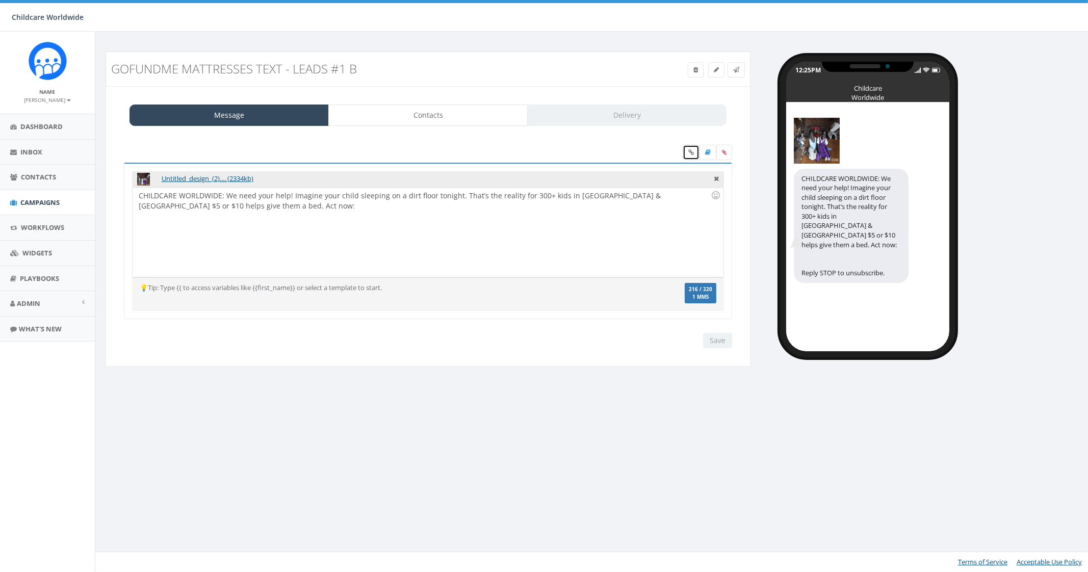
click at [684, 152] on link at bounding box center [691, 152] width 17 height 15
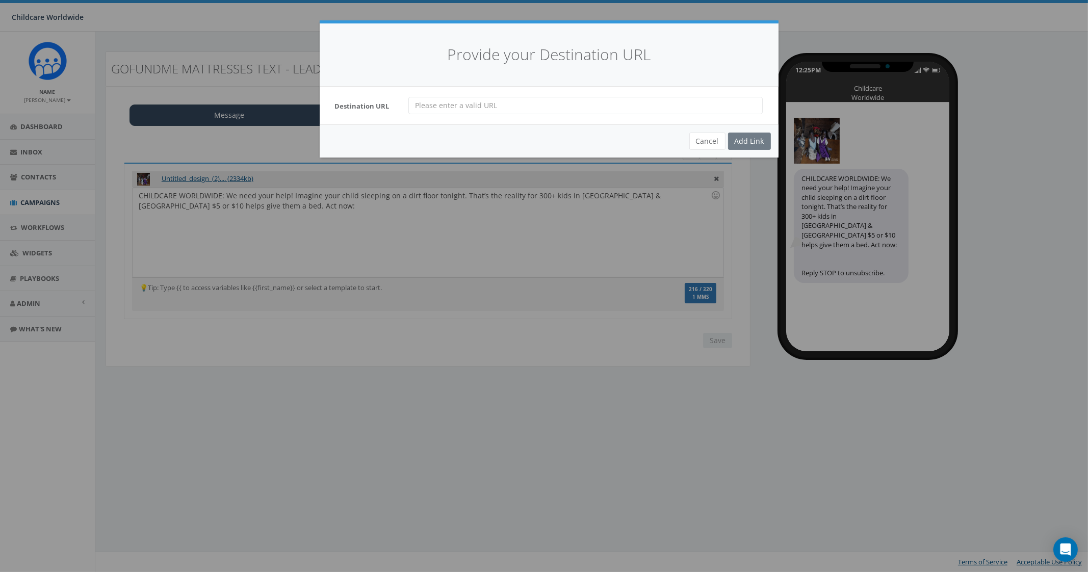
click at [507, 112] on input "url" at bounding box center [586, 105] width 354 height 17
paste input "[URL][DOMAIN_NAME]"
type input "[URL][DOMAIN_NAME]"
click at [738, 139] on div "Add Link" at bounding box center [749, 141] width 43 height 17
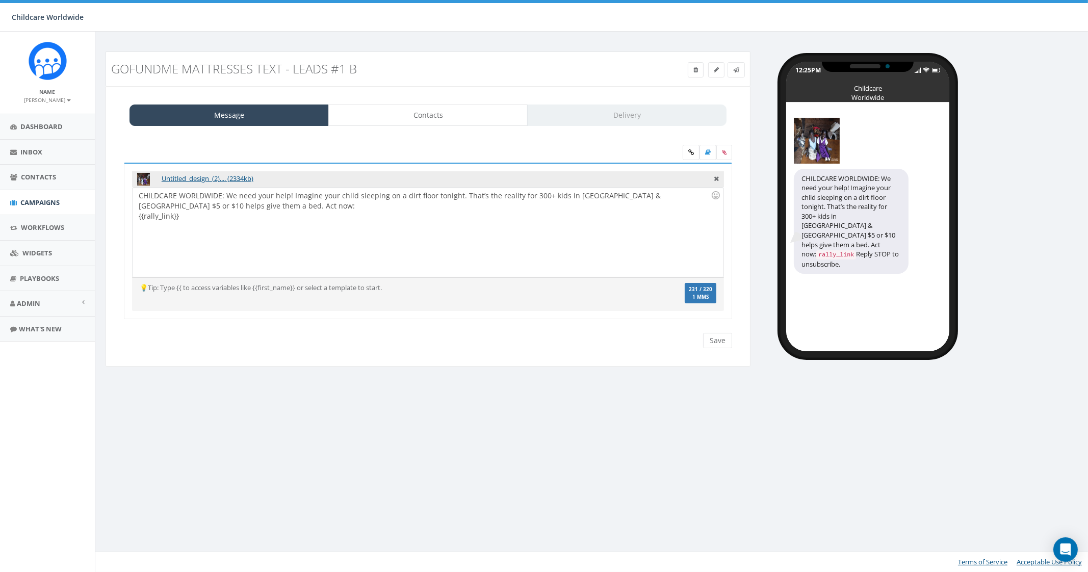
click at [262, 214] on div "CHILDCARE WORLDWIDE: We need your help! Imagine your child sleeping on a dirt f…" at bounding box center [428, 232] width 591 height 89
click at [717, 338] on input "Save" at bounding box center [717, 340] width 29 height 15
click at [37, 208] on link "Campaigns" at bounding box center [47, 202] width 95 height 25
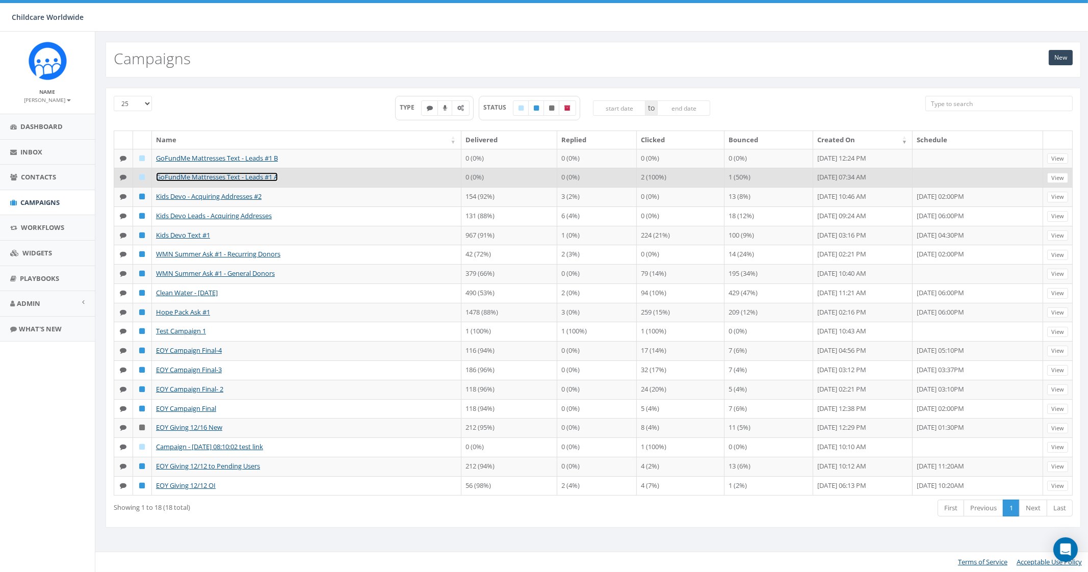
click at [228, 175] on link "GoFundMe Mattresses Text - Leads #1 A" at bounding box center [217, 176] width 122 height 9
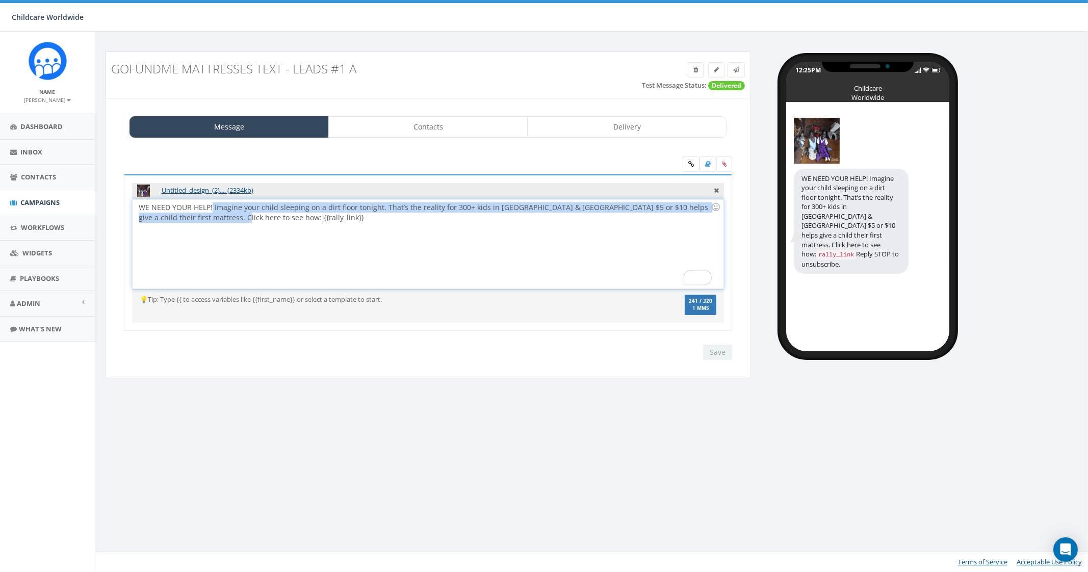
drag, startPoint x: 211, startPoint y: 205, endPoint x: 212, endPoint y: 218, distance: 12.8
click at [212, 218] on div "WE NEED YOUR HELP! Imagine your child sleeping on a dirt floor tonight. That’s …" at bounding box center [428, 243] width 591 height 89
copy div "Imagine your child sleeping on a dirt floor tonight. That’s the reality for 300…"
click at [45, 202] on span "Campaigns" at bounding box center [39, 202] width 39 height 9
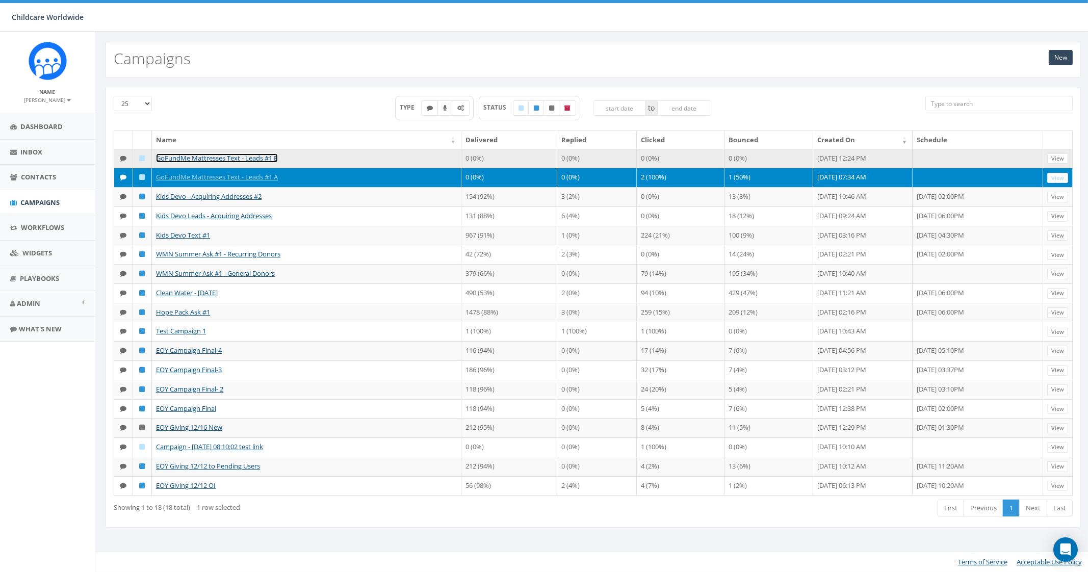
click at [250, 157] on link "GoFundMe Mattresses Text - Leads #1 B" at bounding box center [217, 158] width 122 height 9
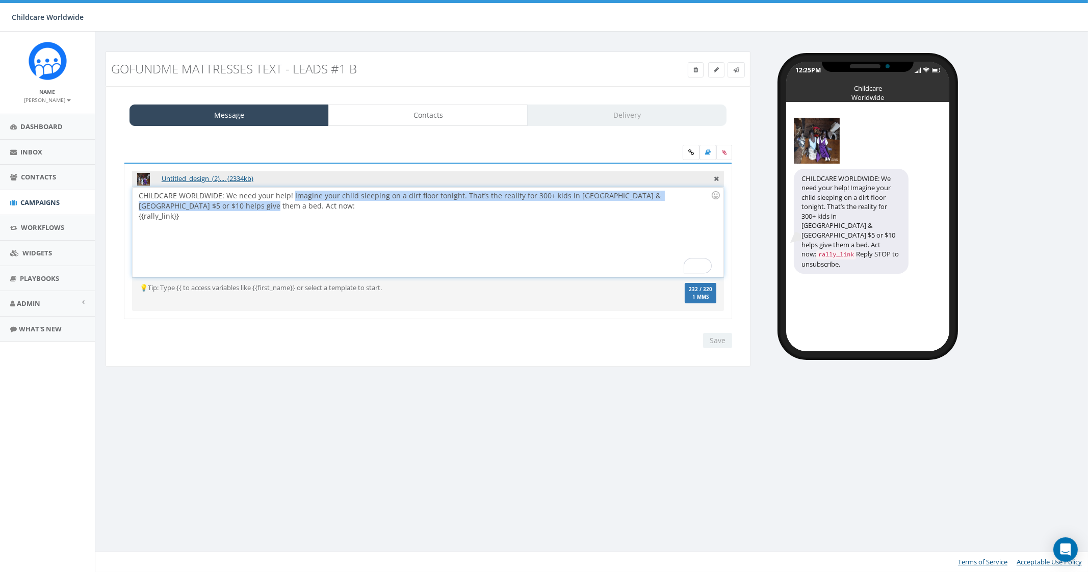
drag, startPoint x: 292, startPoint y: 193, endPoint x: 235, endPoint y: 208, distance: 59.4
click at [235, 208] on div "CHILDCARE WORLDWIDE: We need your help! Imagine your child sleeping on a dirt f…" at bounding box center [428, 232] width 591 height 89
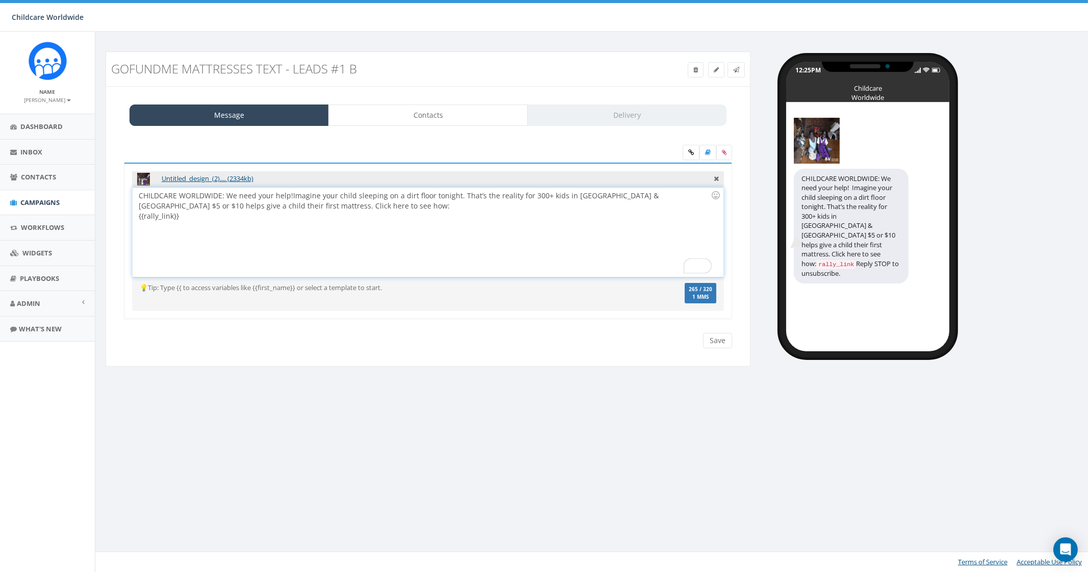
click at [291, 192] on div "CHILDCARE WORLDWIDE: We need your help! Imagine your child sleeping on a dirt f…" at bounding box center [428, 232] width 591 height 89
click at [712, 336] on input "Save" at bounding box center [717, 340] width 29 height 15
click at [139, 216] on div "CHILDCARE WORLDWIDE: We need your help! Imagine your child sleeping on a dirt f…" at bounding box center [428, 232] width 591 height 89
click at [456, 225] on div "CHILDCARE WORLDWIDE: We need your help! Imagine your child sleeping on a dirt f…" at bounding box center [428, 232] width 591 height 89
click at [718, 343] on input "Save" at bounding box center [717, 340] width 29 height 15
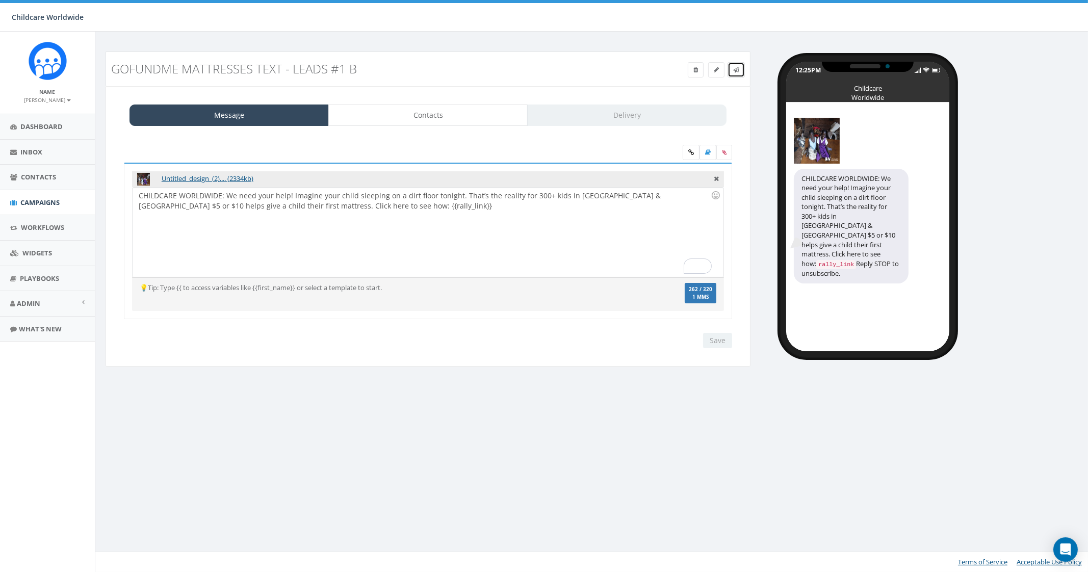
click at [734, 72] on icon at bounding box center [736, 70] width 6 height 6
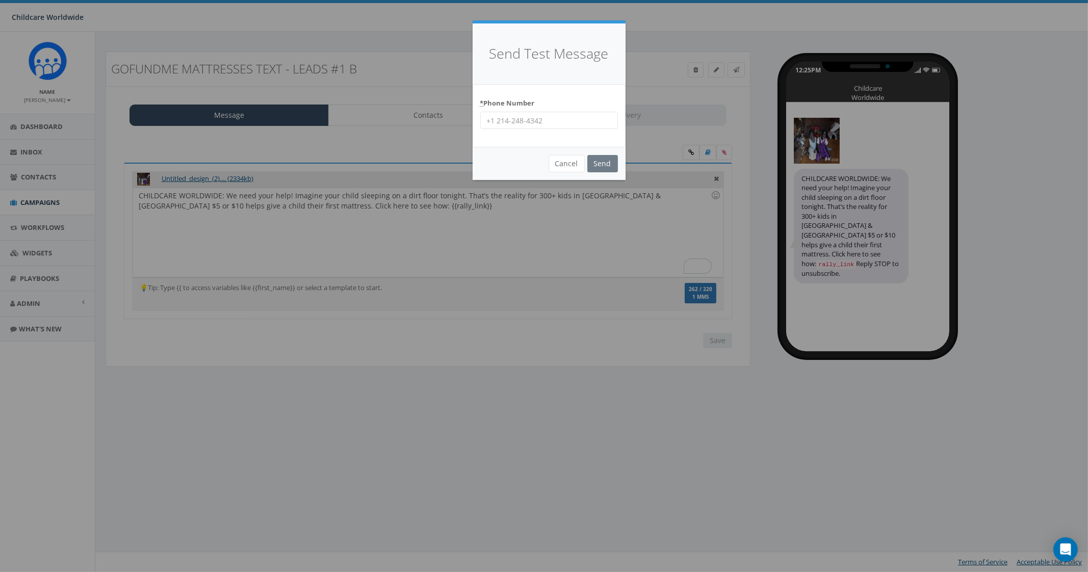
click at [543, 114] on input "* Phone Number" at bounding box center [549, 120] width 138 height 17
type input "206-617-2151"
click at [619, 164] on div "Cancel Send" at bounding box center [549, 163] width 153 height 33
click at [605, 167] on input "Send" at bounding box center [603, 163] width 31 height 17
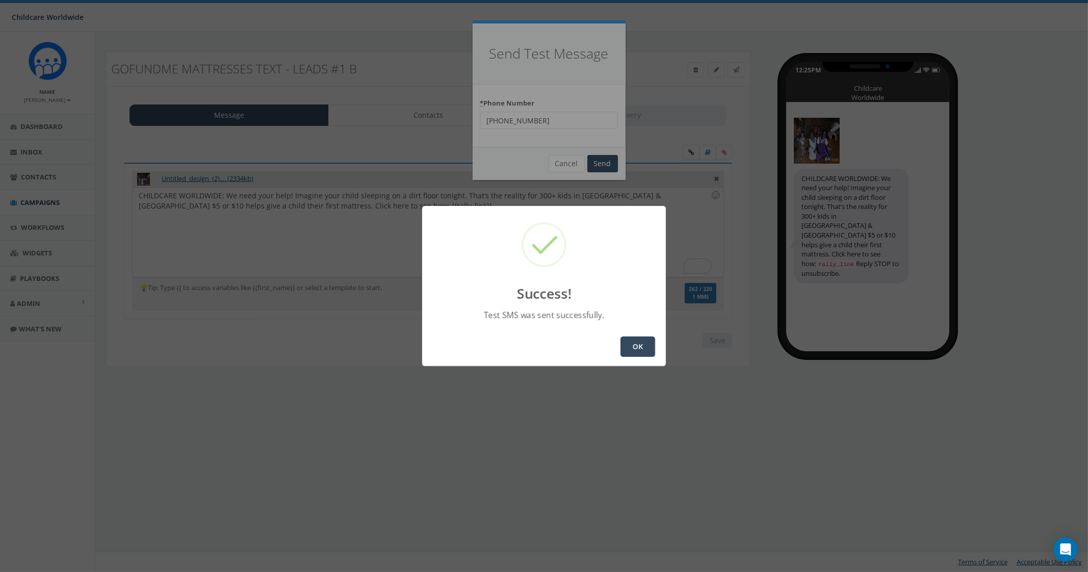
click at [641, 345] on button "OK" at bounding box center [638, 347] width 35 height 20
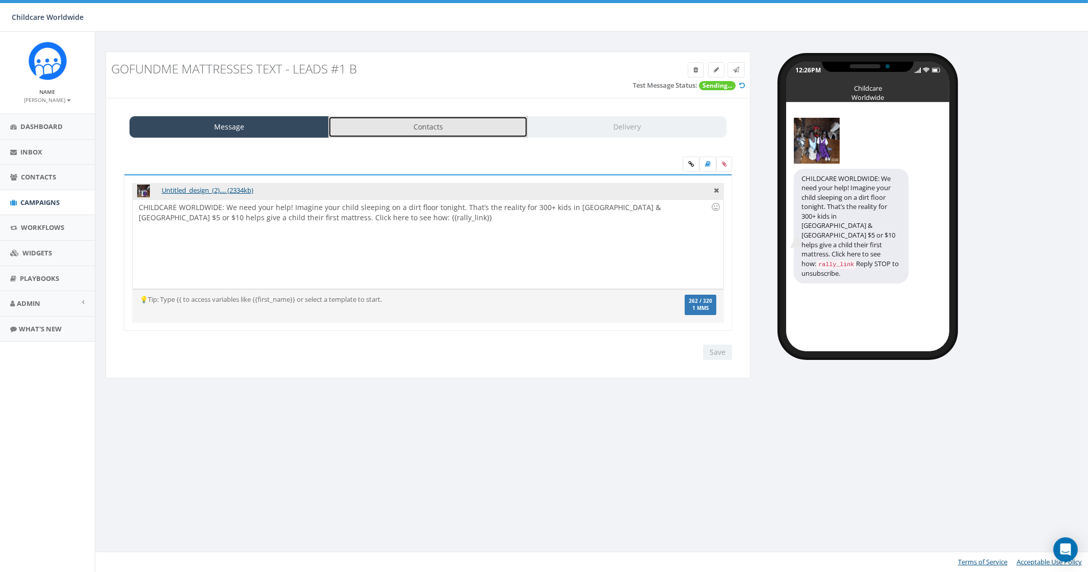
click at [469, 132] on link "Contacts" at bounding box center [427, 126] width 199 height 21
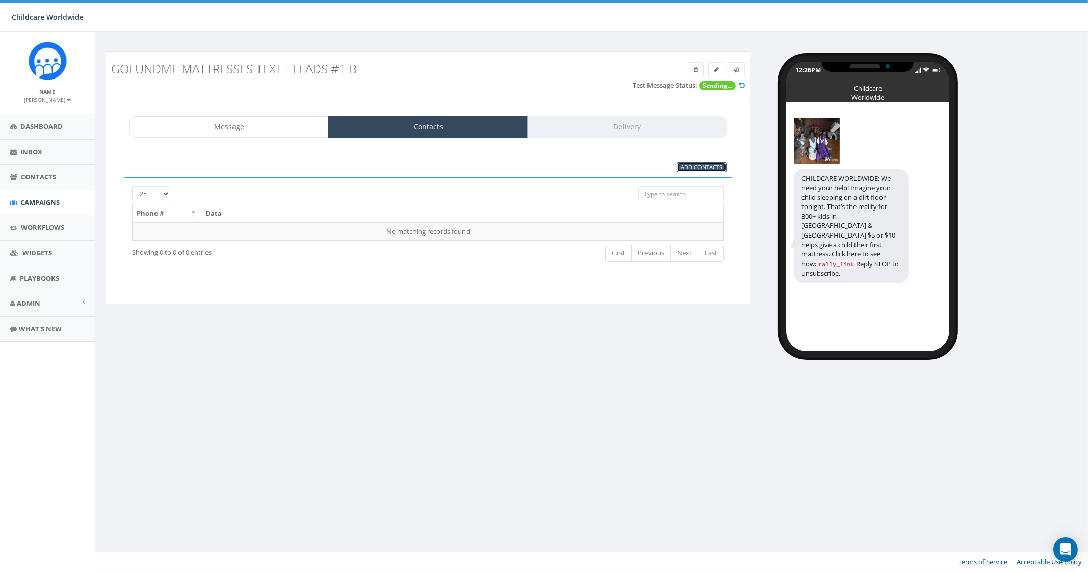
click at [704, 165] on span "Add Contacts" at bounding box center [702, 167] width 42 height 8
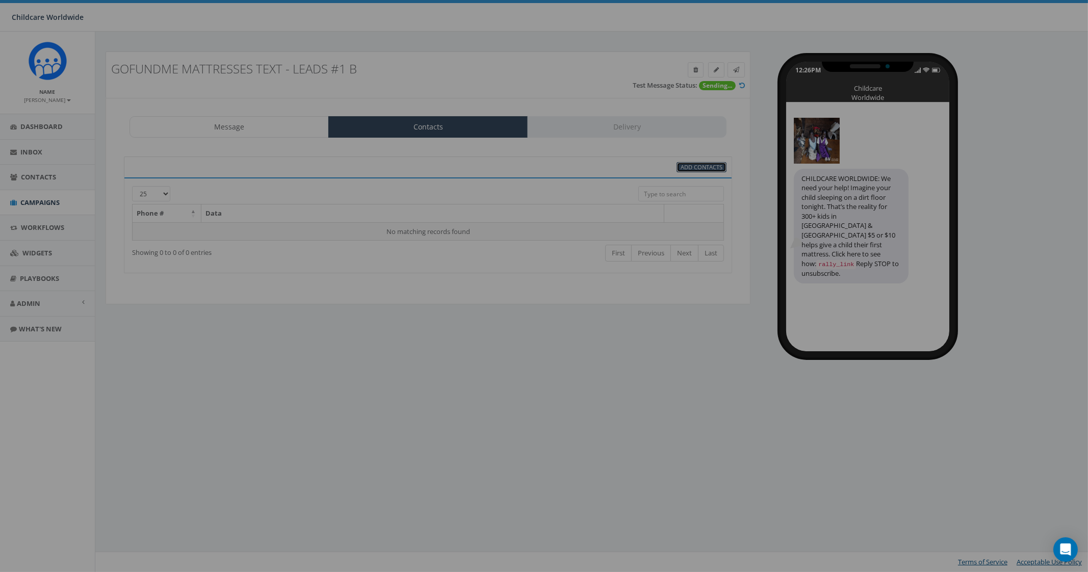
select select
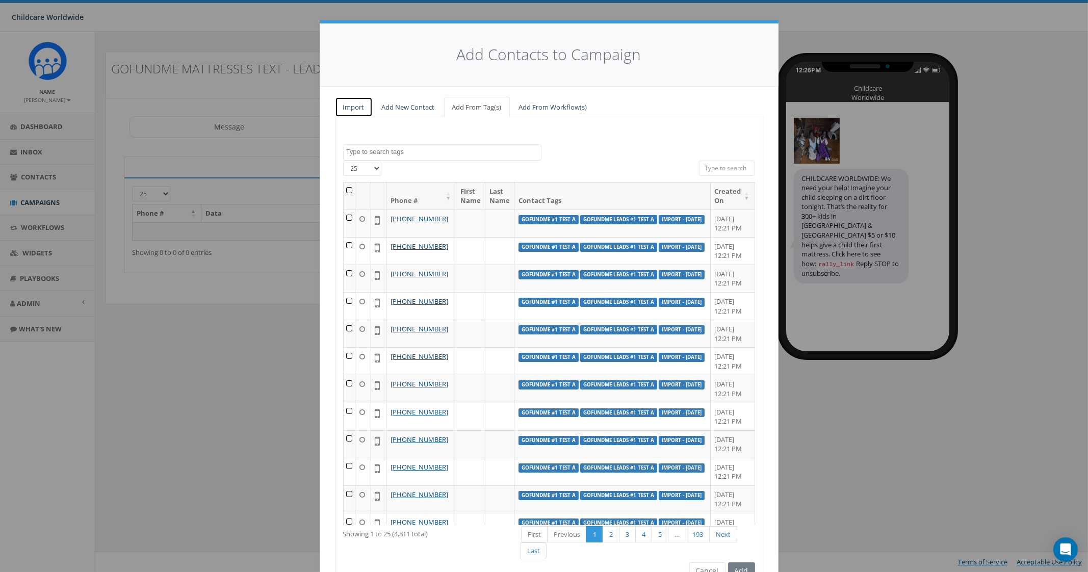
click at [351, 108] on link "Import" at bounding box center [354, 107] width 38 height 21
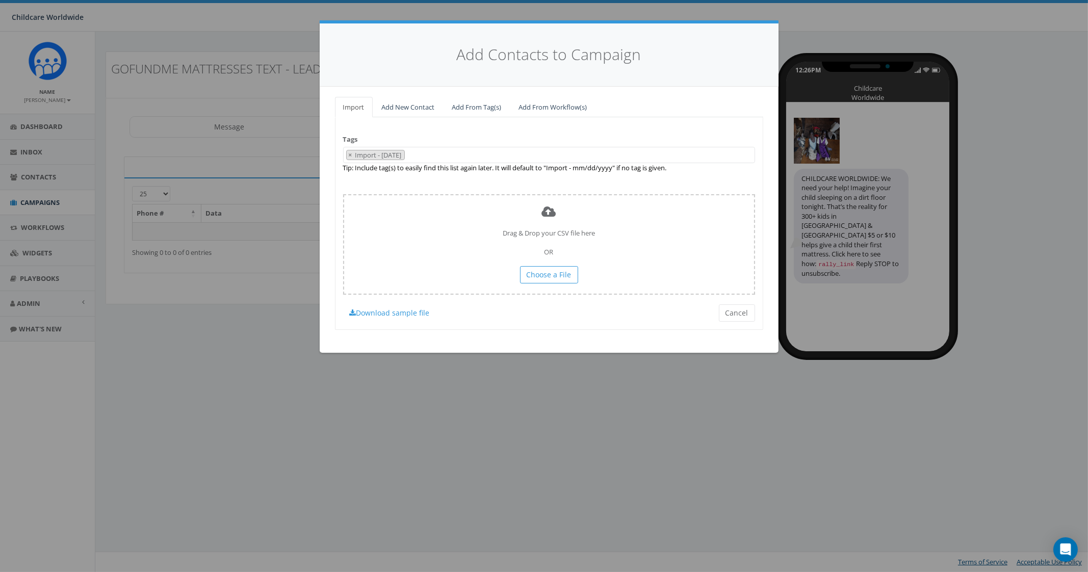
click at [356, 152] on 08\/13\/2025 "Import - [DATE]" at bounding box center [379, 154] width 50 height 9
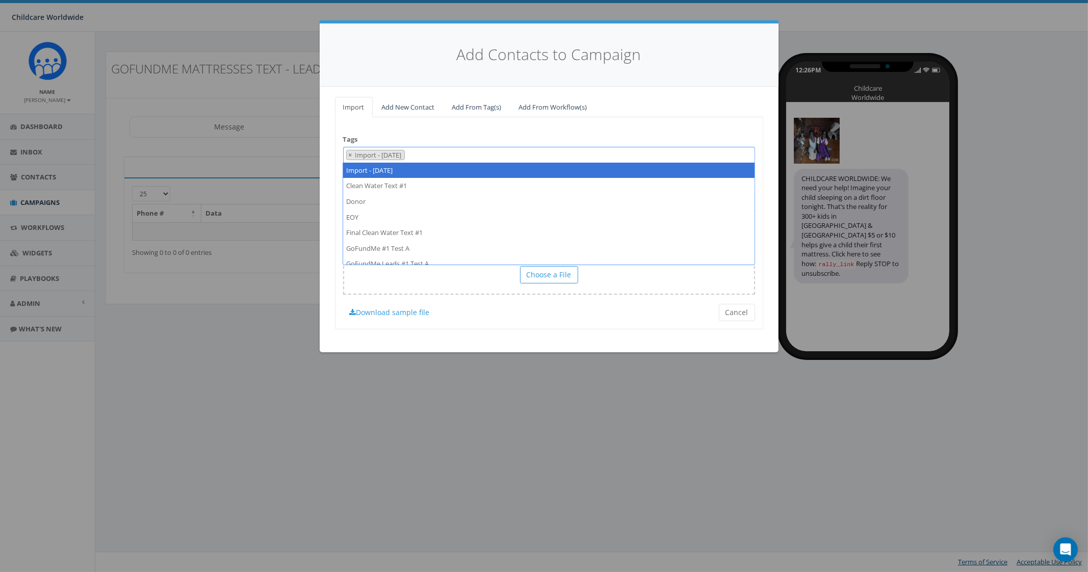
click at [368, 157] on 08\/13\/2025 "Import - 08/13/2025" at bounding box center [379, 154] width 50 height 9
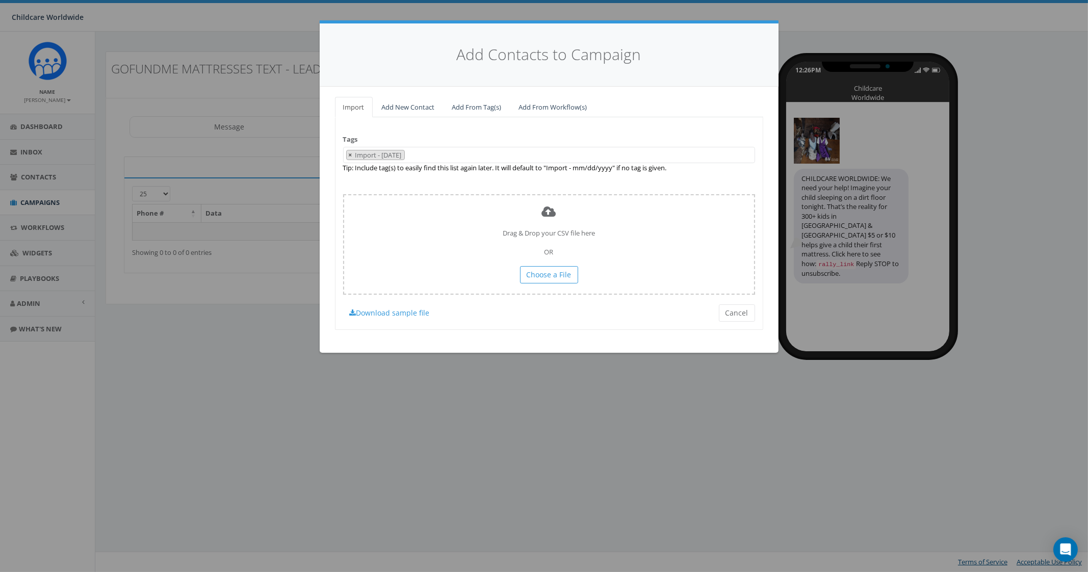
click at [351, 159] on span "×" at bounding box center [351, 154] width 4 height 9
select select
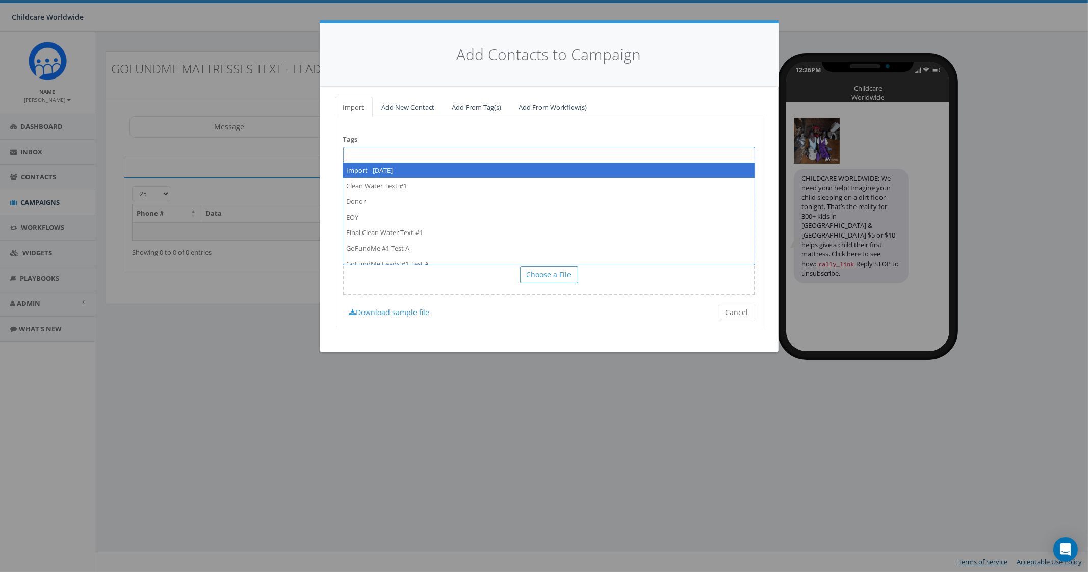
click at [373, 159] on span at bounding box center [549, 155] width 412 height 16
type textarea "GoFundMe #1 Test B"
select select "GoFundMe #1 Test B"
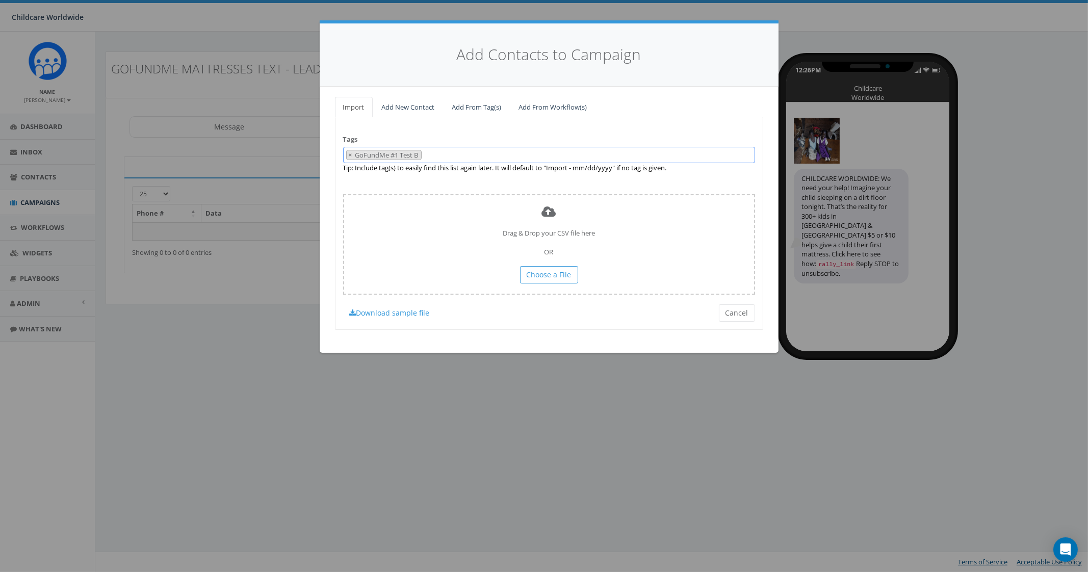
click at [393, 151] on B "GoFundMe #1 Test B" at bounding box center [387, 154] width 67 height 9
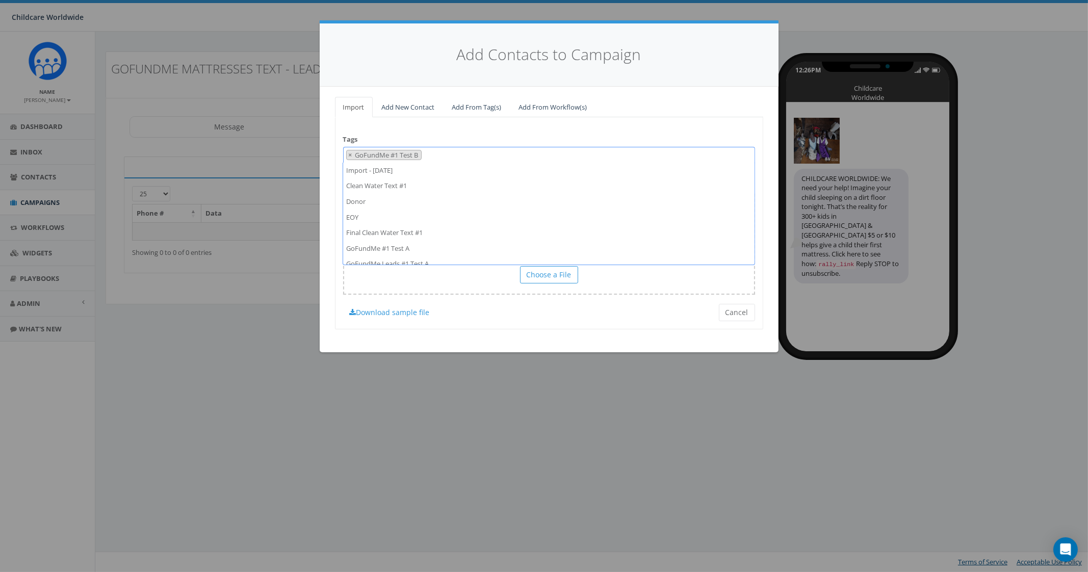
scroll to position [427, 0]
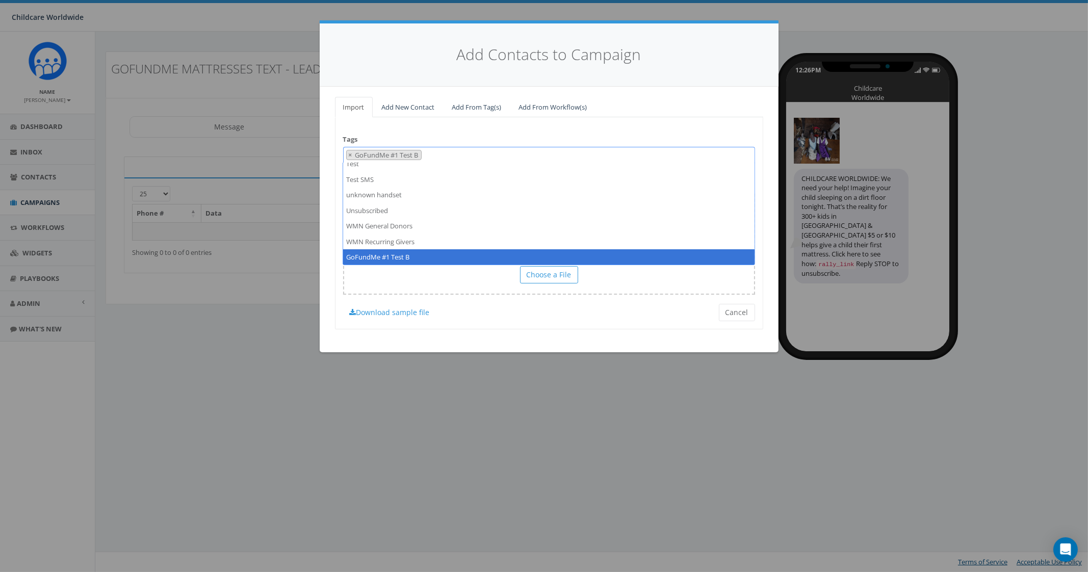
click at [391, 155] on B "GoFundMe #1 Test B" at bounding box center [387, 154] width 67 height 9
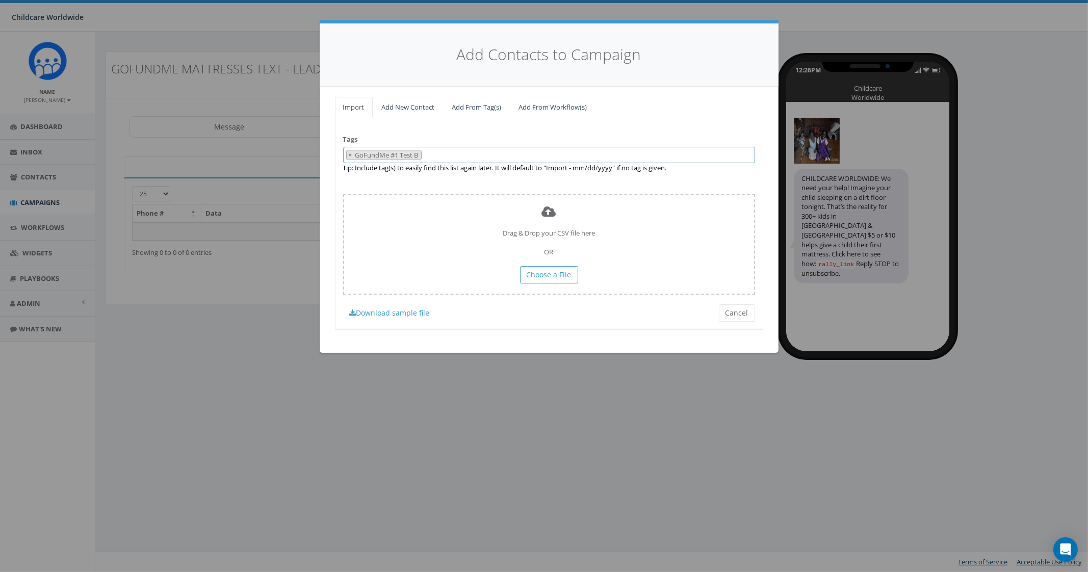
click at [443, 157] on span "× GoFundMe #1 Test B" at bounding box center [549, 155] width 412 height 17
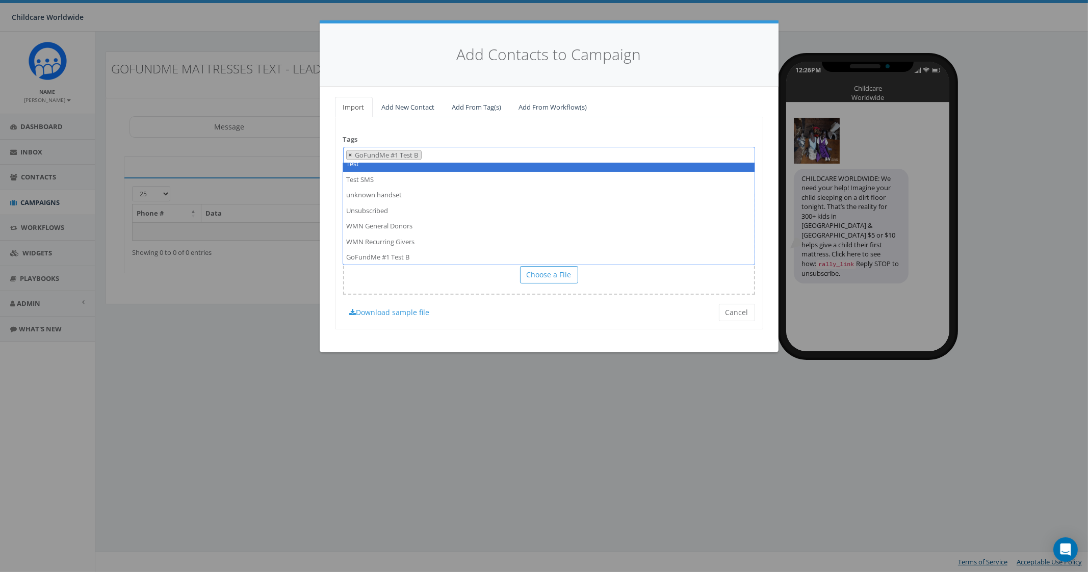
click at [351, 157] on span "×" at bounding box center [351, 154] width 4 height 9
select select
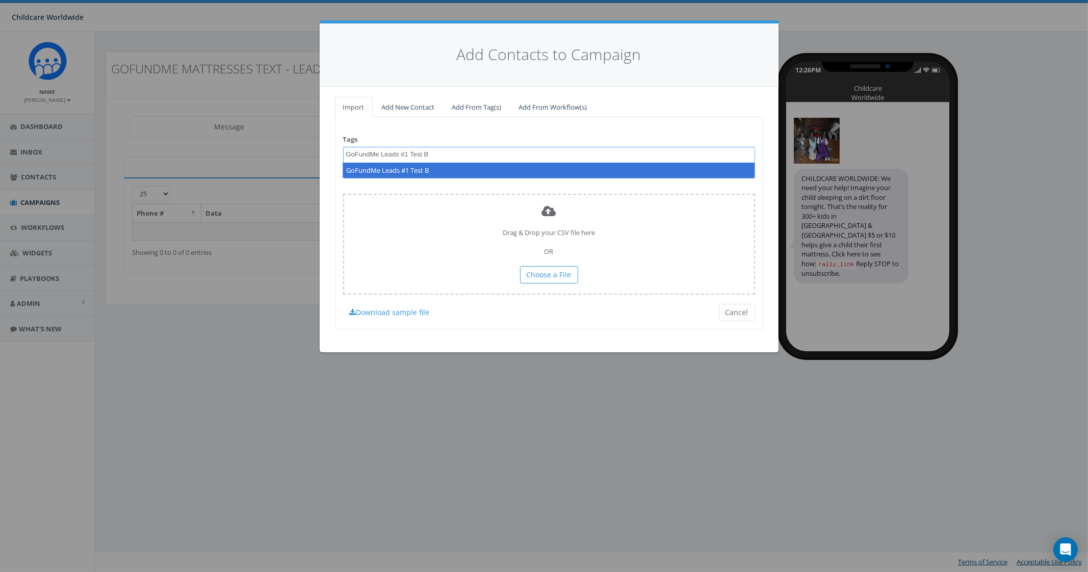
type textarea "GoFundMe Leads #1 Test B"
select select "GoFundMe Leads #1 Test B"
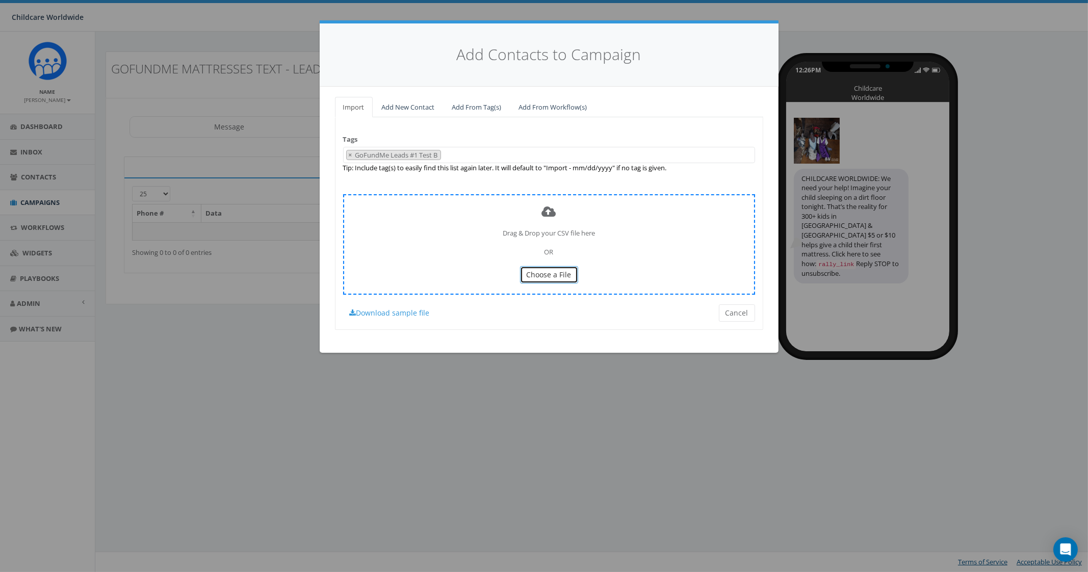
click at [551, 266] on button "Choose a File" at bounding box center [549, 274] width 58 height 17
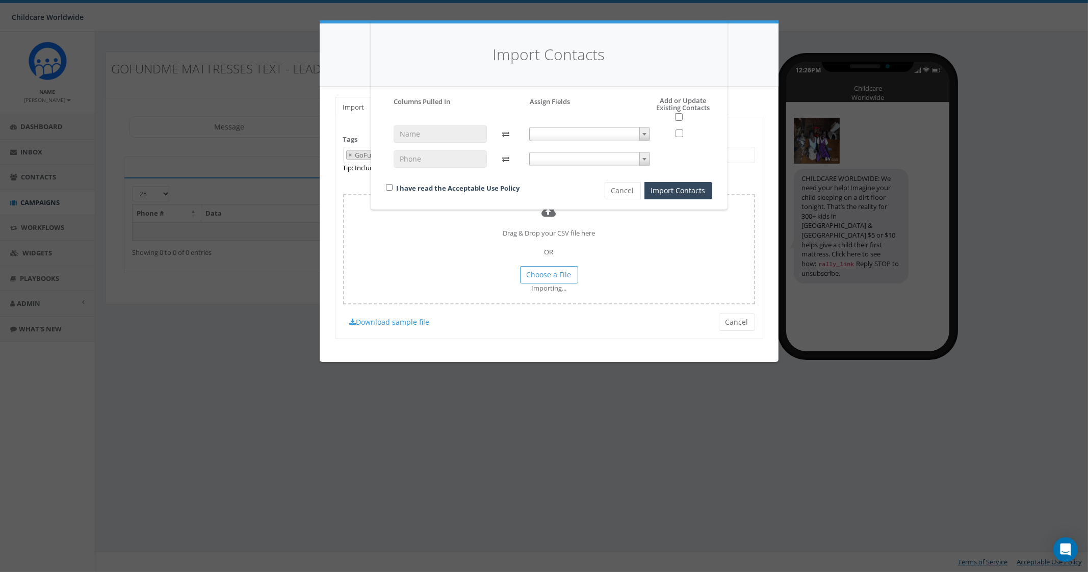
click at [569, 134] on span at bounding box center [589, 134] width 121 height 14
select select "first_name"
click at [557, 162] on span at bounding box center [589, 159] width 121 height 14
select select "phone_number"
click at [390, 187] on input "checkbox" at bounding box center [389, 187] width 7 height 7
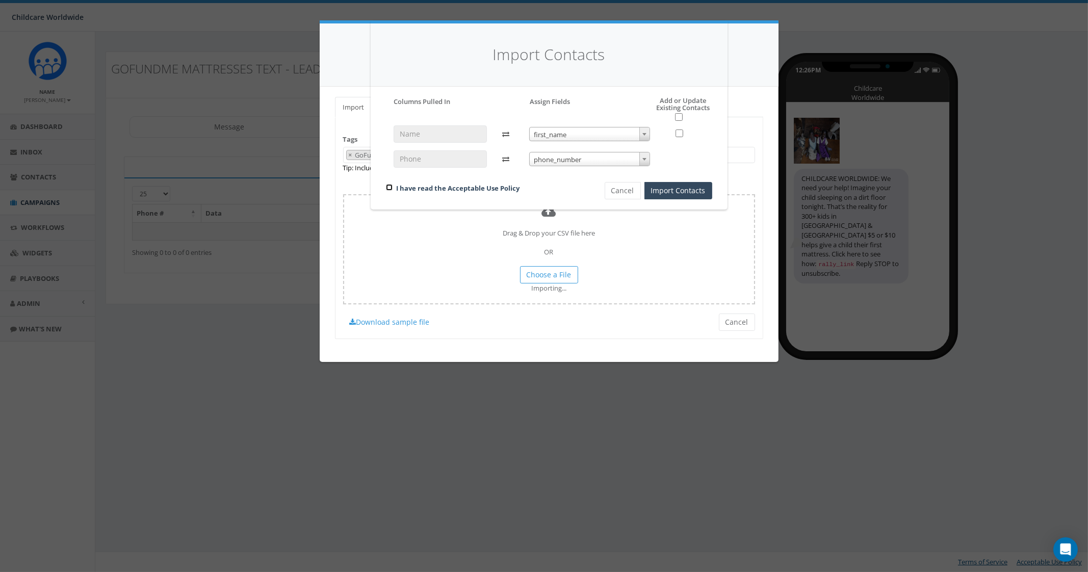
checkbox input "true"
click at [671, 185] on button "Import Contacts" at bounding box center [679, 190] width 68 height 17
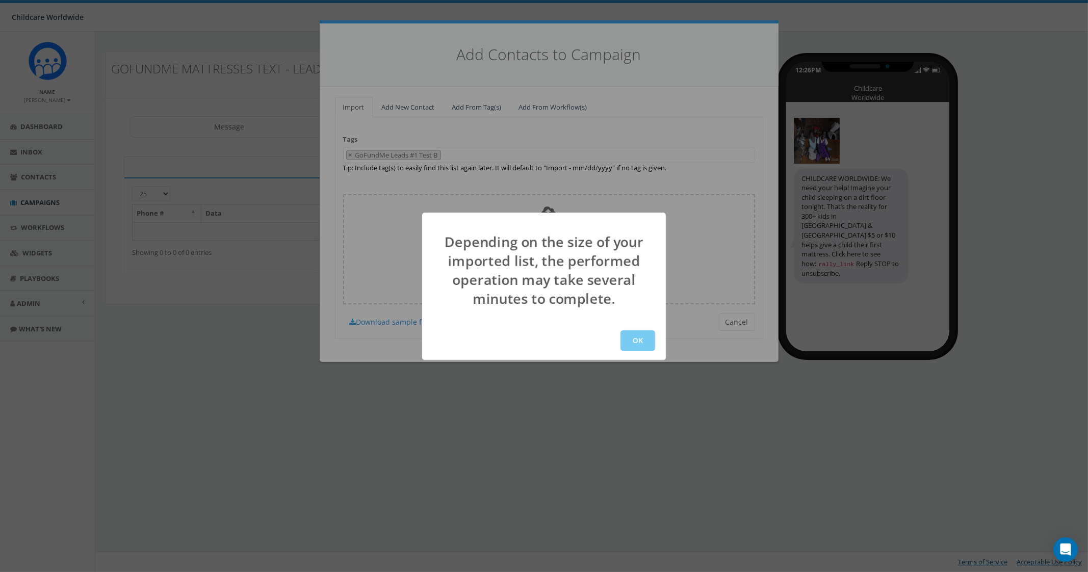
click at [636, 339] on button "OK" at bounding box center [638, 340] width 35 height 20
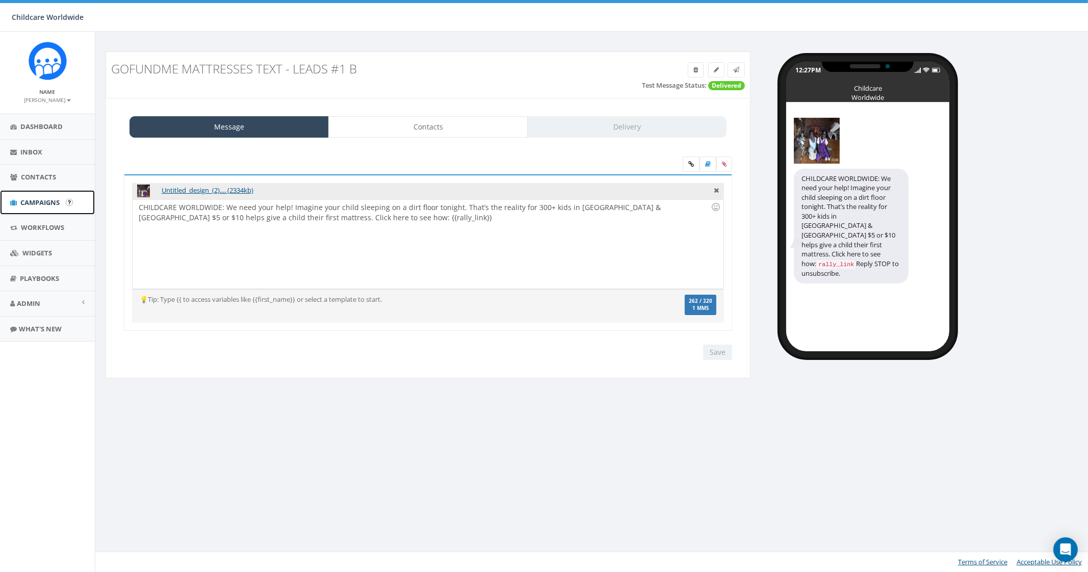
click at [22, 206] on span "Campaigns" at bounding box center [39, 202] width 39 height 9
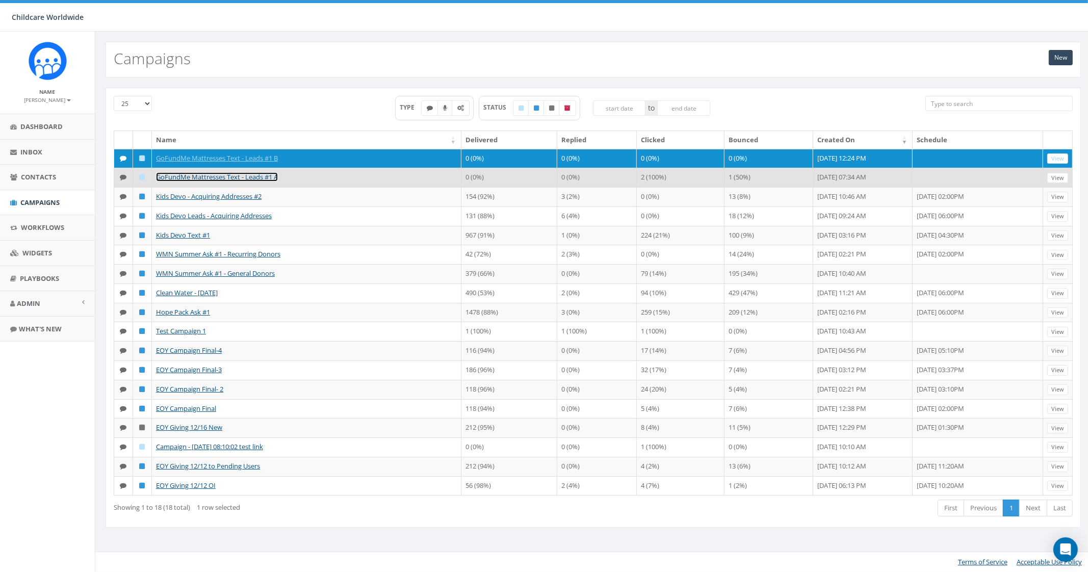
click at [237, 175] on link "GoFundMe Mattresses Text - Leads #1 A" at bounding box center [217, 176] width 122 height 9
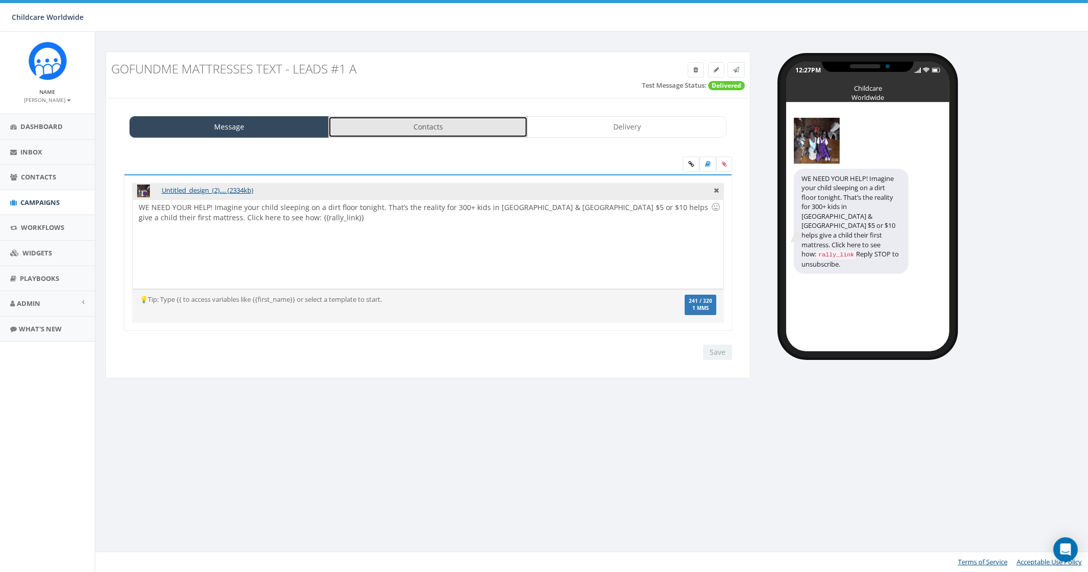
click at [433, 123] on link "Contacts" at bounding box center [427, 126] width 199 height 21
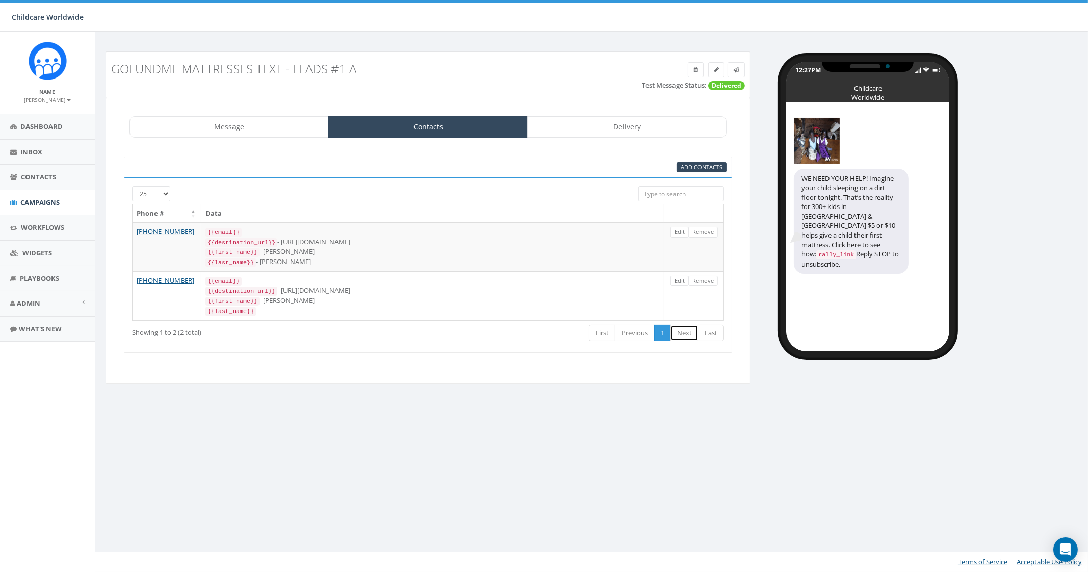
click at [683, 333] on link "Next" at bounding box center [685, 333] width 28 height 17
click at [48, 175] on span "Contacts" at bounding box center [38, 176] width 35 height 9
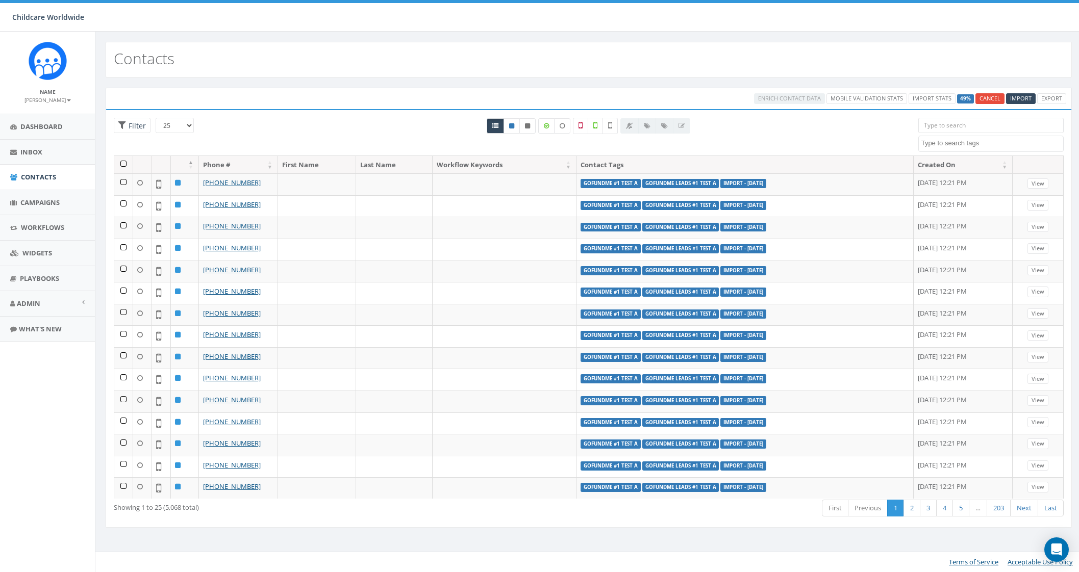
select select
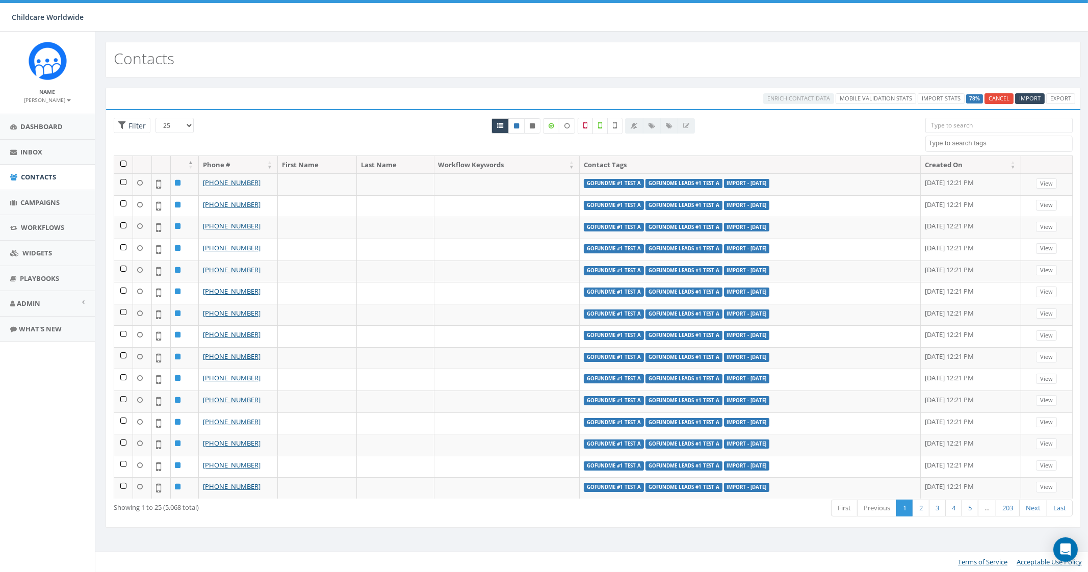
click at [1015, 141] on textarea "Search" at bounding box center [1000, 143] width 143 height 9
type textarea "GoFundMe"
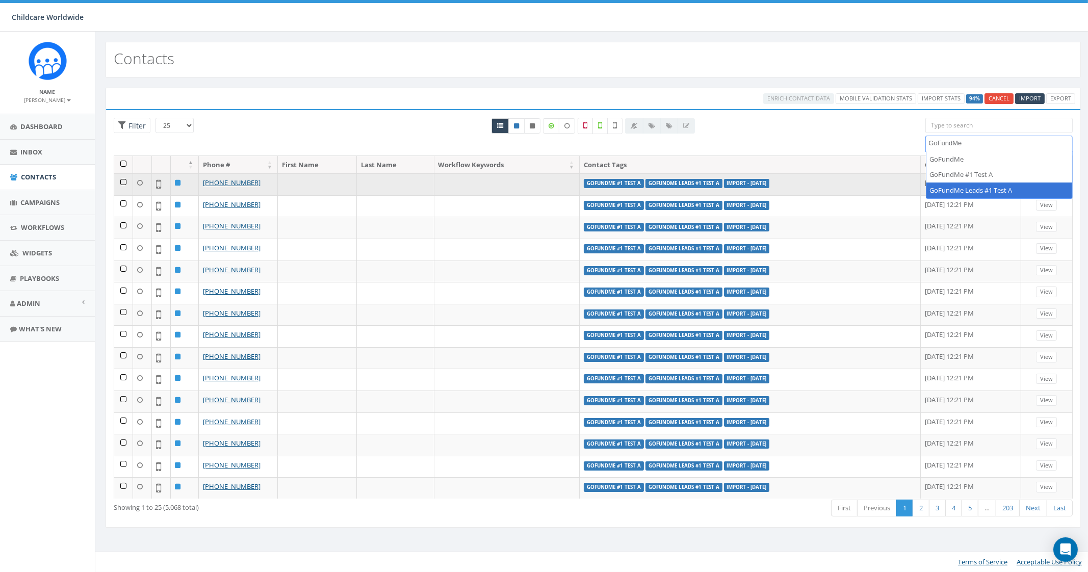
select select "GoFundMe Leads #1 Test A"
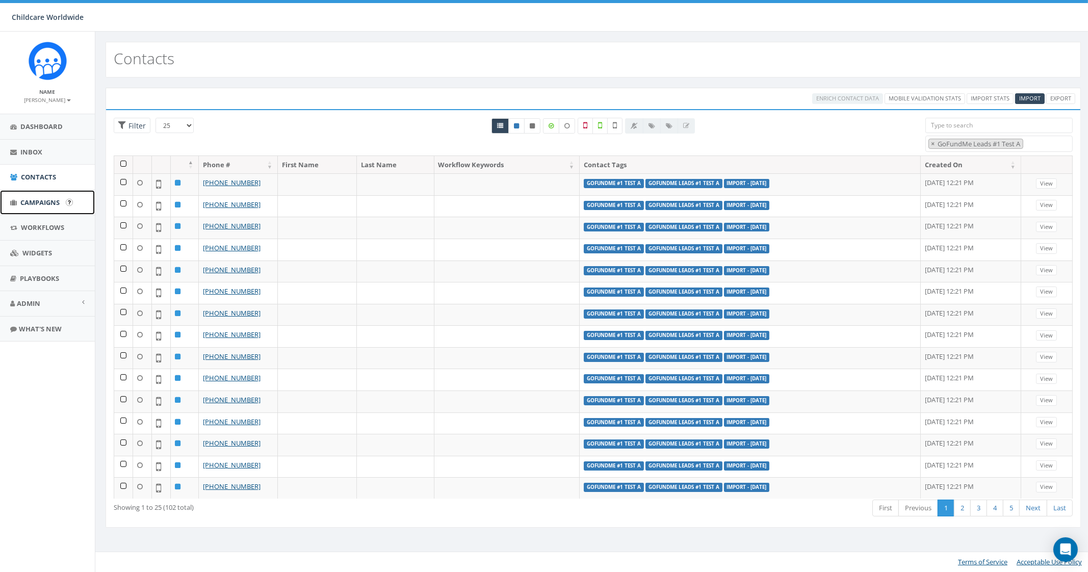
click at [35, 201] on span "Campaigns" at bounding box center [39, 202] width 39 height 9
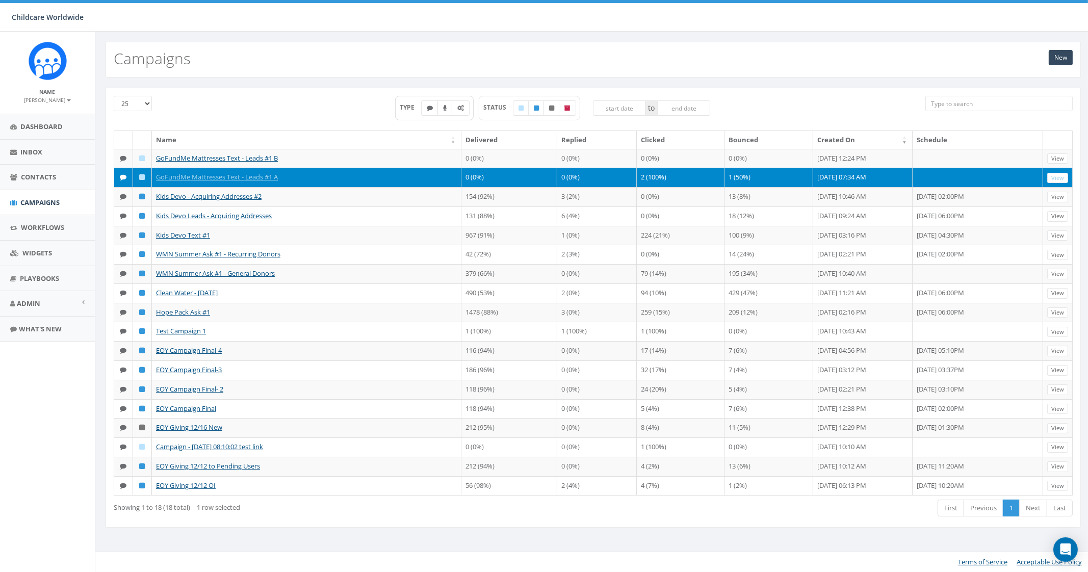
click at [227, 171] on td "GoFundMe Mattresses Text - Leads #1 A" at bounding box center [307, 177] width 310 height 19
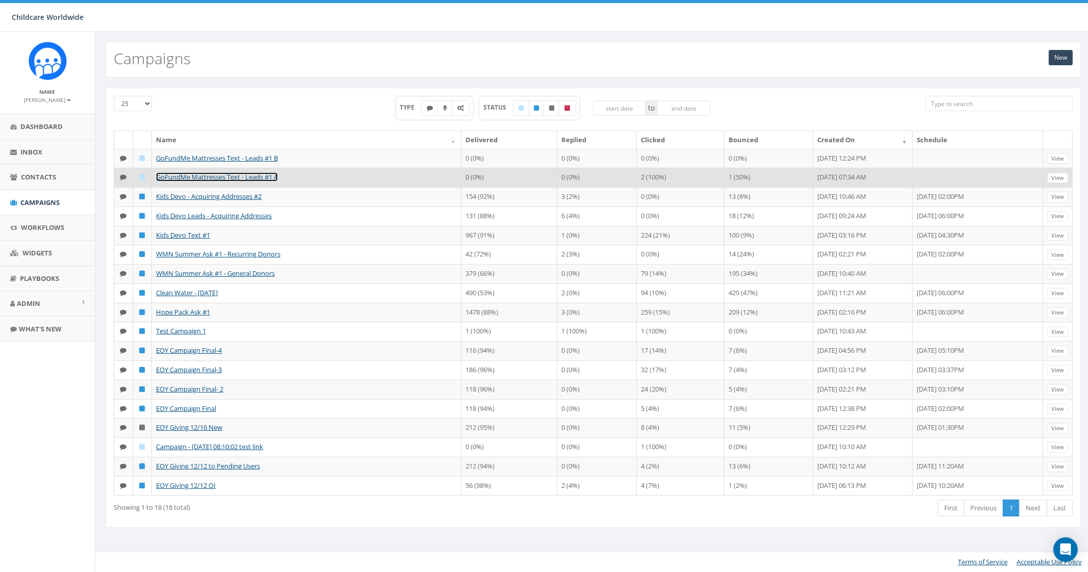
click at [231, 177] on link "GoFundMe Mattresses Text - Leads #1 A" at bounding box center [217, 176] width 122 height 9
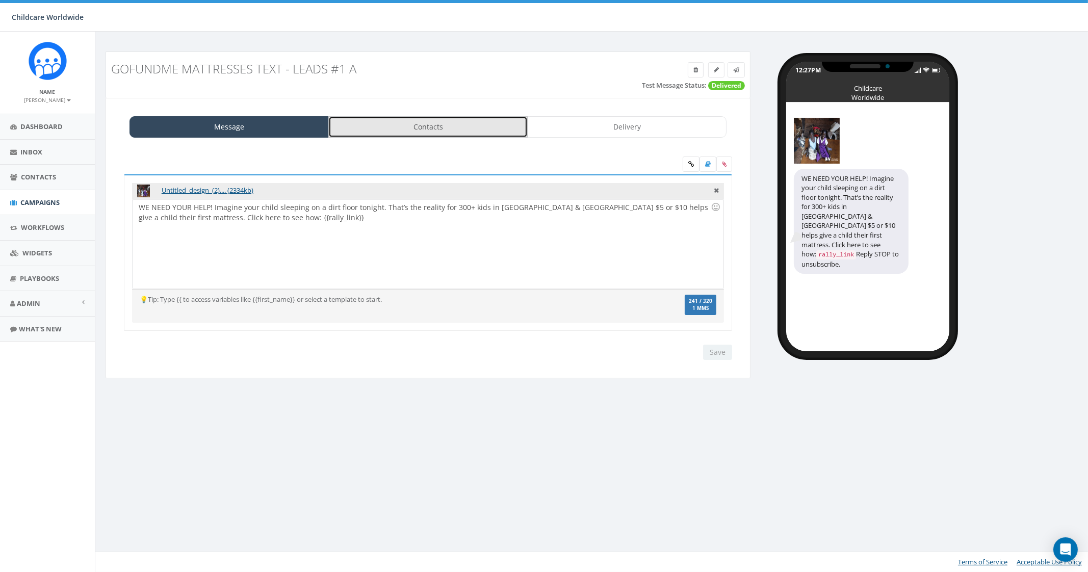
click at [396, 122] on link "Contacts" at bounding box center [427, 126] width 199 height 21
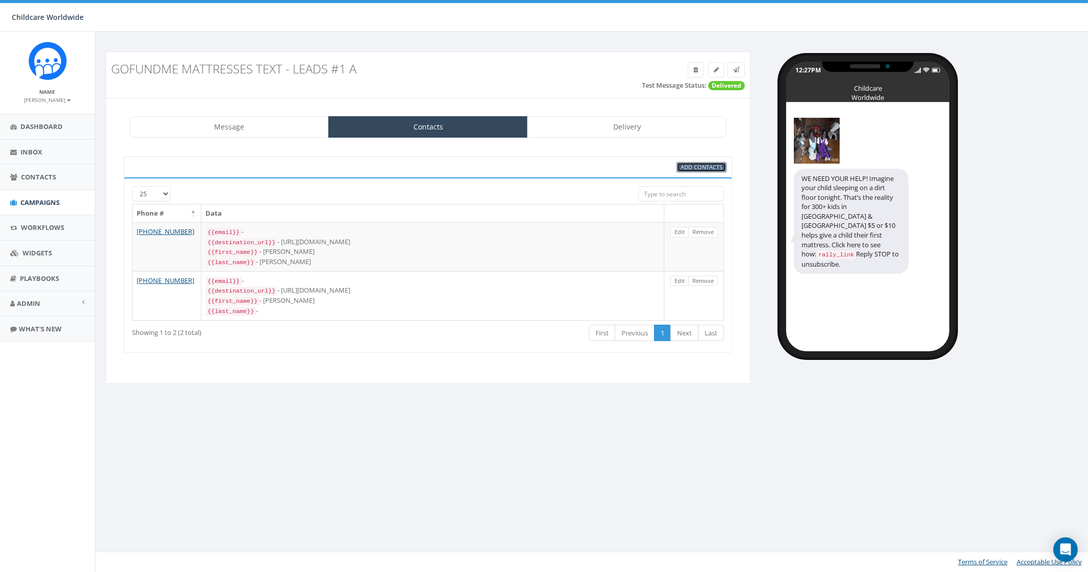
click at [699, 171] on link "Add Contacts" at bounding box center [702, 167] width 50 height 11
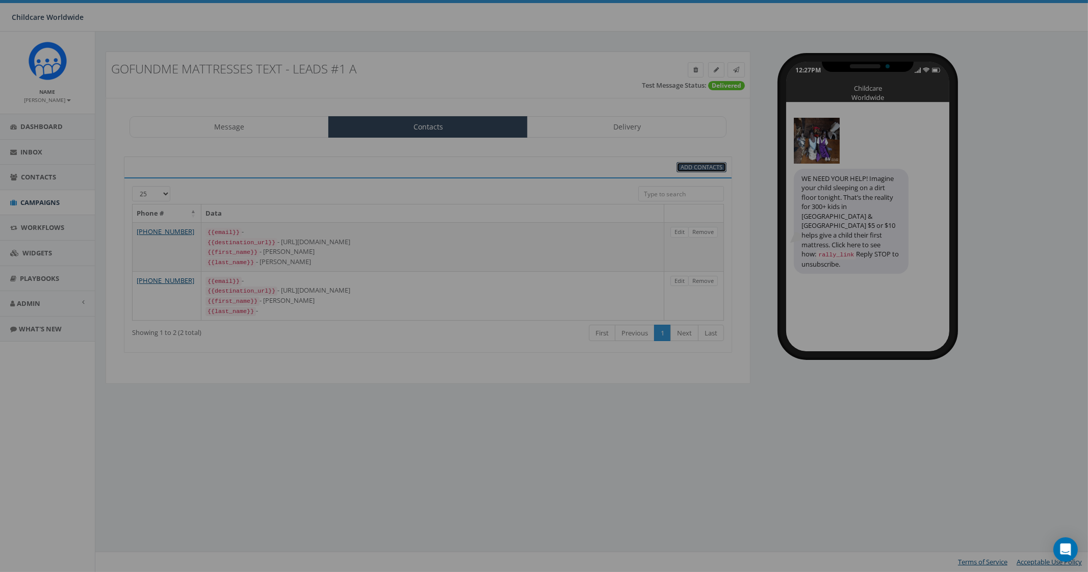
select select
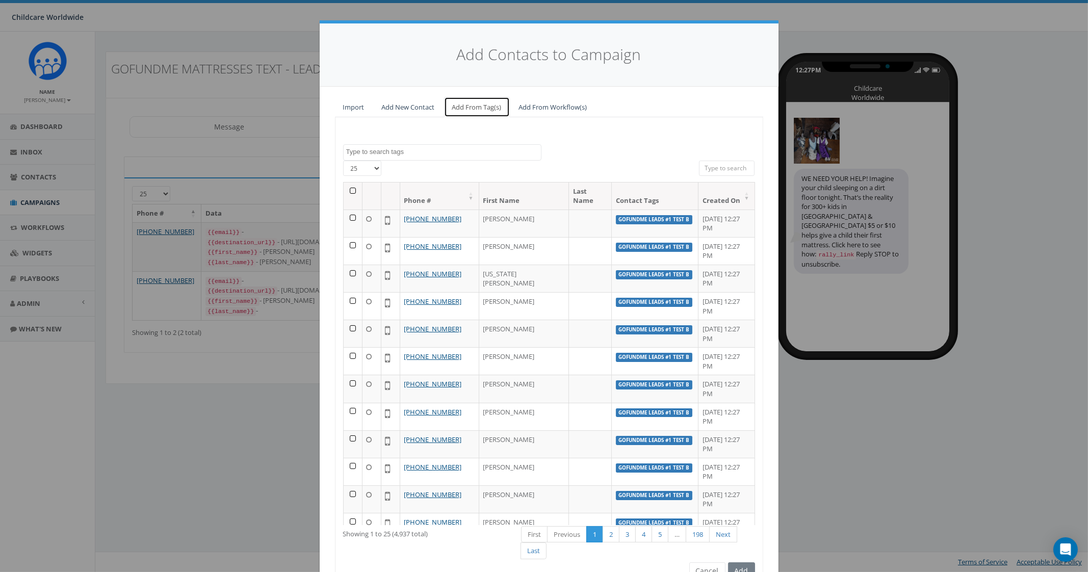
click at [464, 109] on link "Add From Tag(s)" at bounding box center [477, 107] width 66 height 21
click at [428, 147] on textarea "Search" at bounding box center [443, 151] width 195 height 9
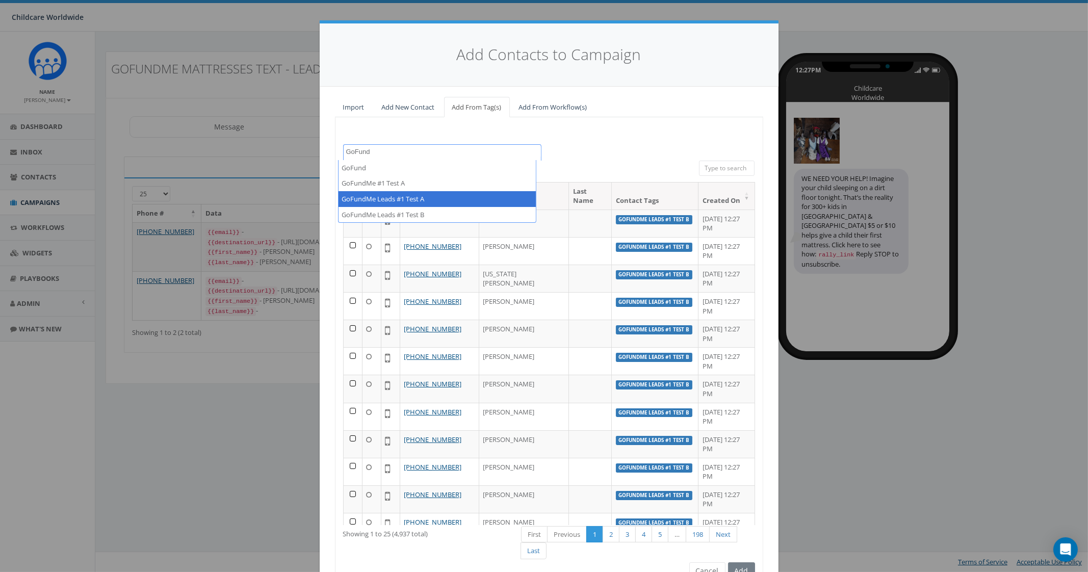
type textarea "GoFund"
select select "GoFundMe Leads #1 Test A"
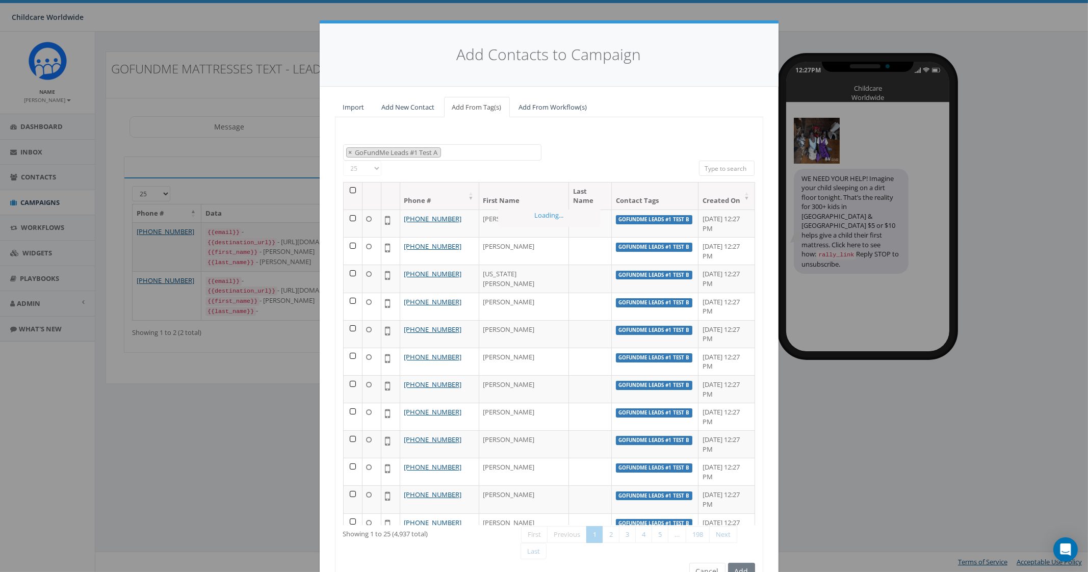
scroll to position [43, 0]
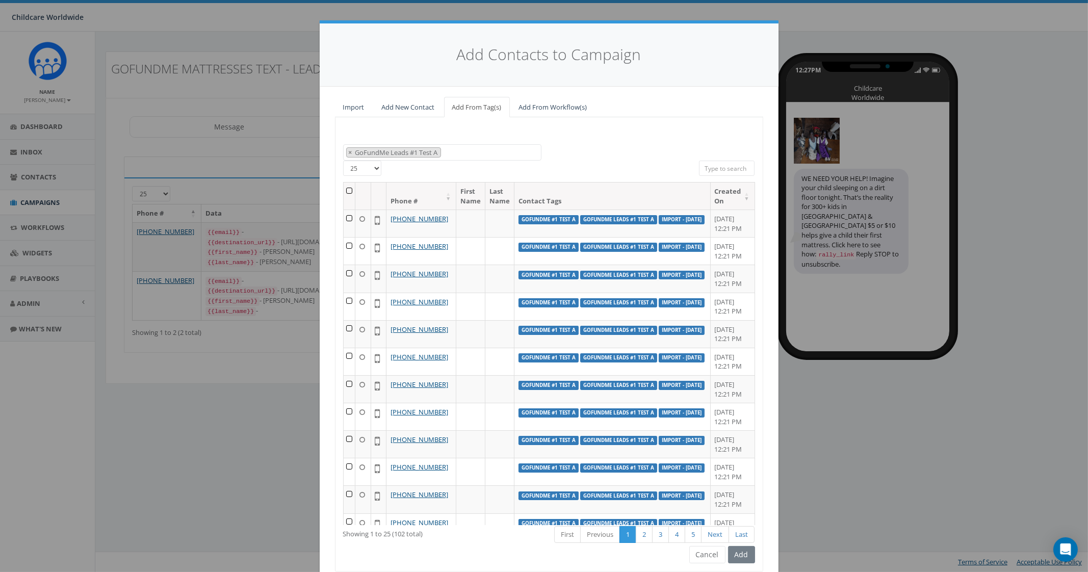
click at [344, 190] on th at bounding box center [350, 196] width 12 height 27
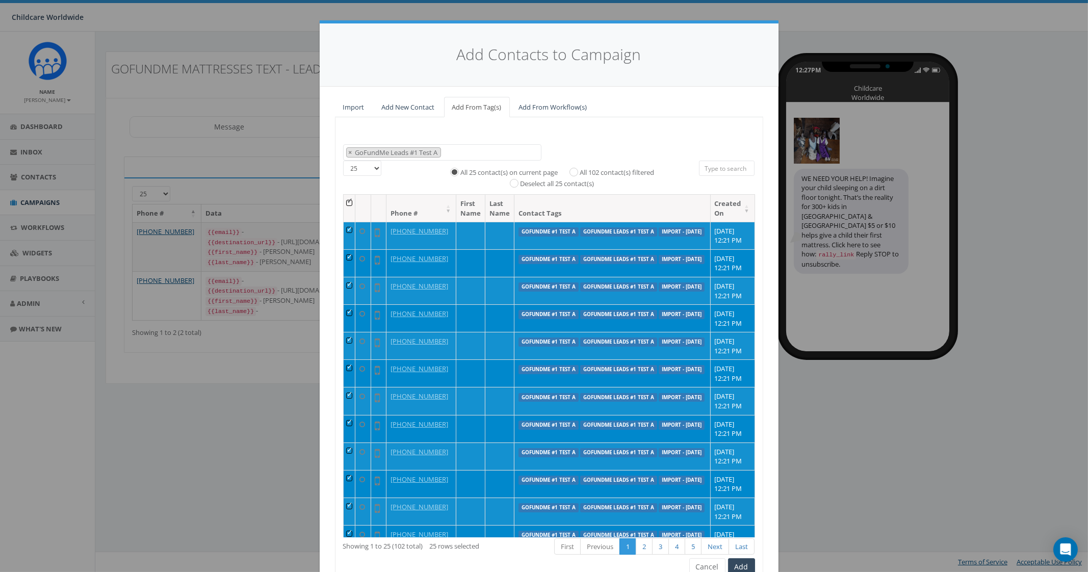
click at [360, 165] on select "25 50 100" at bounding box center [362, 168] width 38 height 15
select select "100"
click at [343, 161] on select "25 50 100" at bounding box center [362, 168] width 38 height 15
click at [344, 206] on th at bounding box center [350, 208] width 12 height 27
click at [581, 172] on label "All 102 contact(s) filtered" at bounding box center [618, 173] width 74 height 10
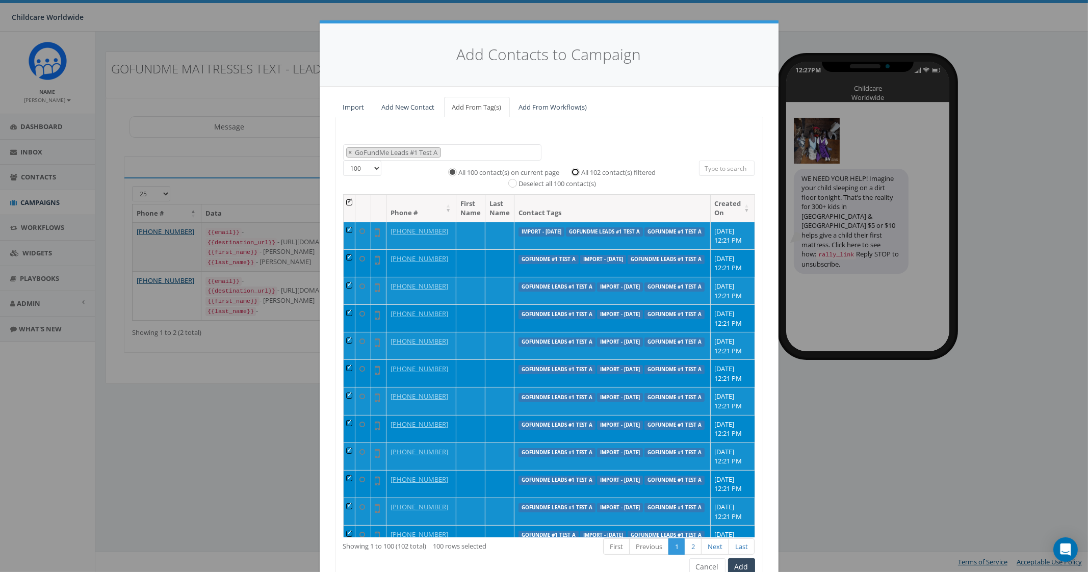
click at [575, 172] on input "All 102 contact(s) filtered" at bounding box center [578, 171] width 7 height 7
radio input "true"
click at [740, 564] on button "Add" at bounding box center [741, 566] width 27 height 17
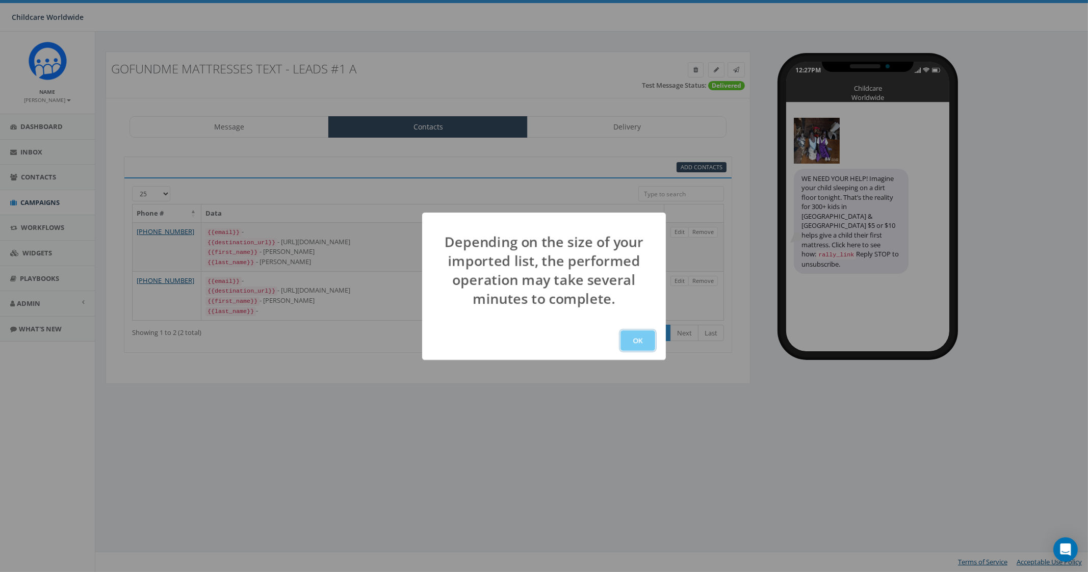
click at [634, 345] on button "OK" at bounding box center [638, 340] width 35 height 20
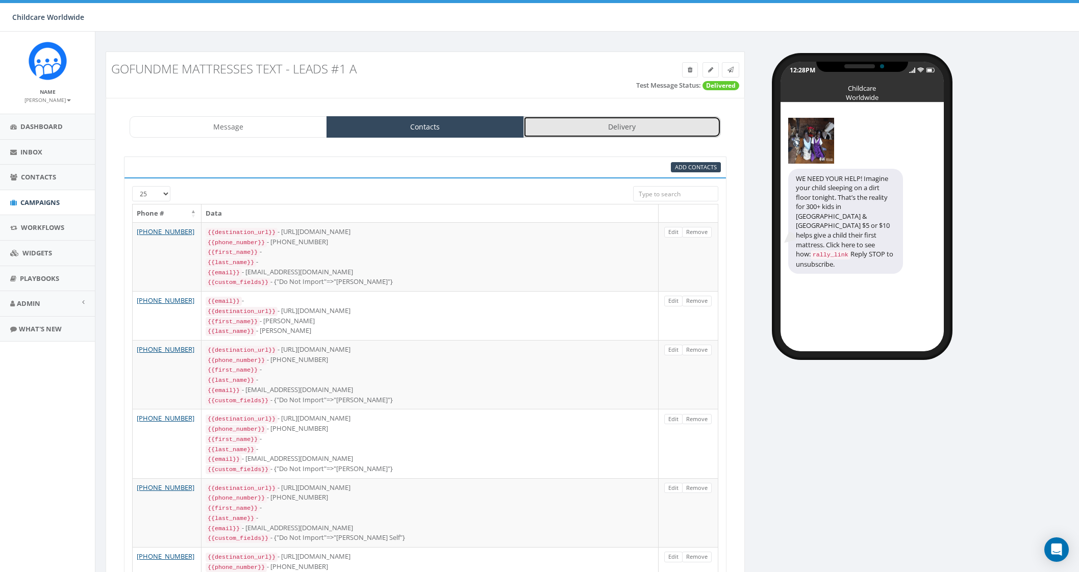
click at [628, 129] on link "Delivery" at bounding box center [621, 126] width 197 height 21
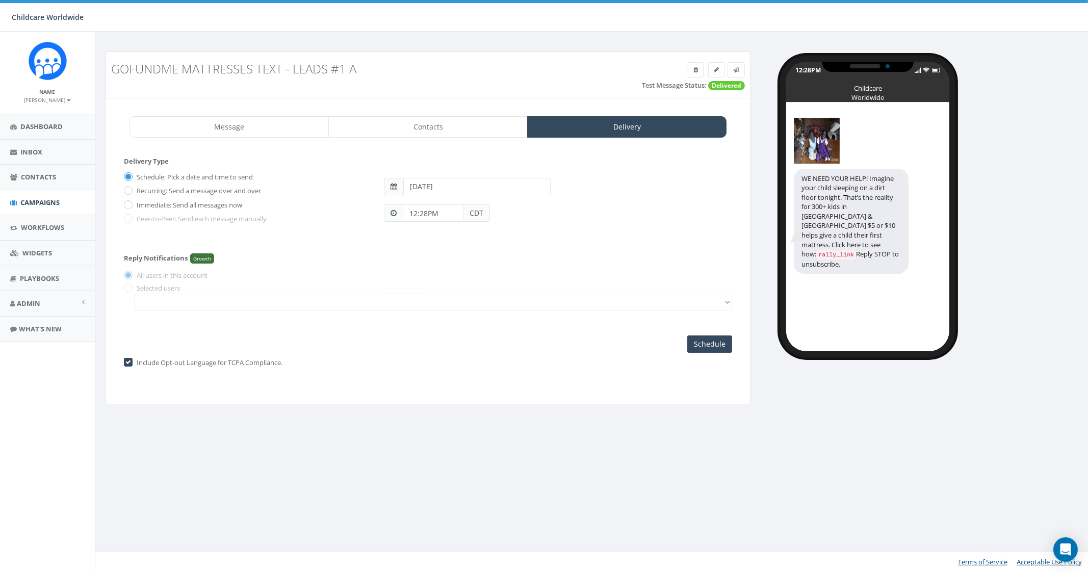
click at [464, 185] on input "2025-08-14" at bounding box center [476, 186] width 147 height 17
click at [458, 266] on td "13" at bounding box center [459, 267] width 16 height 15
type input "2025-08-13"
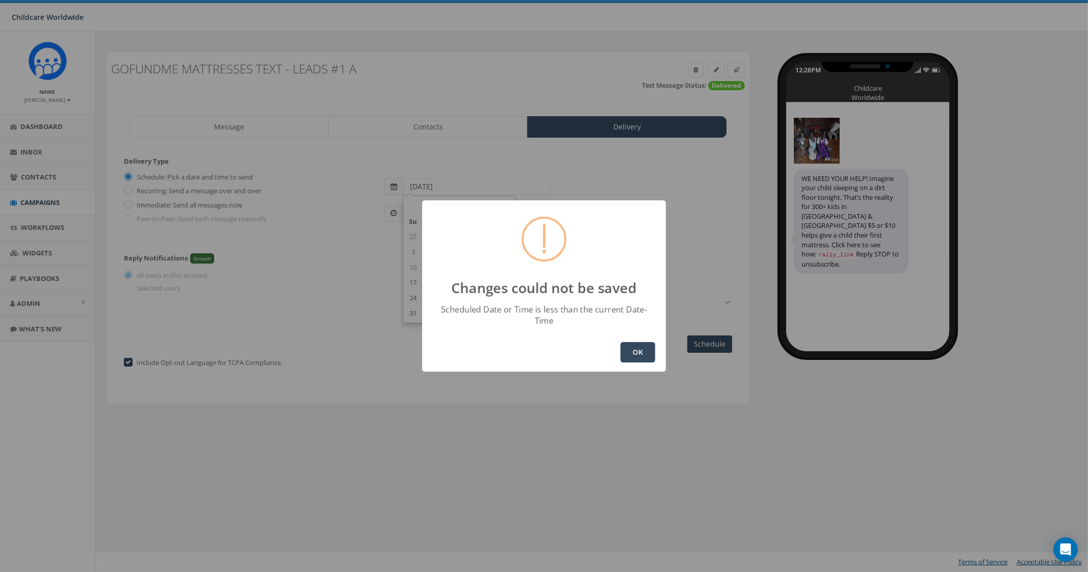
click at [370, 246] on div "Changes could not be saved Scheduled Date or Time is less than the current Date…" at bounding box center [544, 286] width 1088 height 572
click at [647, 350] on button "OK" at bounding box center [638, 352] width 35 height 20
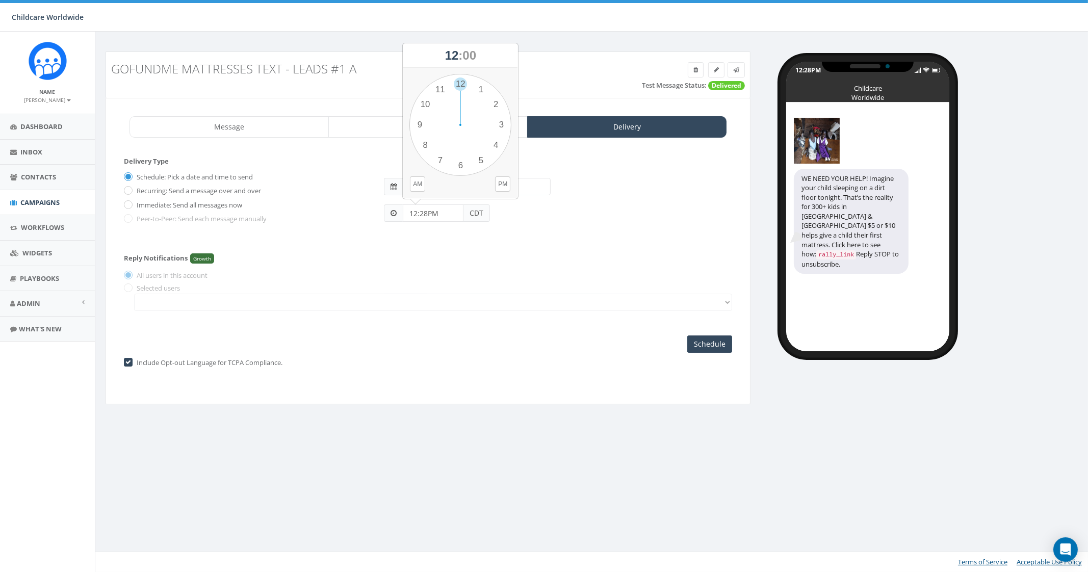
click at [451, 208] on input "12:28PM" at bounding box center [433, 213] width 61 height 17
click at [498, 105] on div "1 2 3 4 5 6 7 8 9 10 11 12 00 05 10 15 20 25 30 35 40 45 50 55" at bounding box center [461, 125] width 102 height 102
click at [462, 82] on div "1 2 3 4 5 6 7 8 9 10 11 12 00 05 10 15 20 25 30 35 40 45 50 55" at bounding box center [461, 125] width 102 height 102
type input "02:00PM"
click at [468, 190] on input "2025-08-13" at bounding box center [476, 186] width 147 height 17
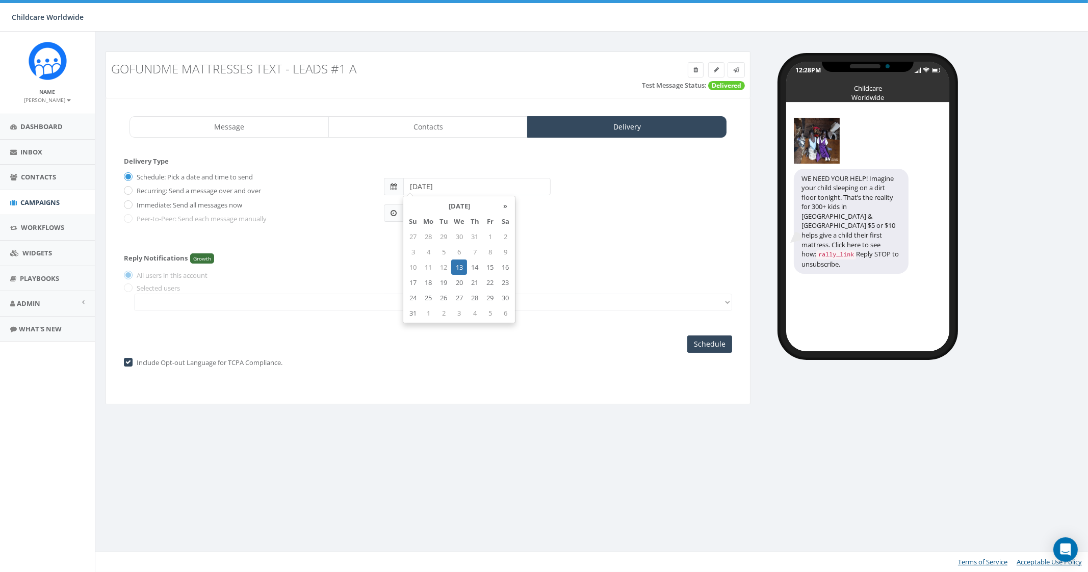
click at [457, 266] on td "13" at bounding box center [459, 267] width 16 height 15
click at [579, 232] on div "Schedule: Pick a date and time to send Recurring: Send a message over and over …" at bounding box center [428, 201] width 608 height 66
click at [710, 344] on input "Schedule" at bounding box center [709, 344] width 45 height 17
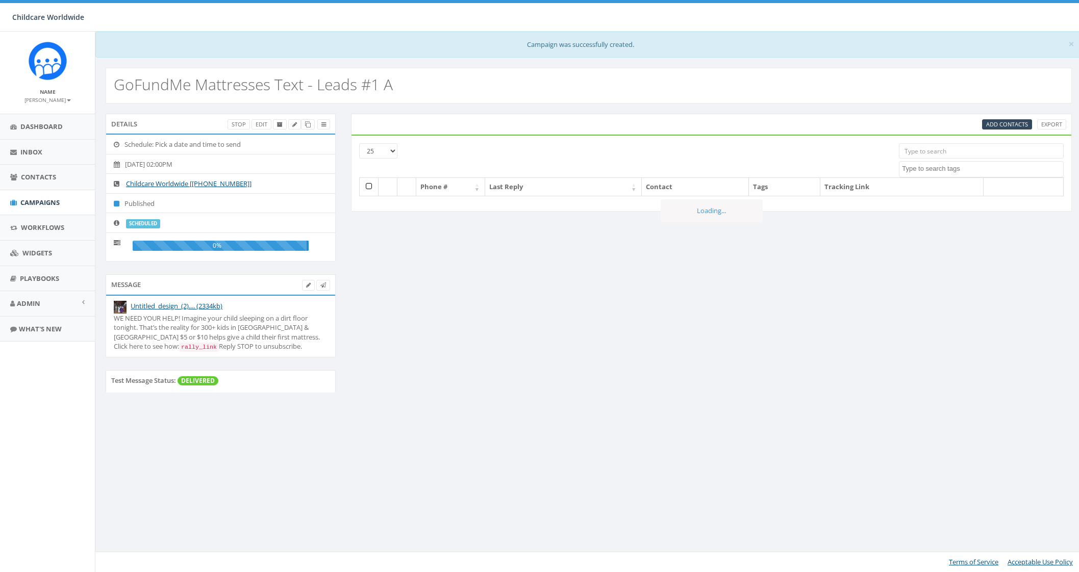
select select
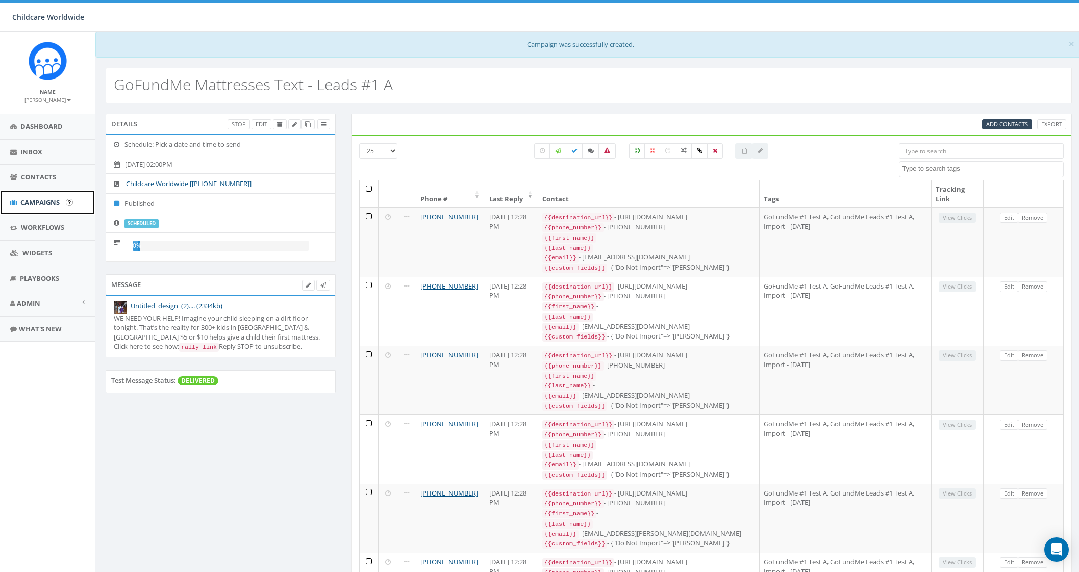
click at [28, 203] on span "Campaigns" at bounding box center [39, 202] width 39 height 9
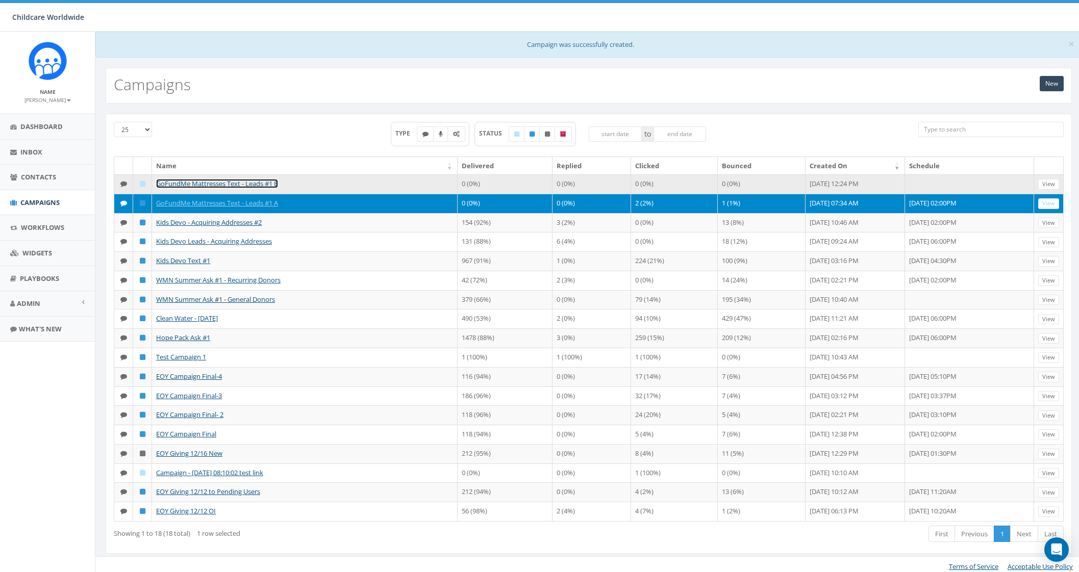
click at [256, 180] on link "GoFundMe Mattresses Text - Leads #1 B" at bounding box center [217, 183] width 122 height 9
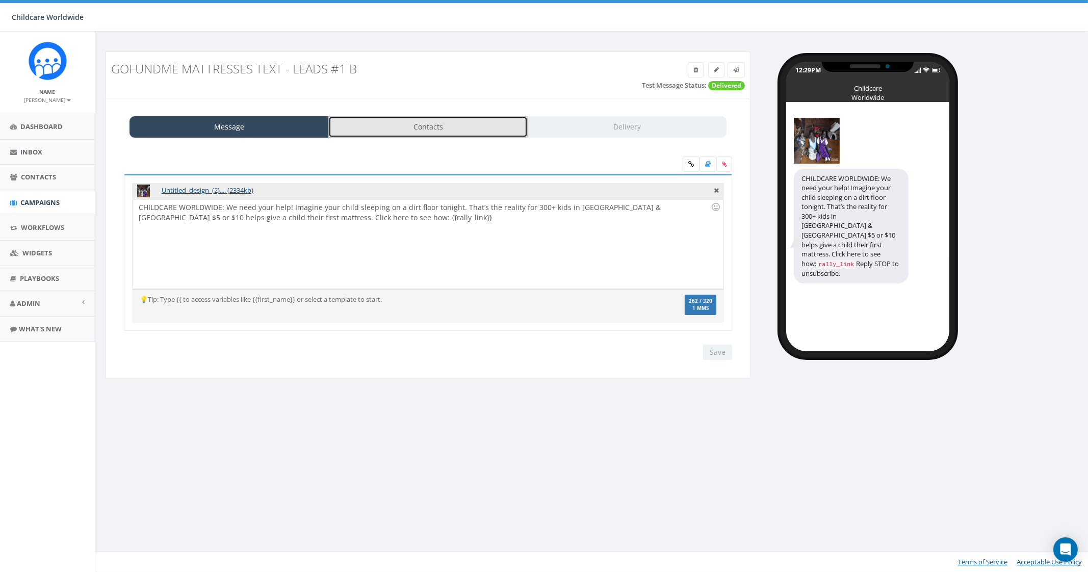
click at [428, 129] on link "Contacts" at bounding box center [427, 126] width 199 height 21
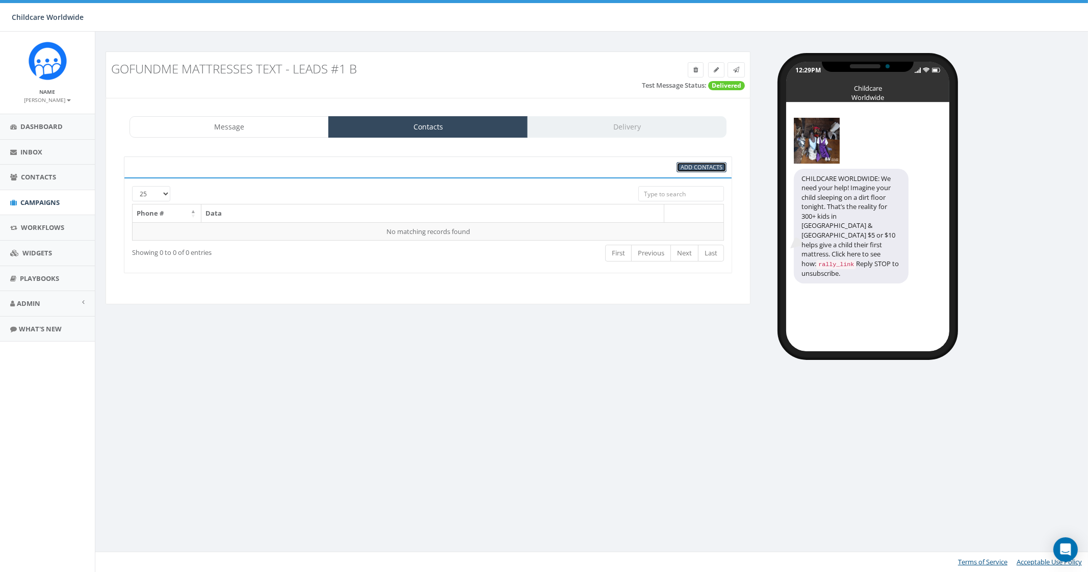
click at [695, 165] on span "Add Contacts" at bounding box center [702, 167] width 42 height 8
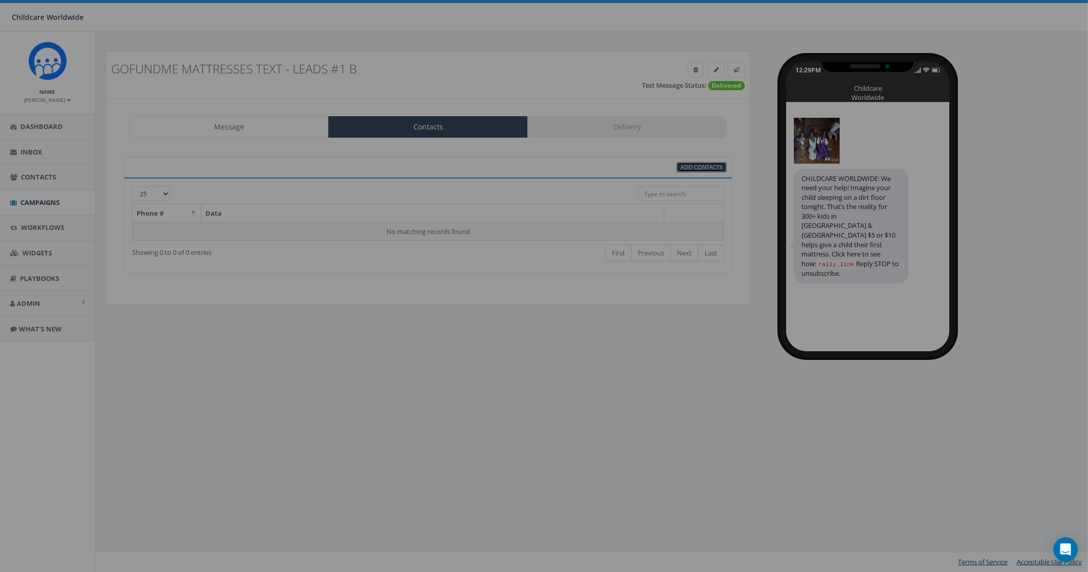
select select
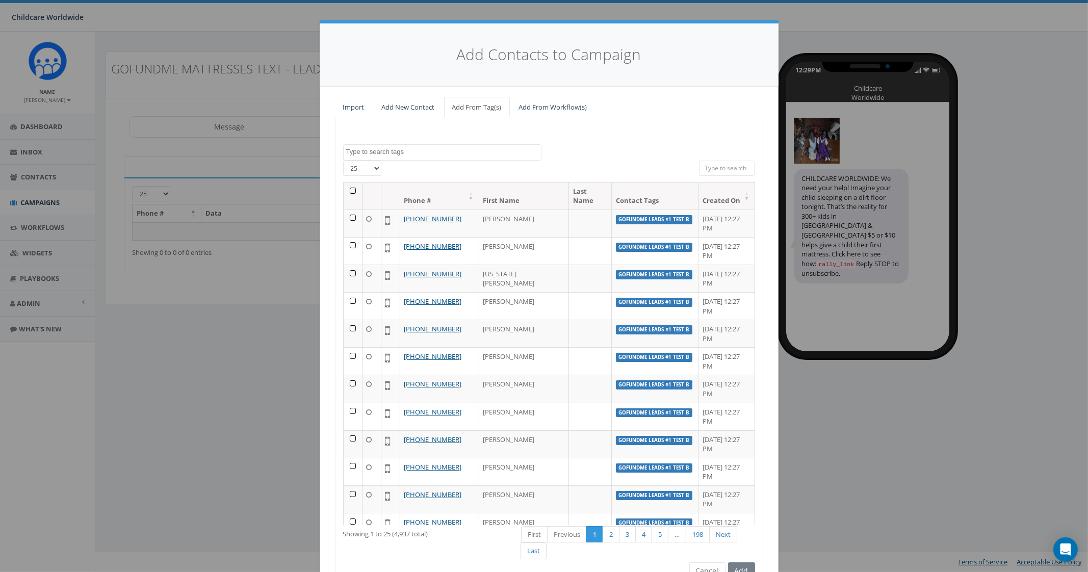
click at [413, 156] on textarea "Search" at bounding box center [443, 151] width 195 height 9
type textarea "GoFun"
select select "GoFundMe Leads #1 Test B"
click at [363, 167] on select "25 50 100" at bounding box center [362, 168] width 38 height 15
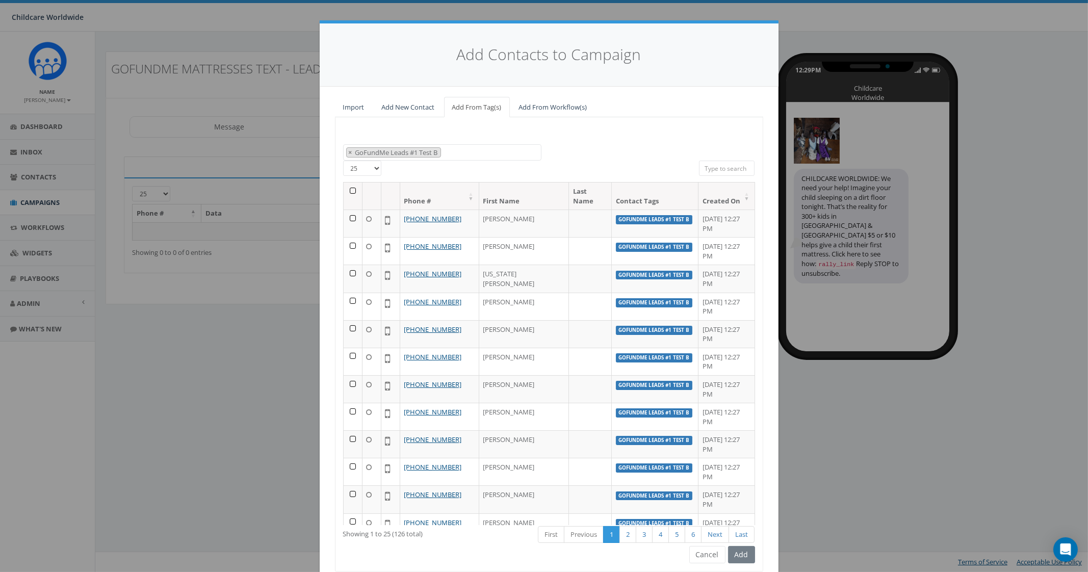
click at [444, 166] on div "All 0 contact(s) on current page All 4937 contact(s) filtered" at bounding box center [548, 171] width 285 height 21
click at [347, 189] on th at bounding box center [353, 196] width 19 height 27
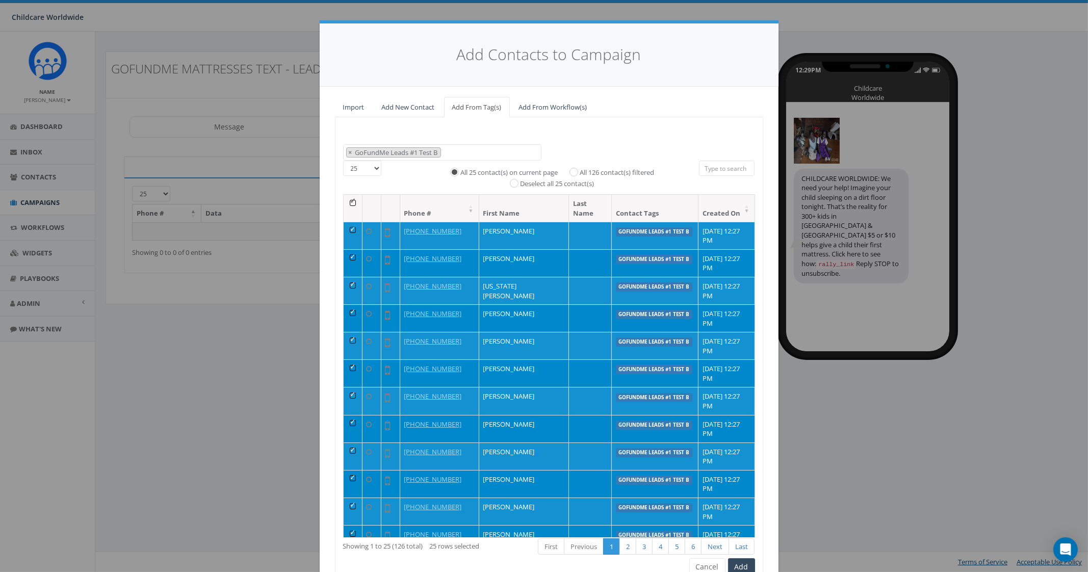
click at [580, 169] on label "All 126 contact(s) filtered" at bounding box center [617, 173] width 74 height 10
click at [573, 169] on input "All 126 contact(s) filtered" at bounding box center [576, 171] width 7 height 7
radio input "true"
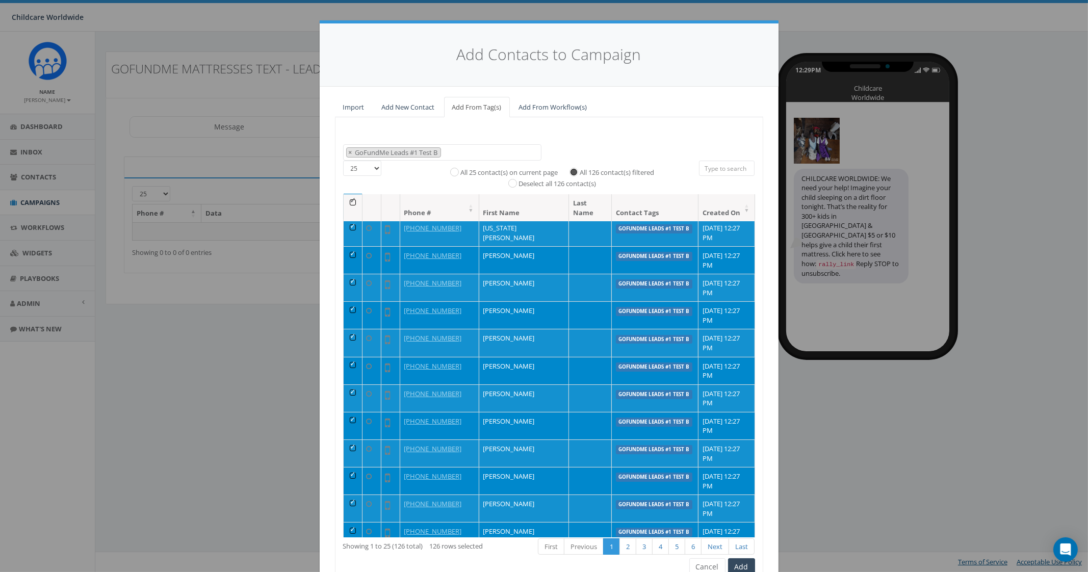
scroll to position [254, 0]
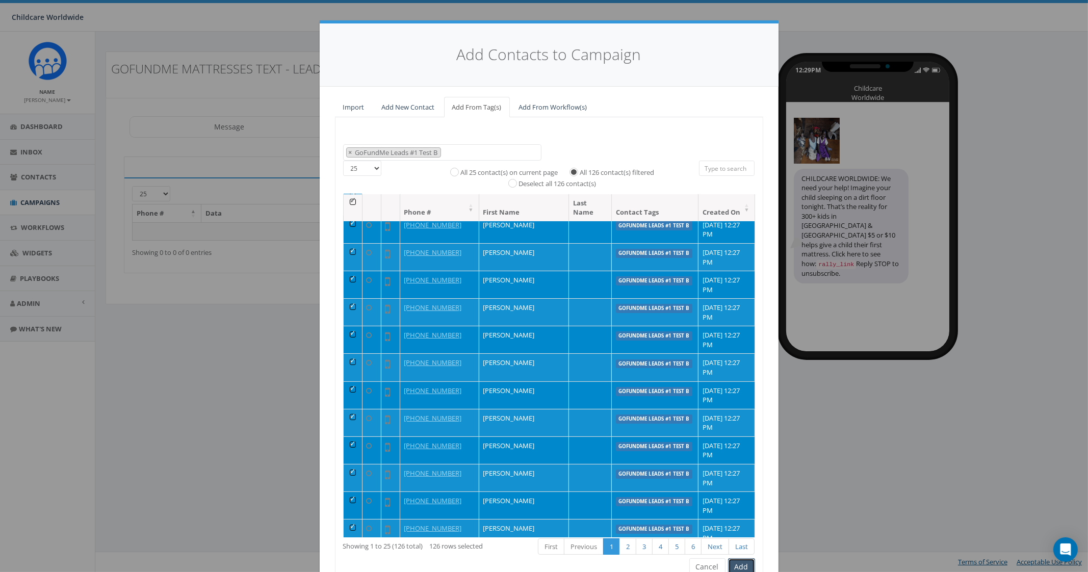
click at [734, 564] on button "Add" at bounding box center [741, 566] width 27 height 17
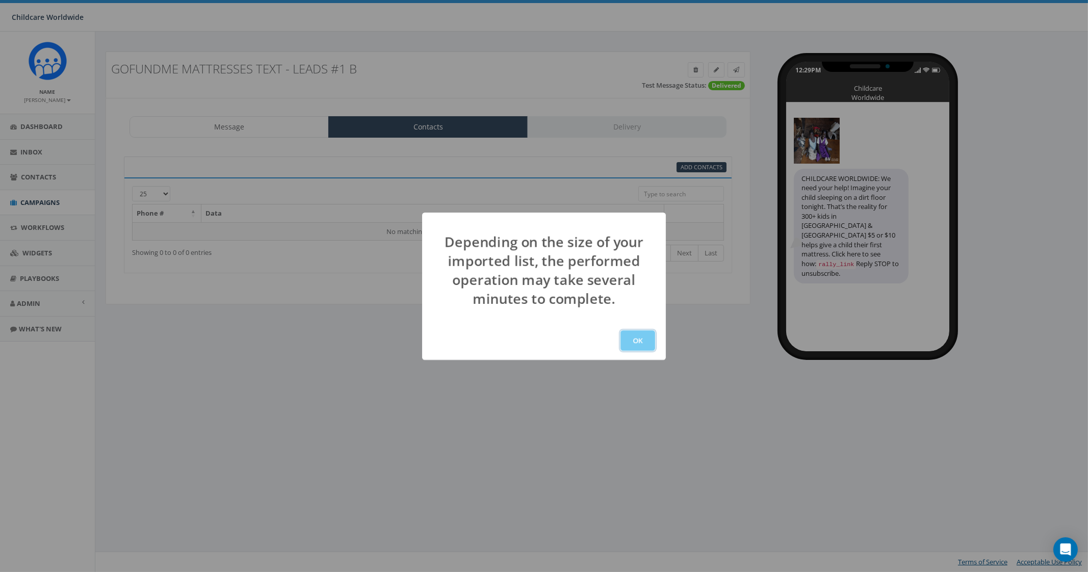
click at [636, 340] on button "OK" at bounding box center [638, 340] width 35 height 20
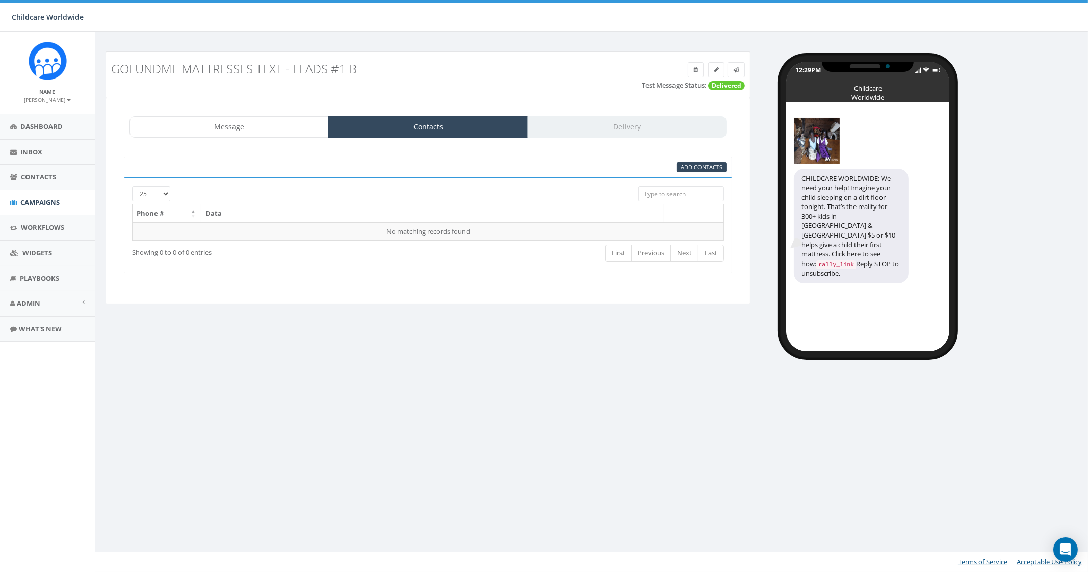
click at [321, 309] on div "GoFundMe Mattresses Text - Leads #1 B Test Message Status: Delivered Message Co…" at bounding box center [428, 185] width 660 height 266
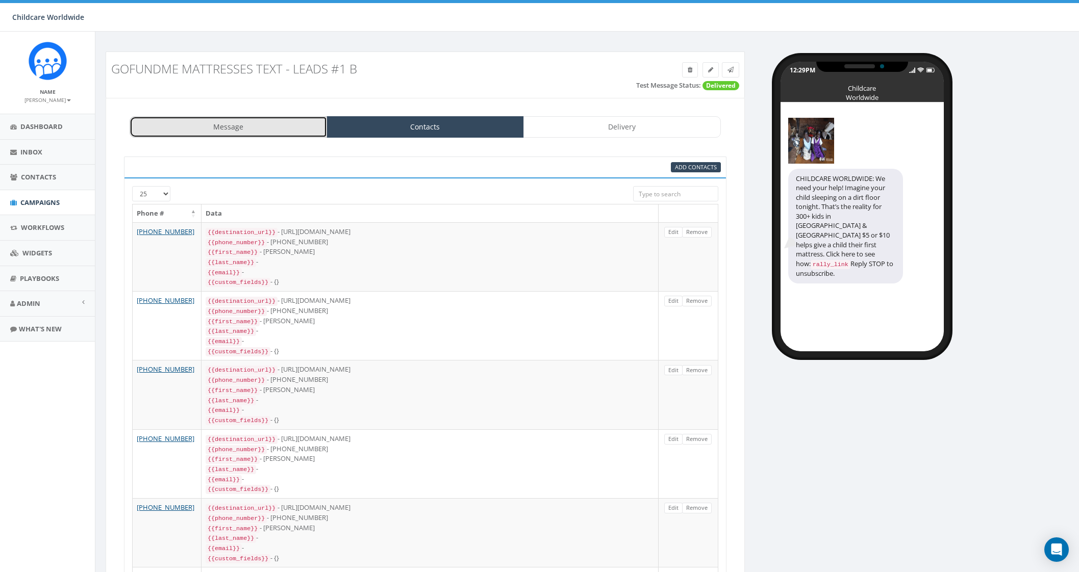
click at [199, 123] on link "Message" at bounding box center [228, 126] width 197 height 21
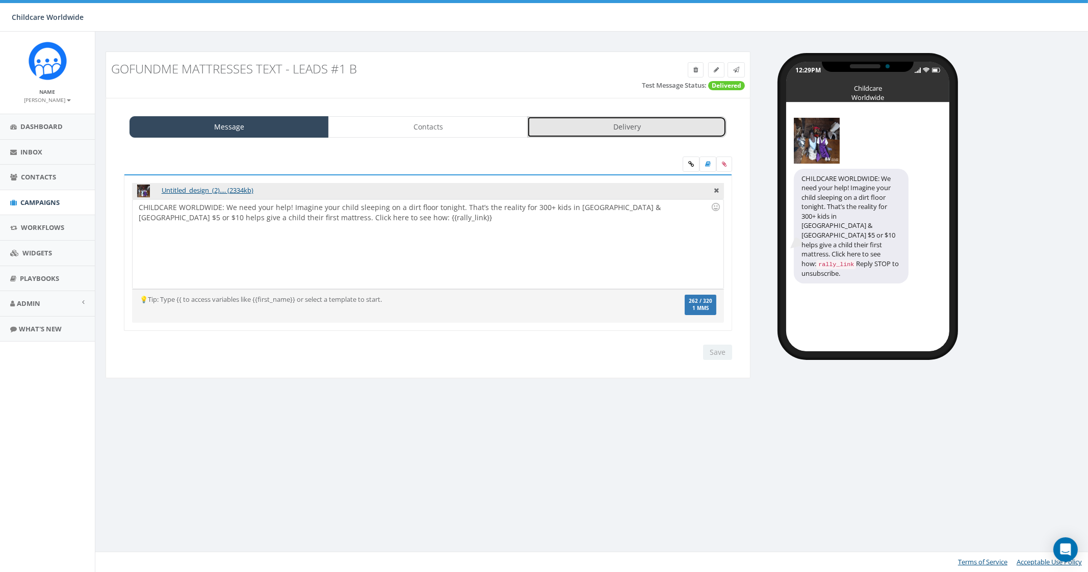
click at [642, 126] on link "Delivery" at bounding box center [626, 126] width 199 height 21
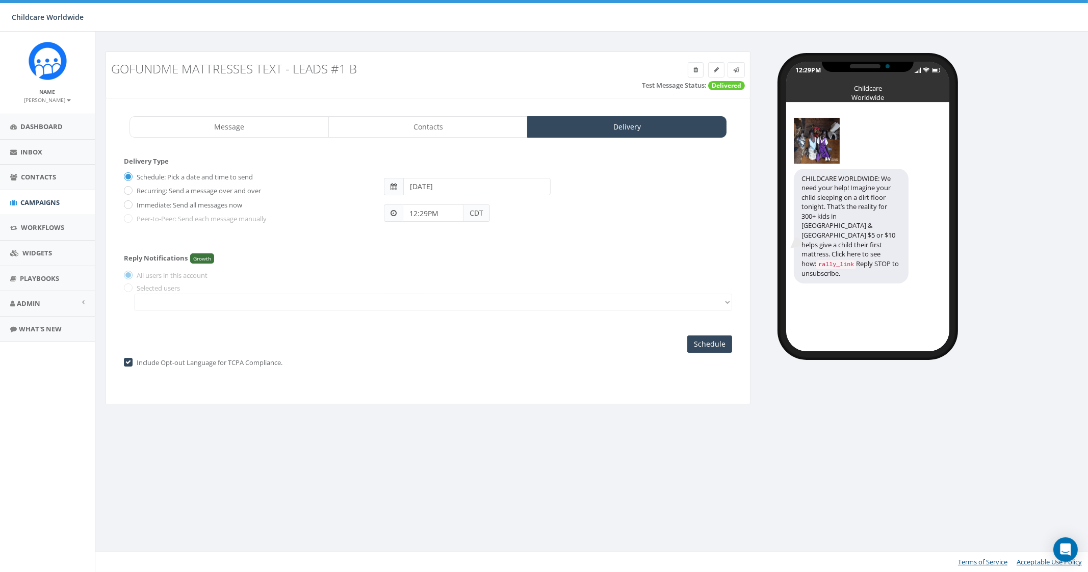
click at [469, 215] on span "CDT" at bounding box center [477, 213] width 27 height 17
click at [442, 213] on input "12:29PM" at bounding box center [433, 213] width 61 height 17
click at [498, 99] on div "1 2 3 4 5 6 7 8 9 10 11 12 00 05 10 15 20 25 30 35 40 45 50 55" at bounding box center [461, 125] width 102 height 102
click at [458, 85] on div "1 2 3 4 5 6 7 8 9 10 11 12 00 05 10 15 20 25 30 35 40 45 50 55" at bounding box center [461, 125] width 102 height 102
type input "02:00PM"
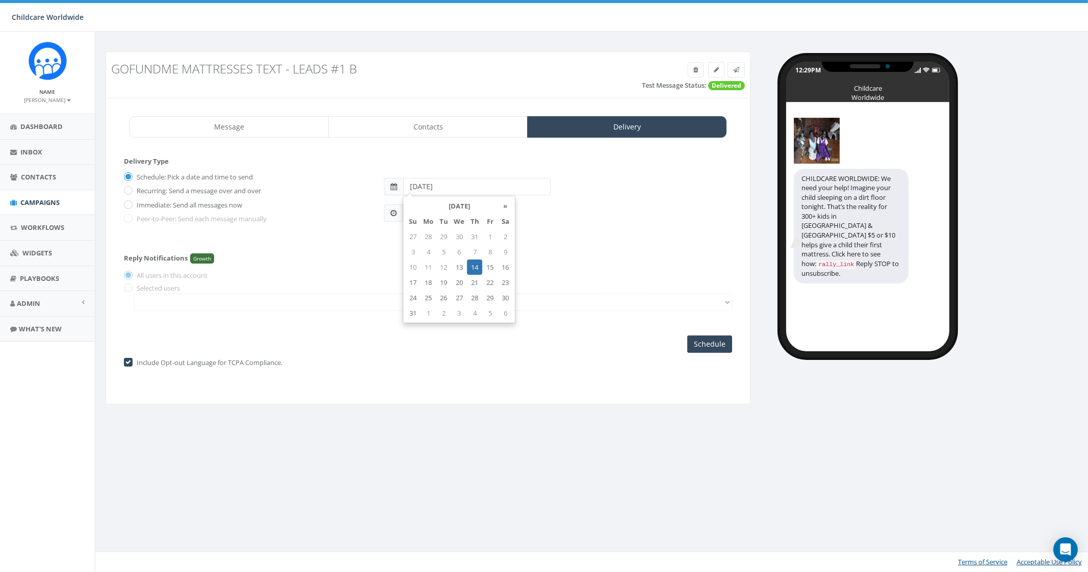
click at [490, 189] on input "[DATE]" at bounding box center [476, 186] width 147 height 17
click at [460, 266] on td "13" at bounding box center [459, 267] width 16 height 15
type input "[DATE]"
click at [589, 233] on div "Schedule: Pick a date and time to send Recurring: Send a message over and over …" at bounding box center [428, 201] width 608 height 66
click at [713, 346] on input "Schedule" at bounding box center [709, 344] width 45 height 17
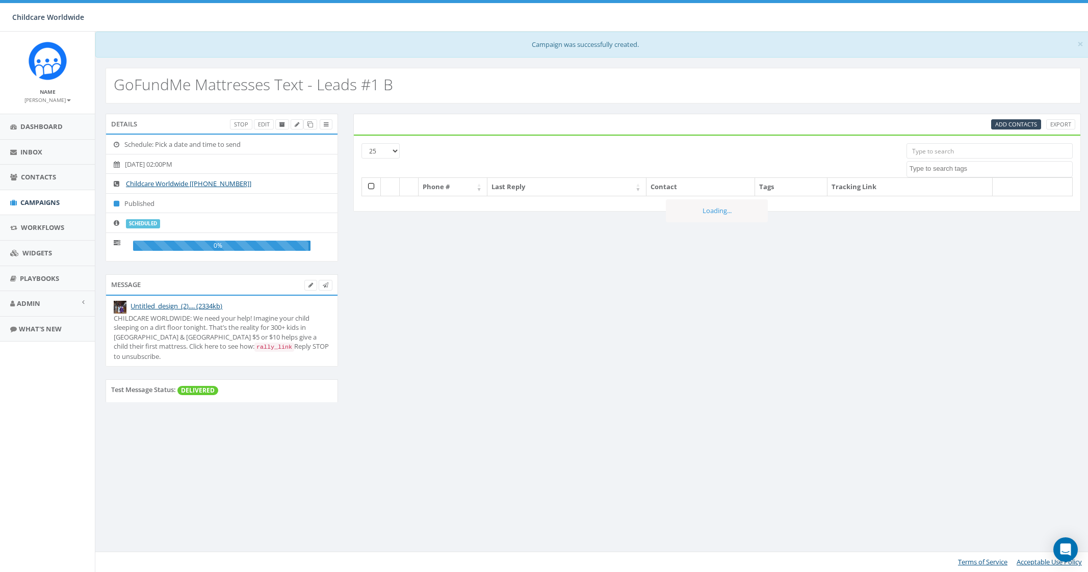
select select
